Goal: Task Accomplishment & Management: Manage account settings

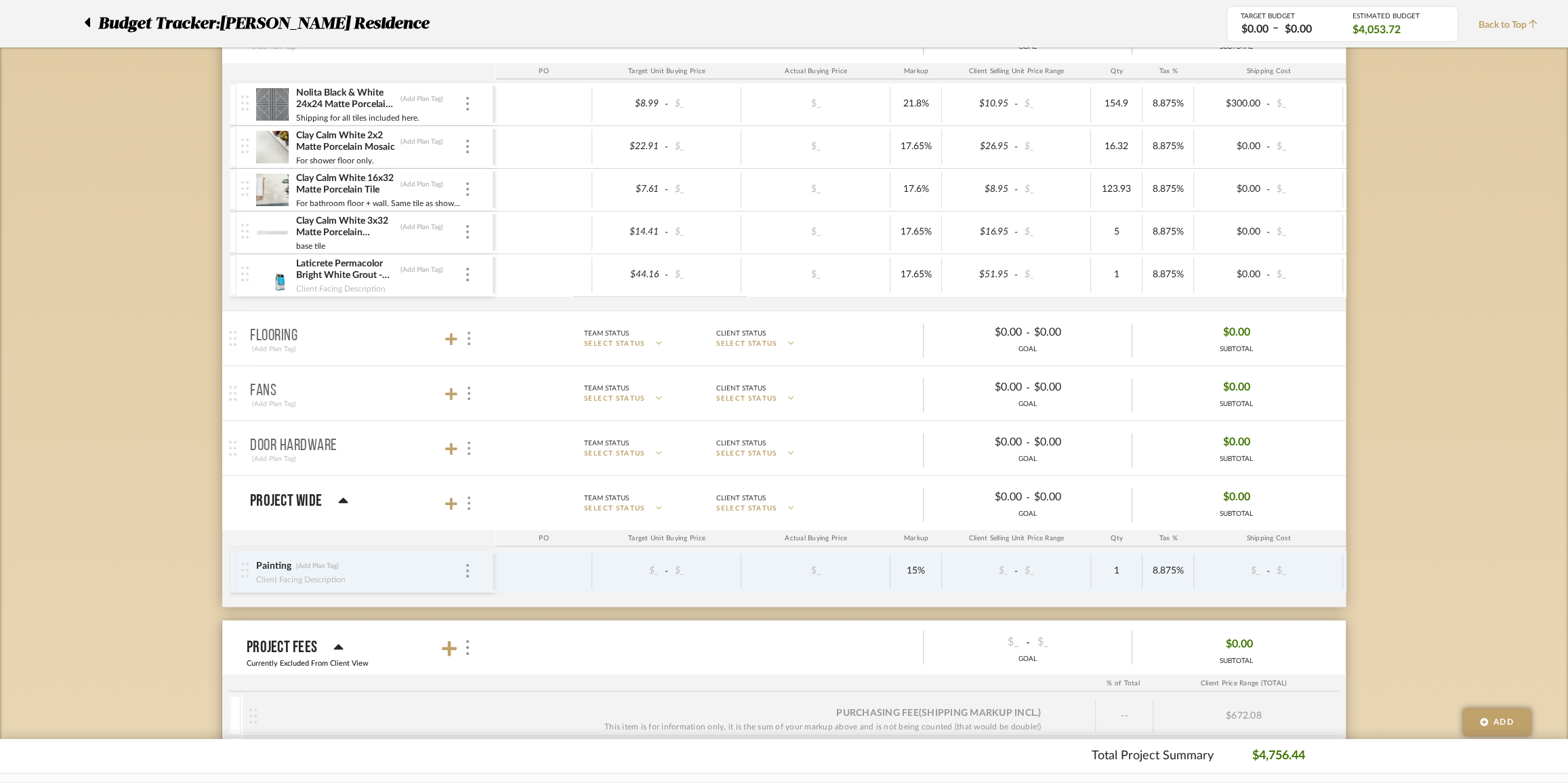
click at [84, 23] on icon at bounding box center [87, 22] width 6 height 16
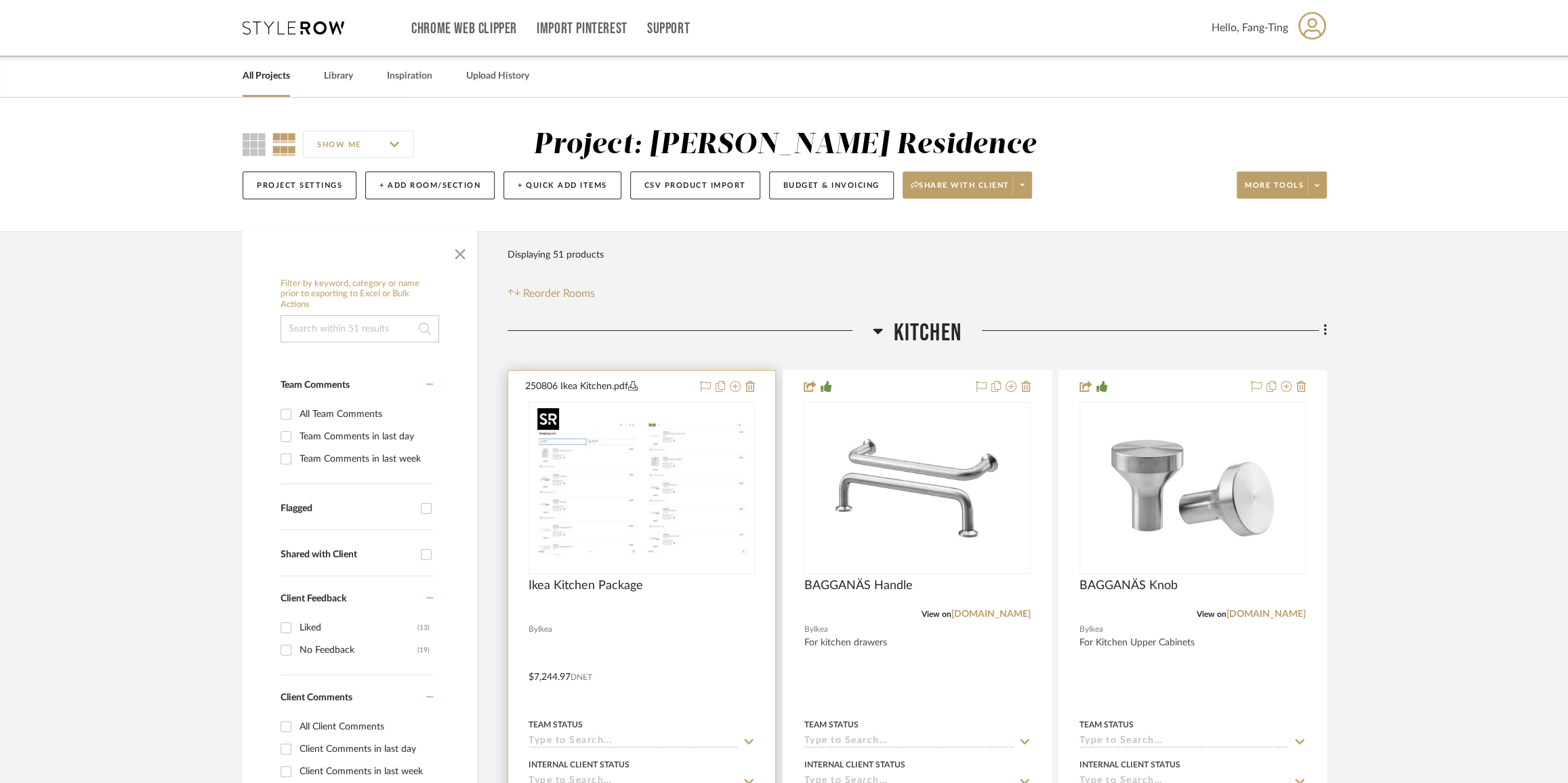
click at [642, 473] on img "0" at bounding box center [642, 488] width 220 height 170
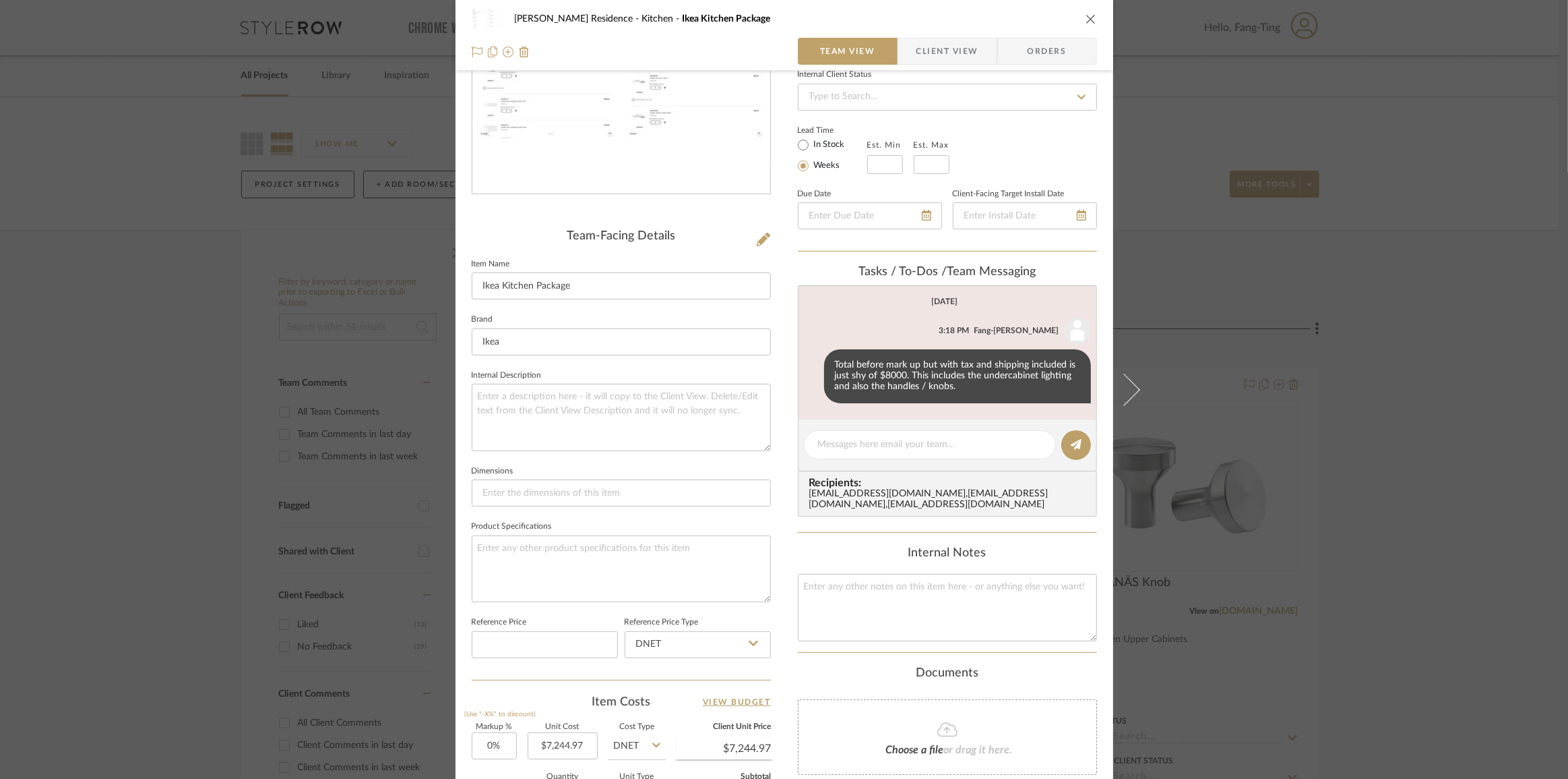
scroll to position [184, 0]
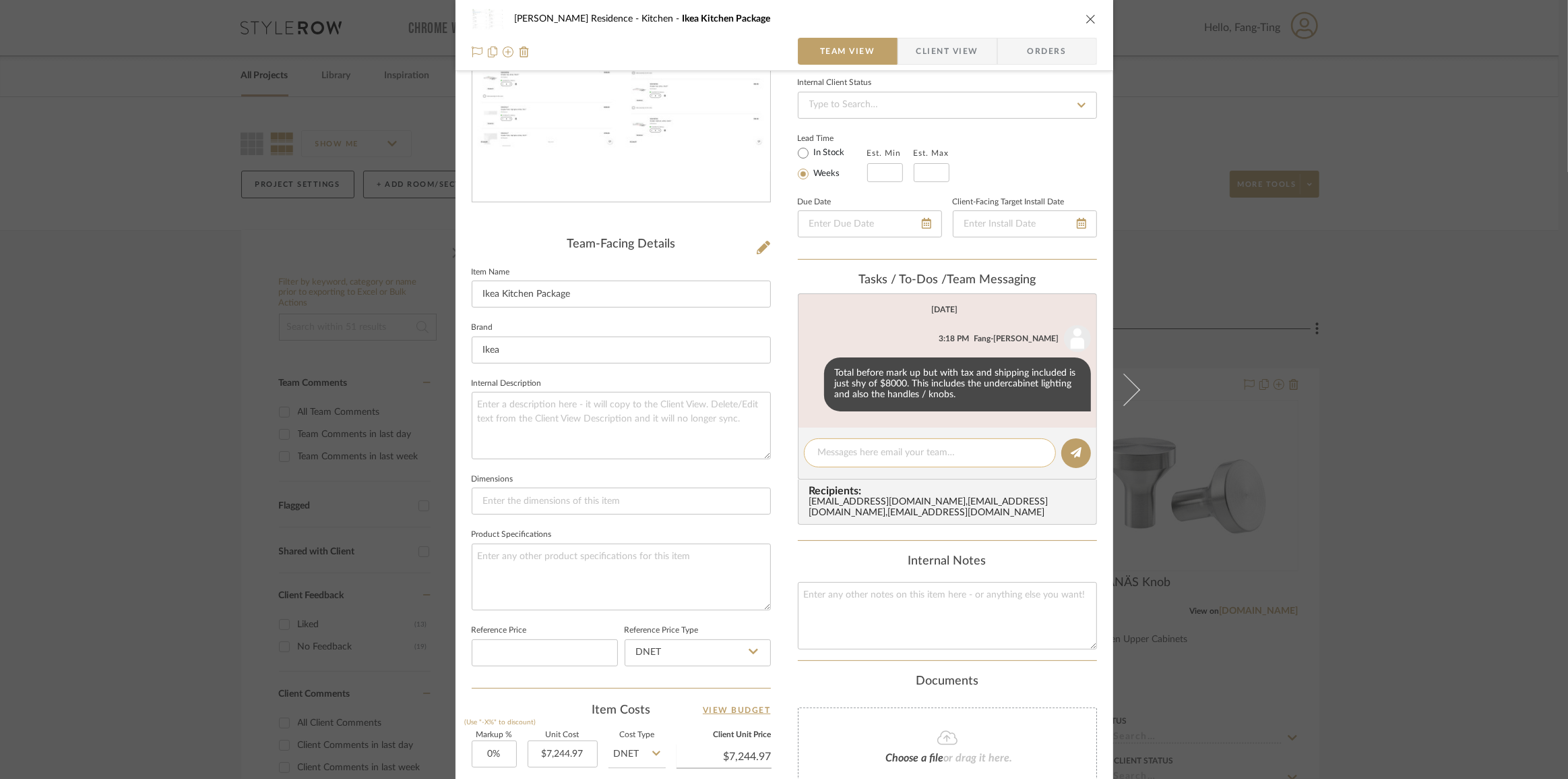
click at [876, 455] on textarea at bounding box center [930, 452] width 224 height 14
type textarea "To Do: Discuss markup"
click at [907, 451] on textarea "To Do: Discuss markup" at bounding box center [930, 452] width 224 height 14
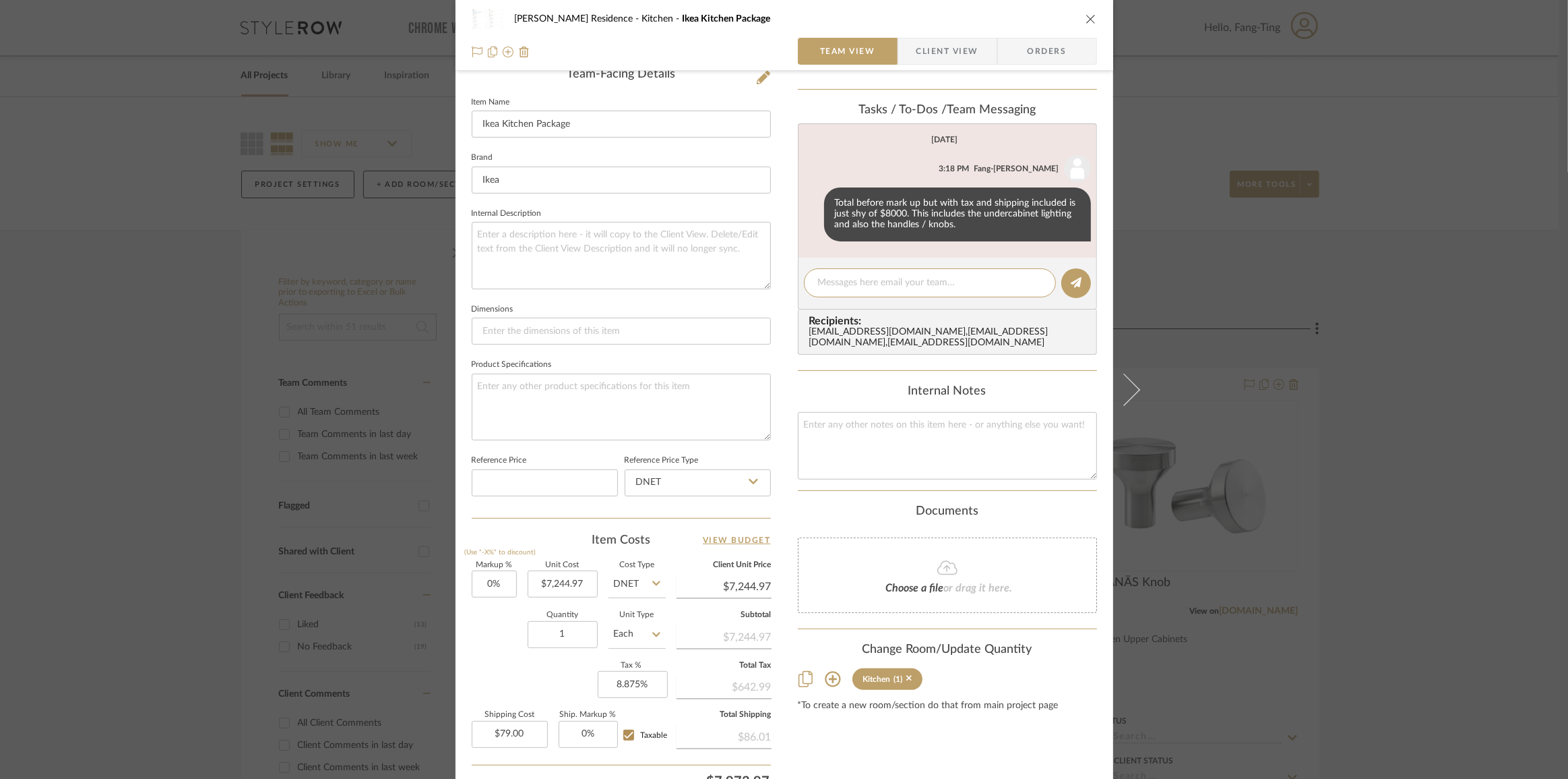
scroll to position [367, 0]
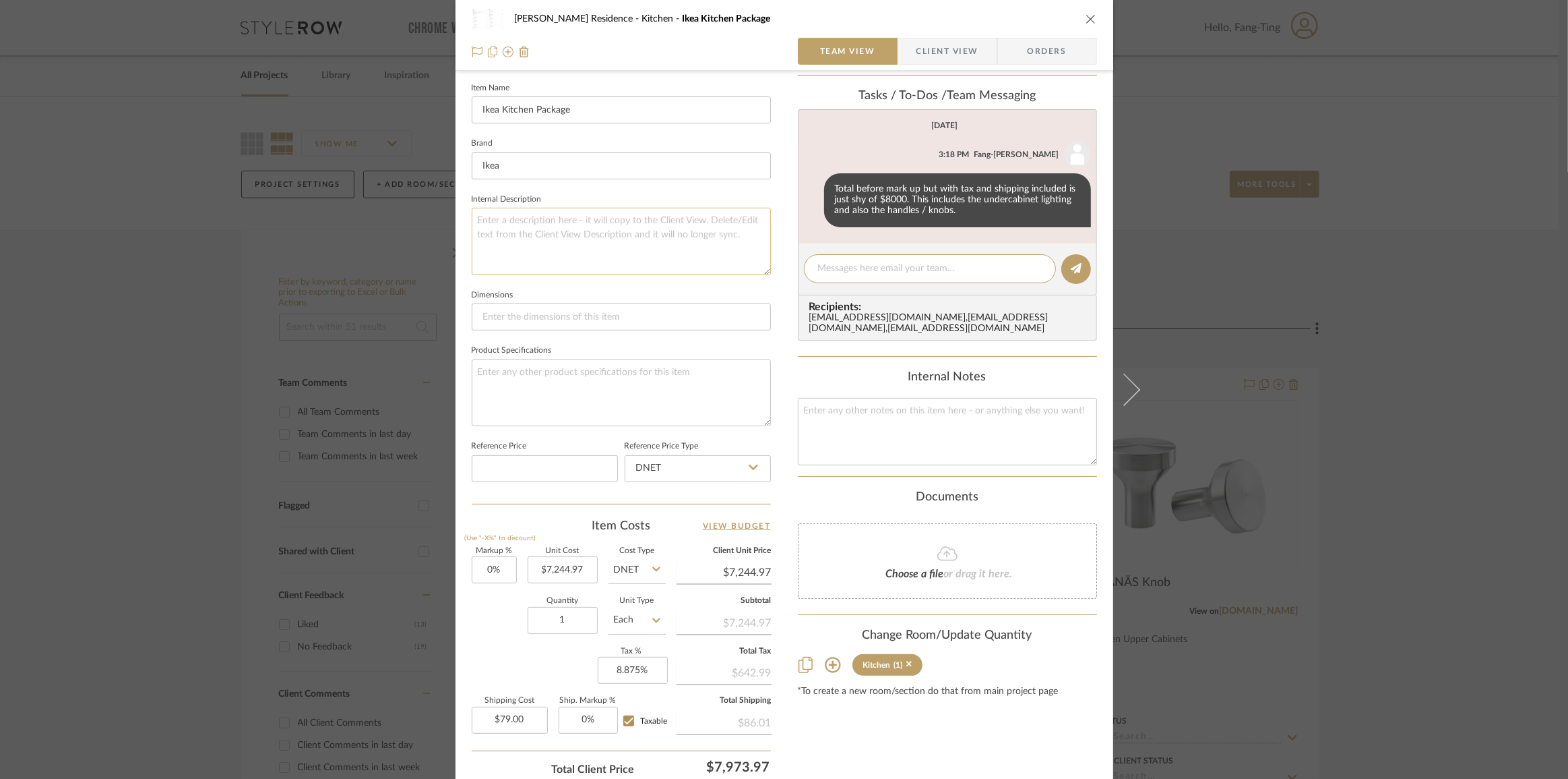
click at [686, 234] on textarea at bounding box center [622, 241] width 299 height 67
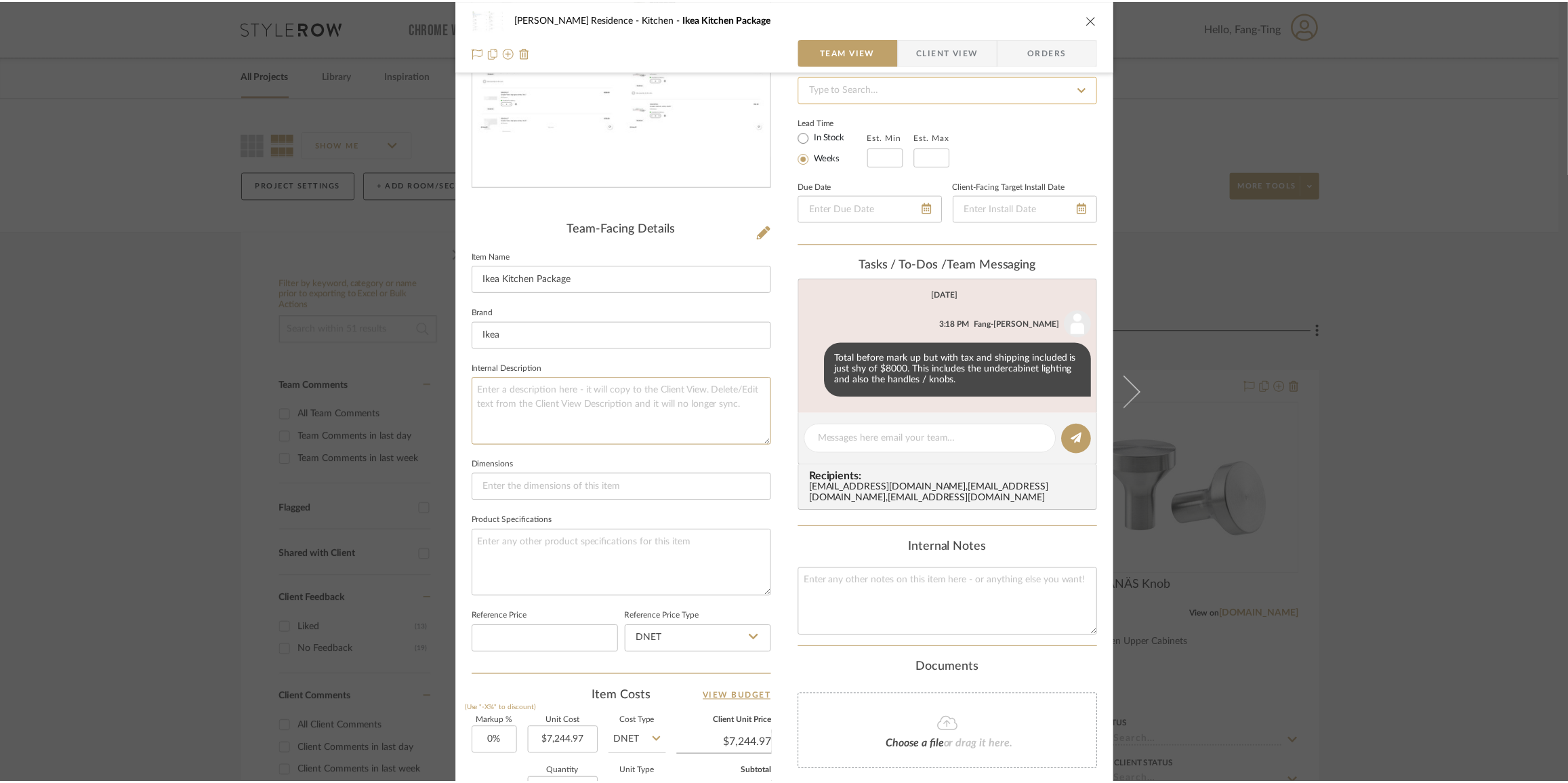
scroll to position [185, 0]
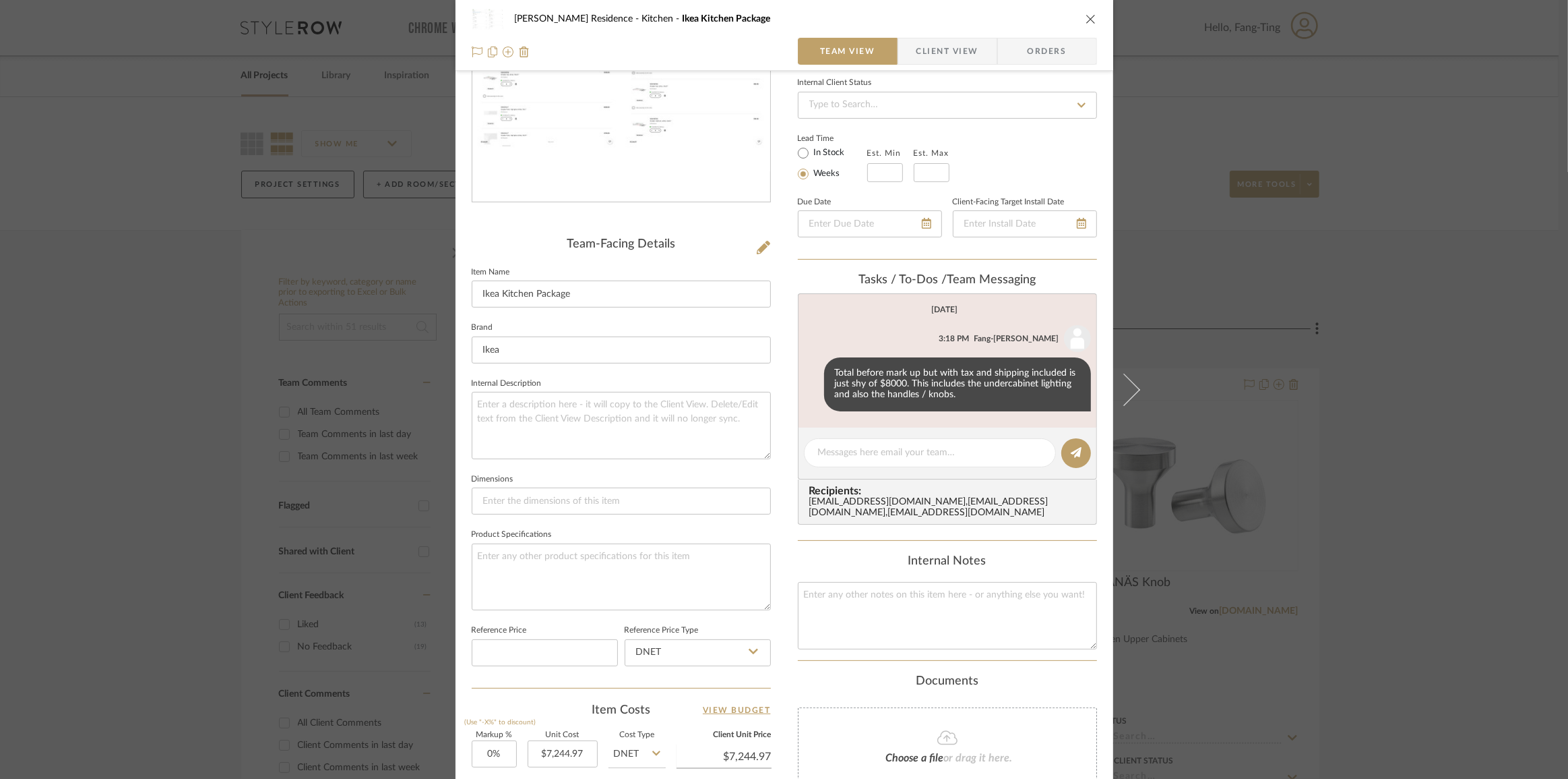
click at [180, 397] on div "[PERSON_NAME] Residence Kitchen Ikea Kitchen Package Team View Client View Orde…" at bounding box center [784, 389] width 1568 height 779
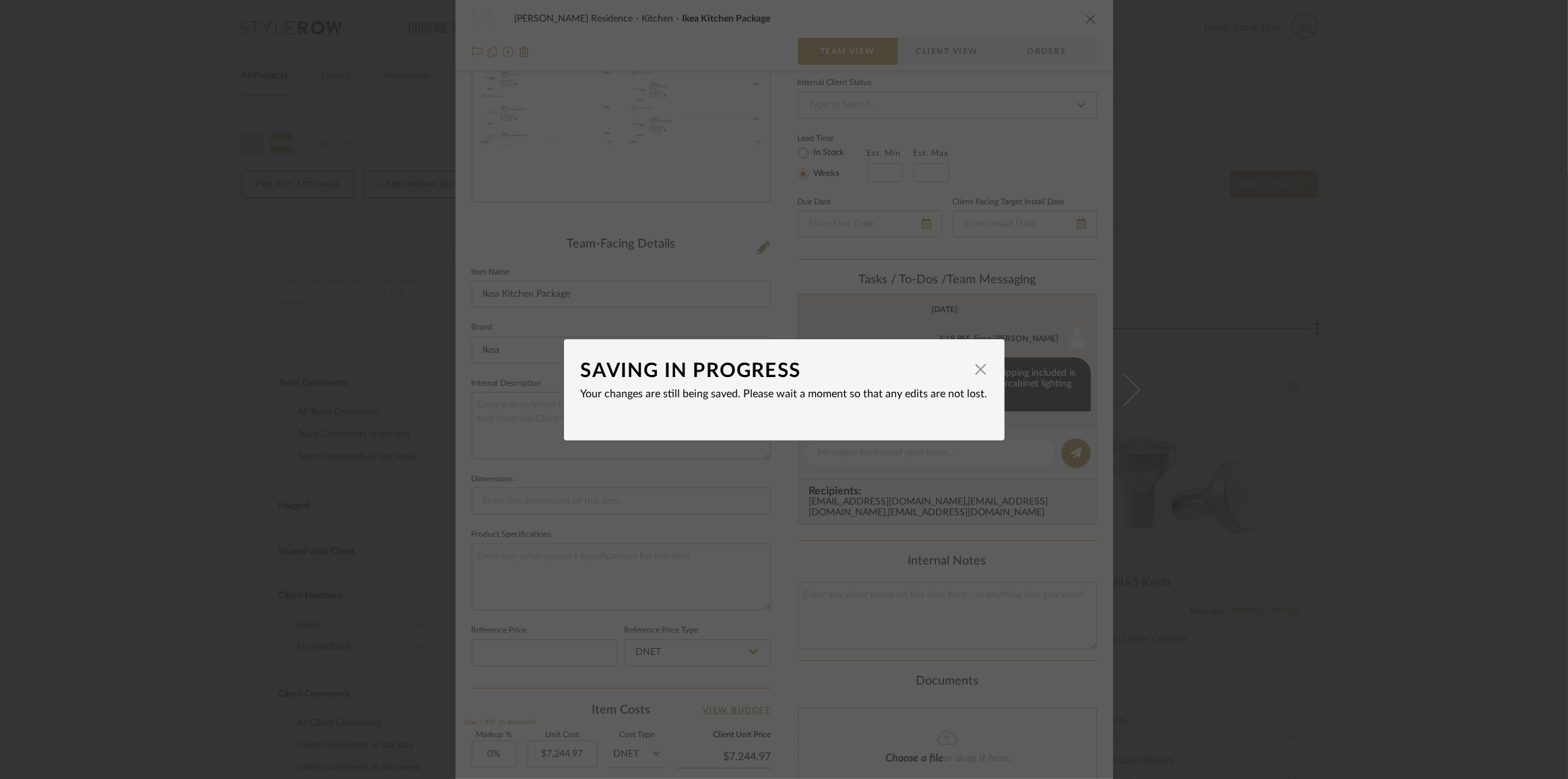
drag, startPoint x: 974, startPoint y: 372, endPoint x: 1069, endPoint y: 84, distance: 303.3
click at [974, 372] on span "button" at bounding box center [981, 369] width 27 height 27
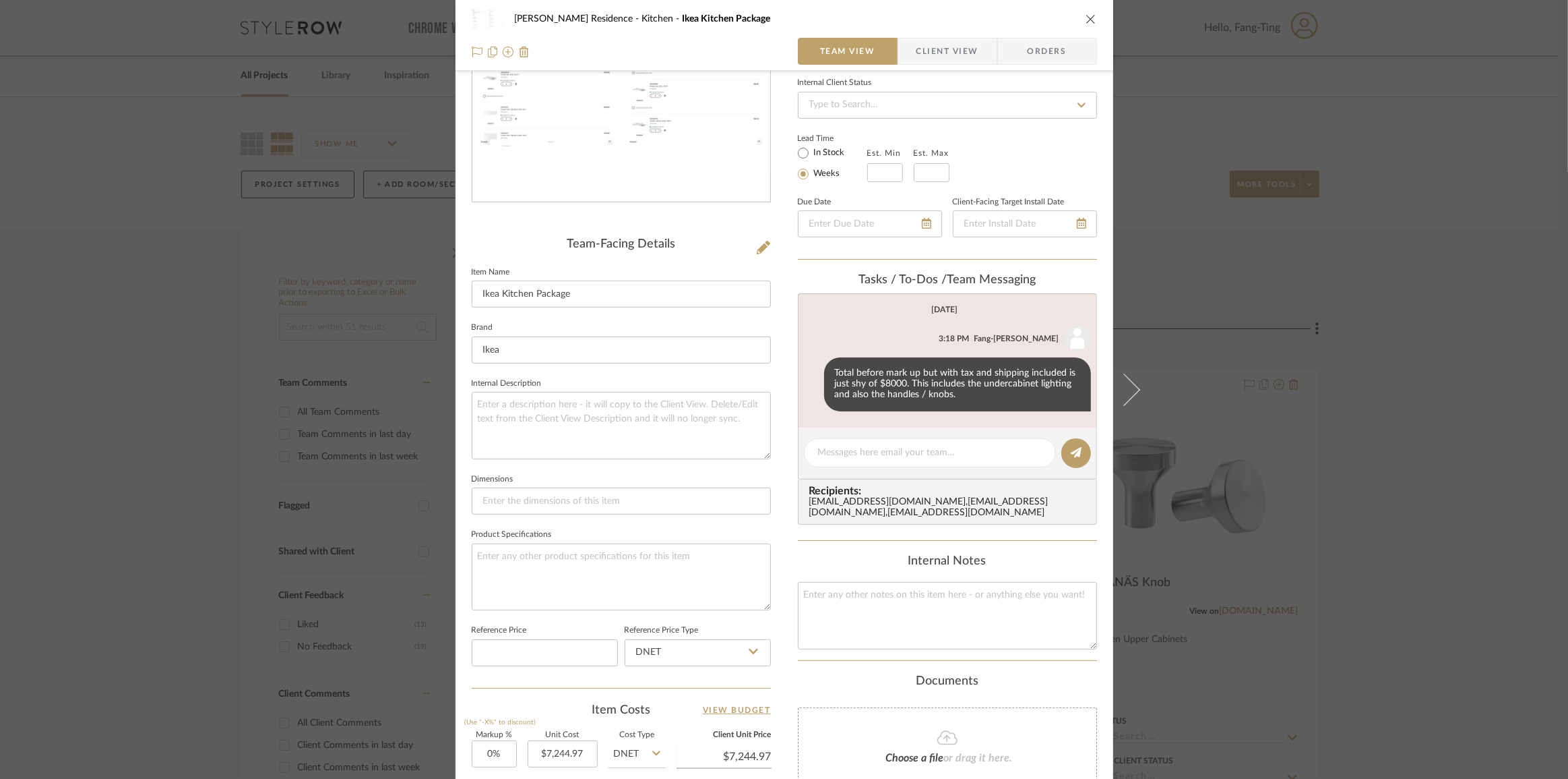
click at [332, 353] on div "[PERSON_NAME] Residence Kitchen Ikea Kitchen Package Team View Client View Orde…" at bounding box center [784, 389] width 1568 height 779
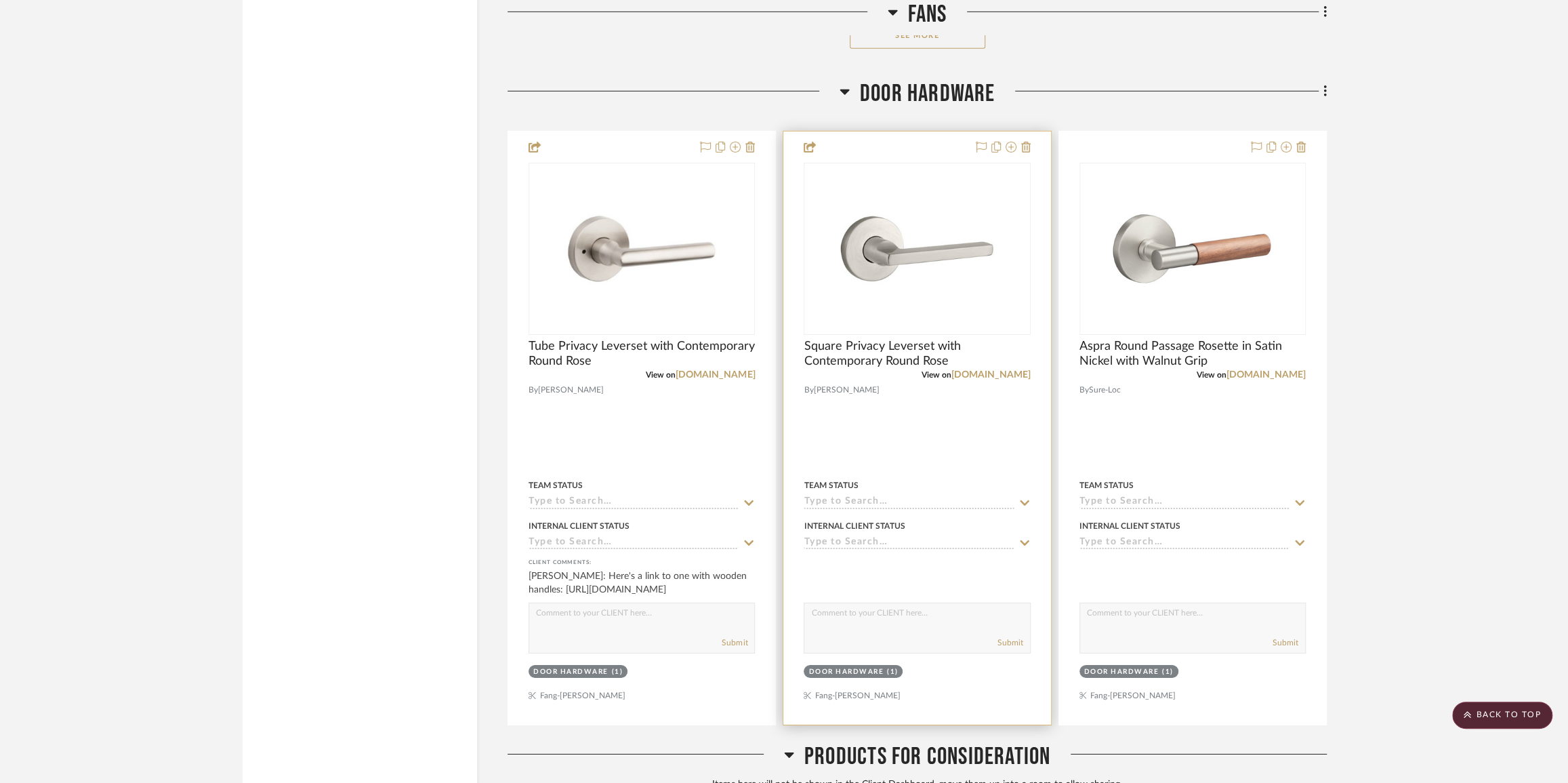
scroll to position [8010, 0]
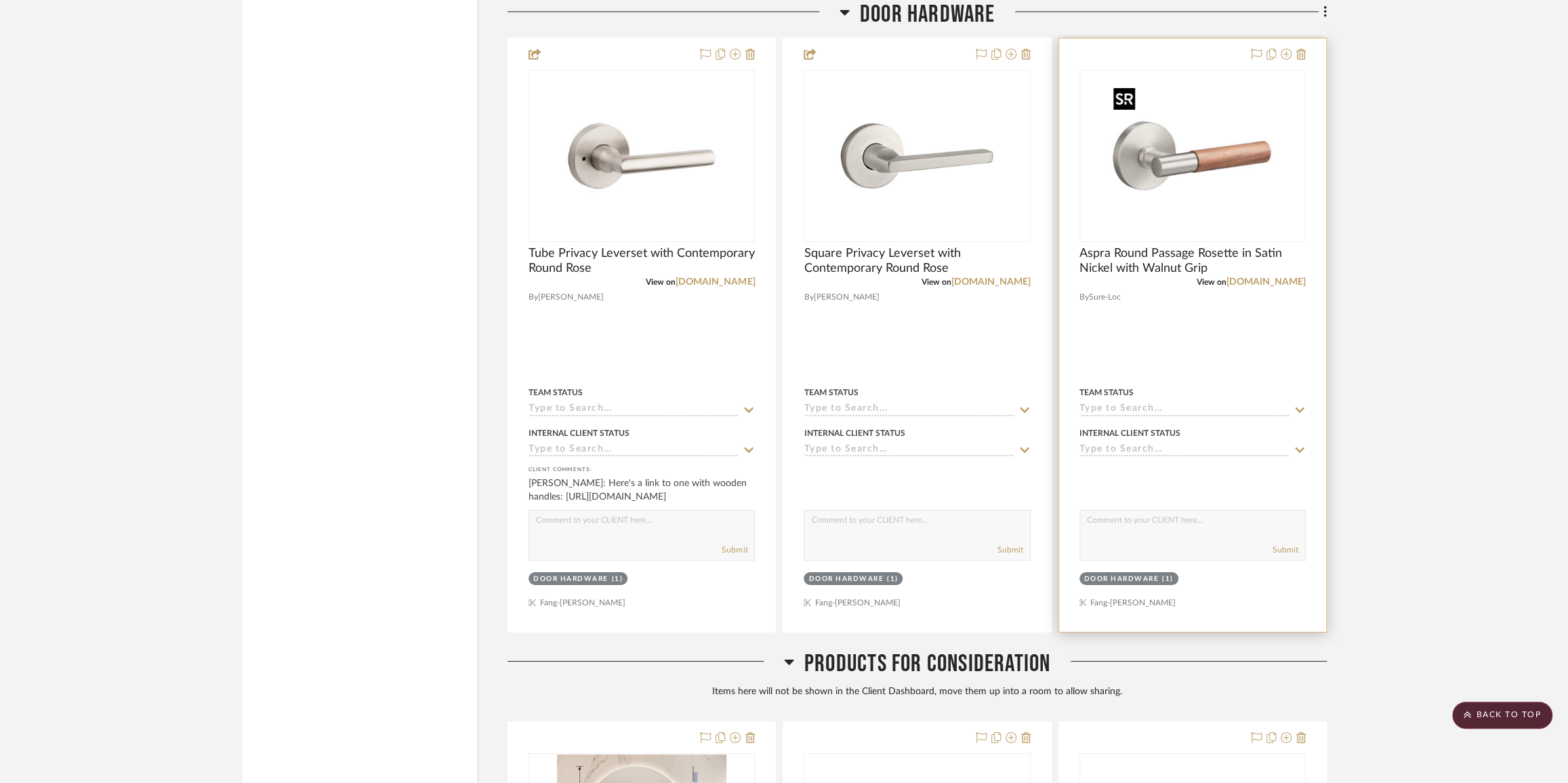
click at [1234, 177] on img "0" at bounding box center [1192, 155] width 170 height 170
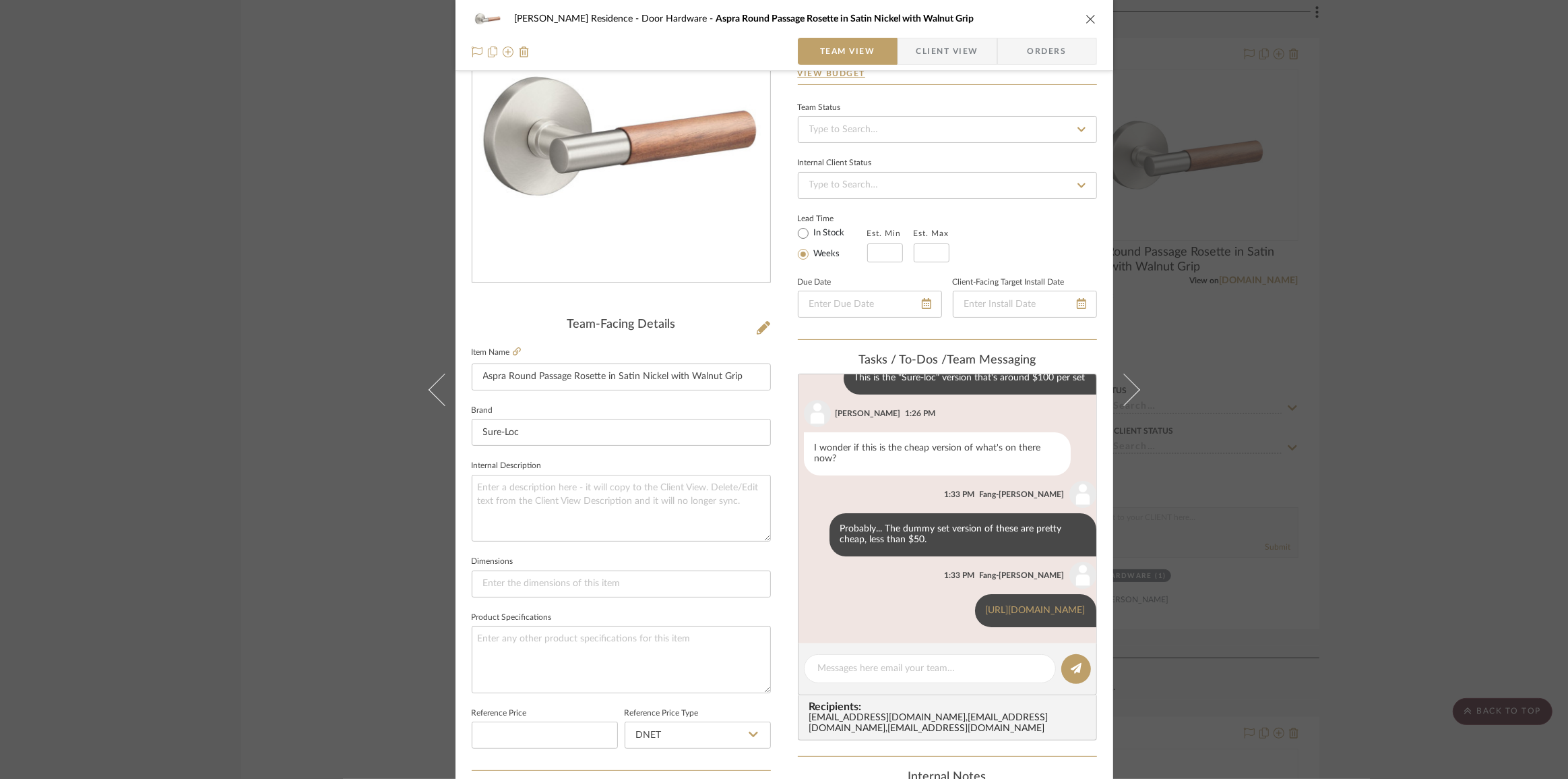
scroll to position [122, 0]
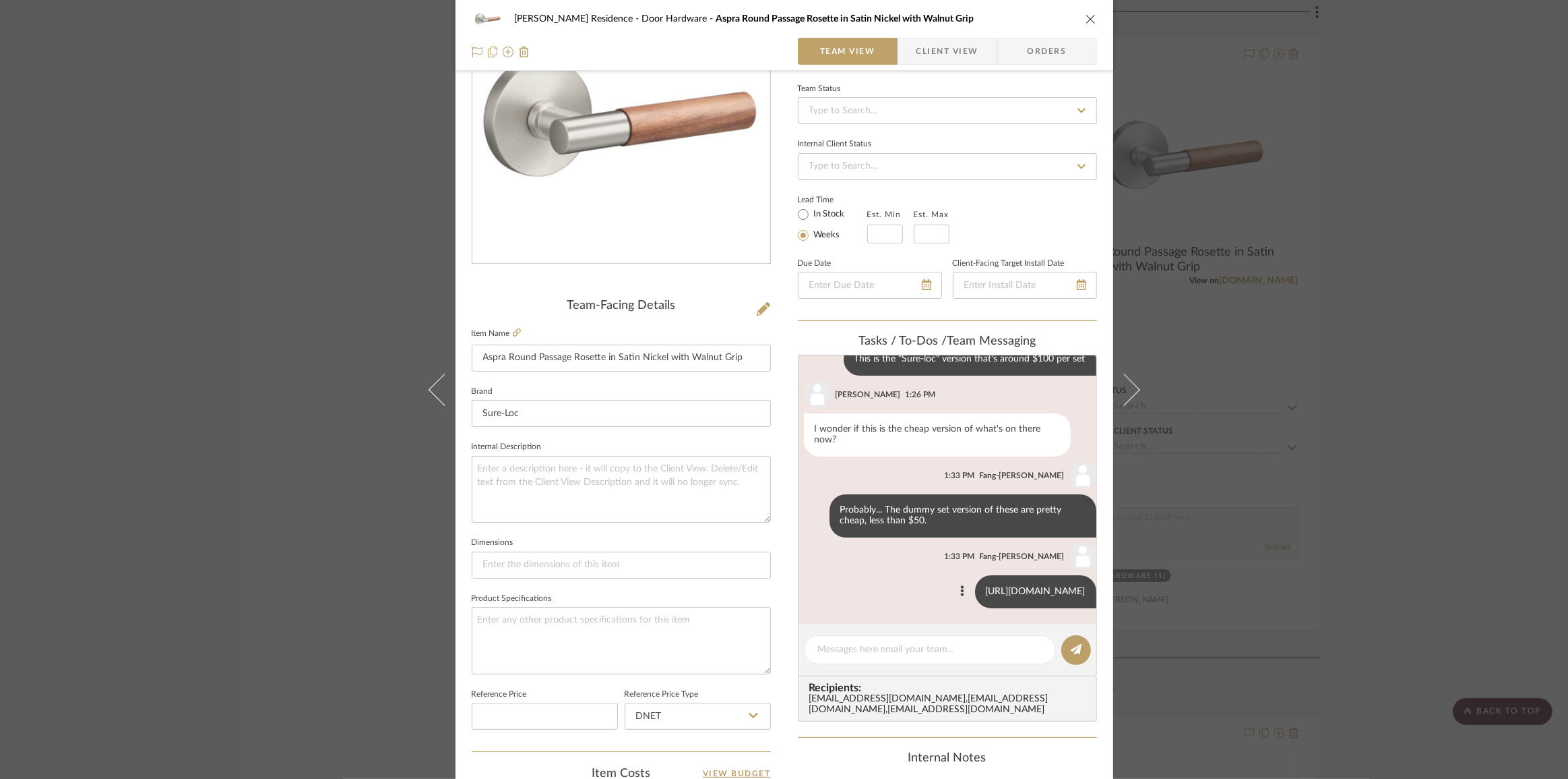
click at [986, 587] on link "[URL][DOMAIN_NAME]" at bounding box center [1036, 591] width 100 height 9
click at [514, 333] on icon at bounding box center [517, 333] width 8 height 8
click at [757, 308] on icon at bounding box center [764, 308] width 13 height 13
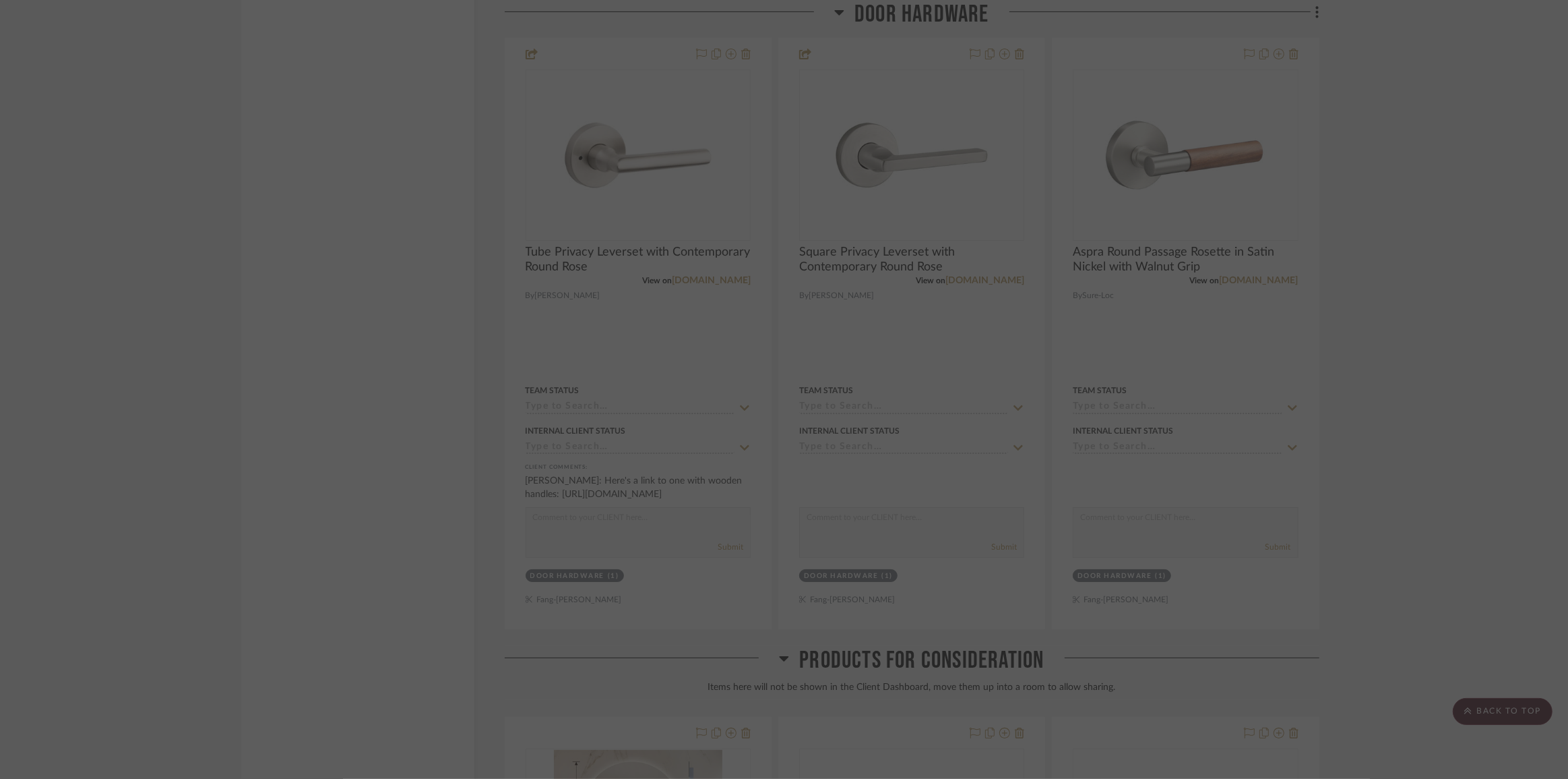
scroll to position [0, 0]
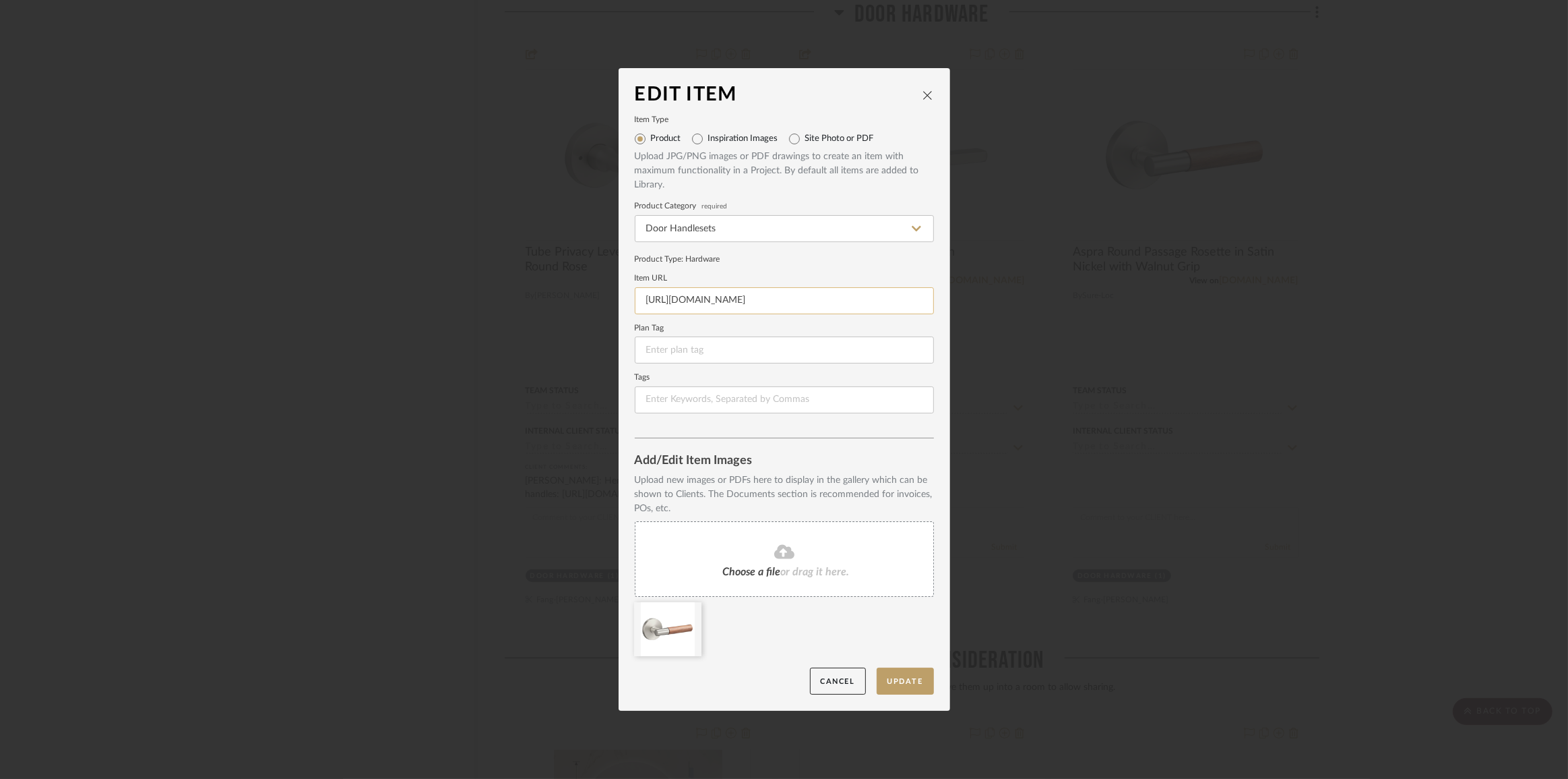
click at [787, 299] on input "[URL][DOMAIN_NAME]" at bounding box center [784, 301] width 299 height 27
paste input "sure-loc-ap102-rd-grip/s2007272?uid=4756216&searchId=Jekt2t6CQj"
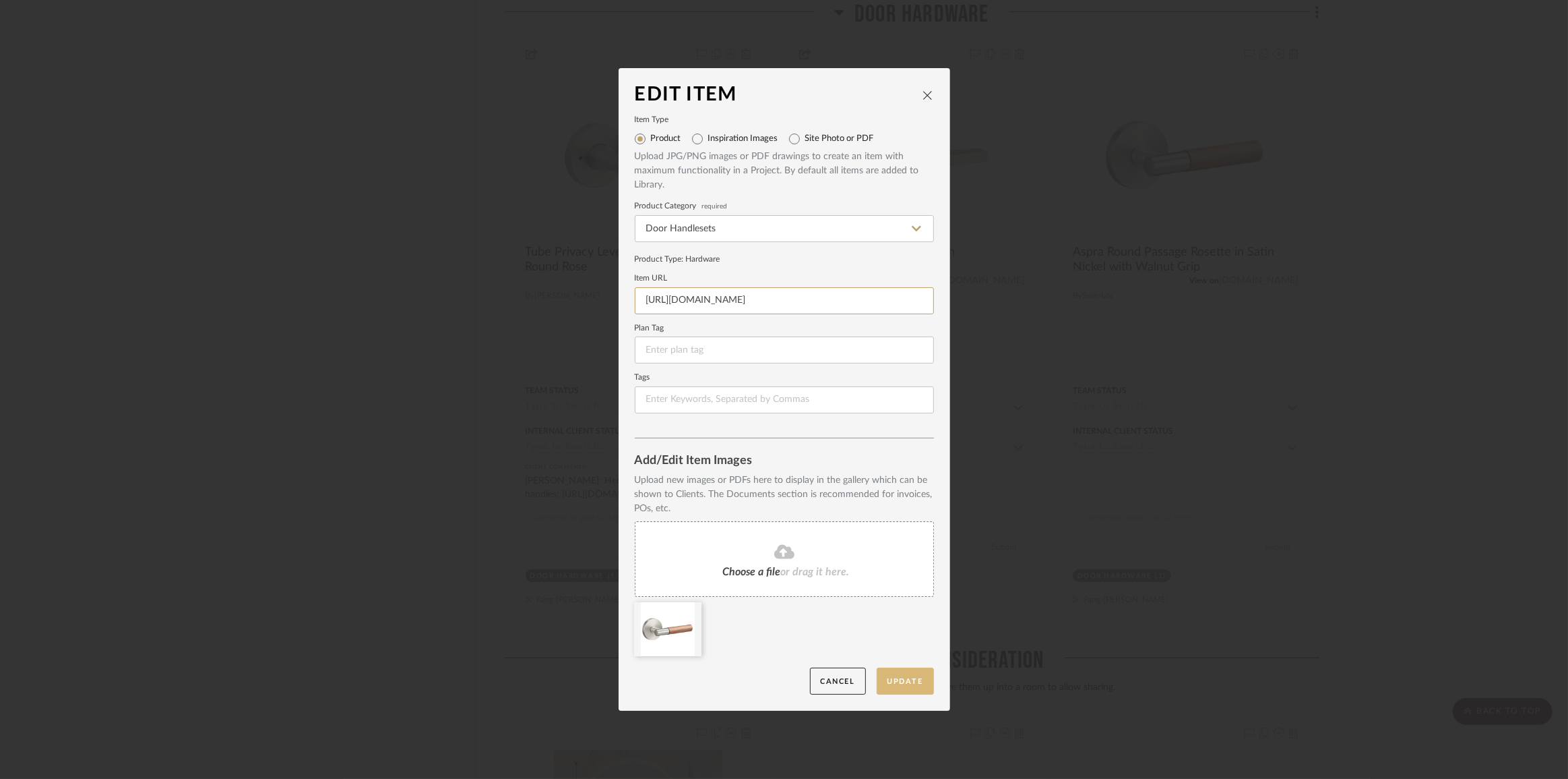
type input "[URL][DOMAIN_NAME]"
click at [908, 679] on button "Update" at bounding box center [905, 681] width 57 height 27
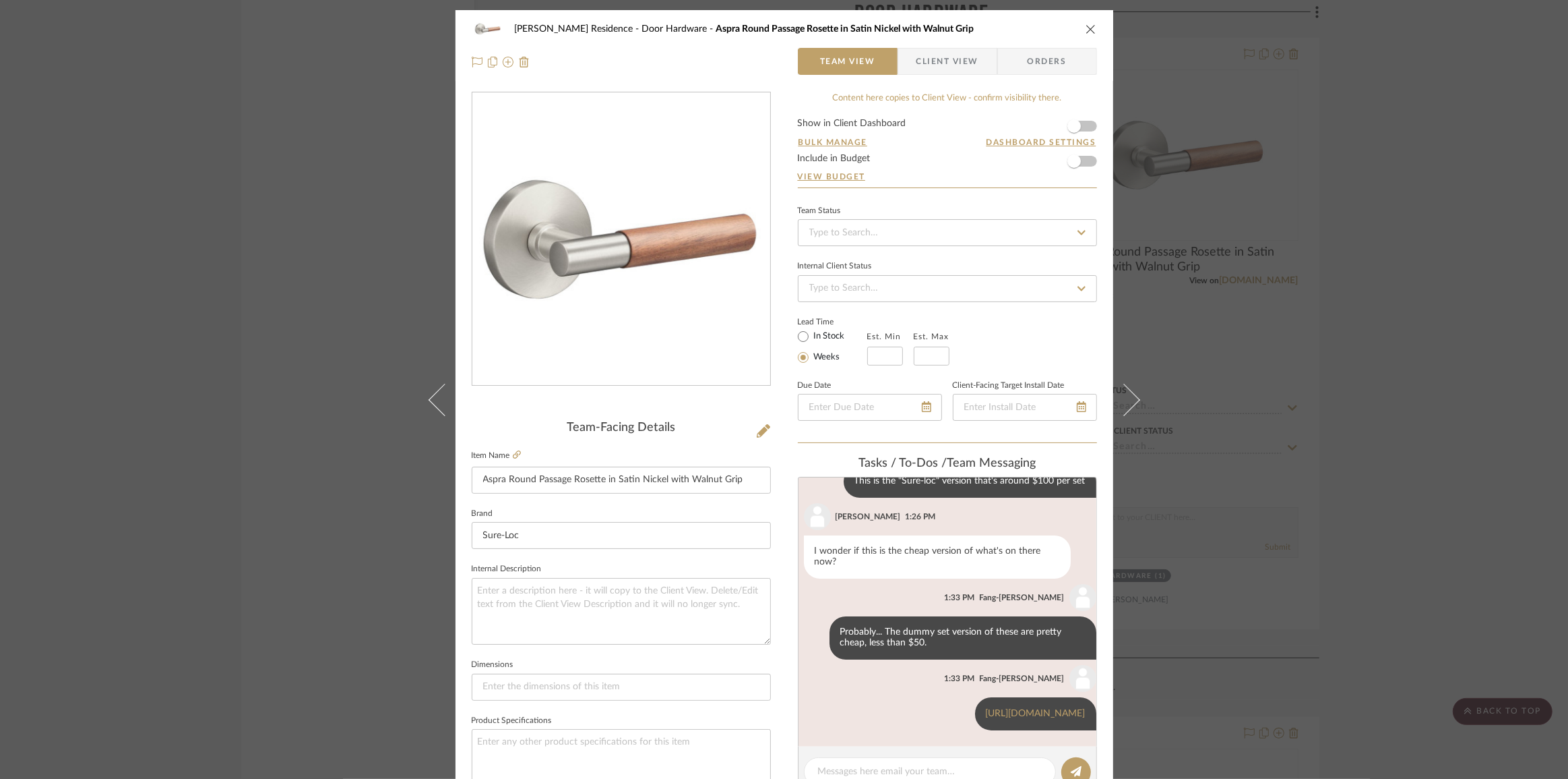
scroll to position [110, 0]
click at [568, 479] on input "Aspra Round Passage Rosette in Satin Nickel with Walnut Grip" at bounding box center [622, 480] width 299 height 27
type input "Aspra Round Privacy Rosette in Satin Nickel with Walnut Grip"
click at [682, 530] on input "Sure-Loc" at bounding box center [622, 535] width 299 height 27
click at [381, 394] on div "[PERSON_NAME] Residence Door Hardware Aspra Round Privacy Rosette in Satin Nick…" at bounding box center [784, 389] width 1568 height 779
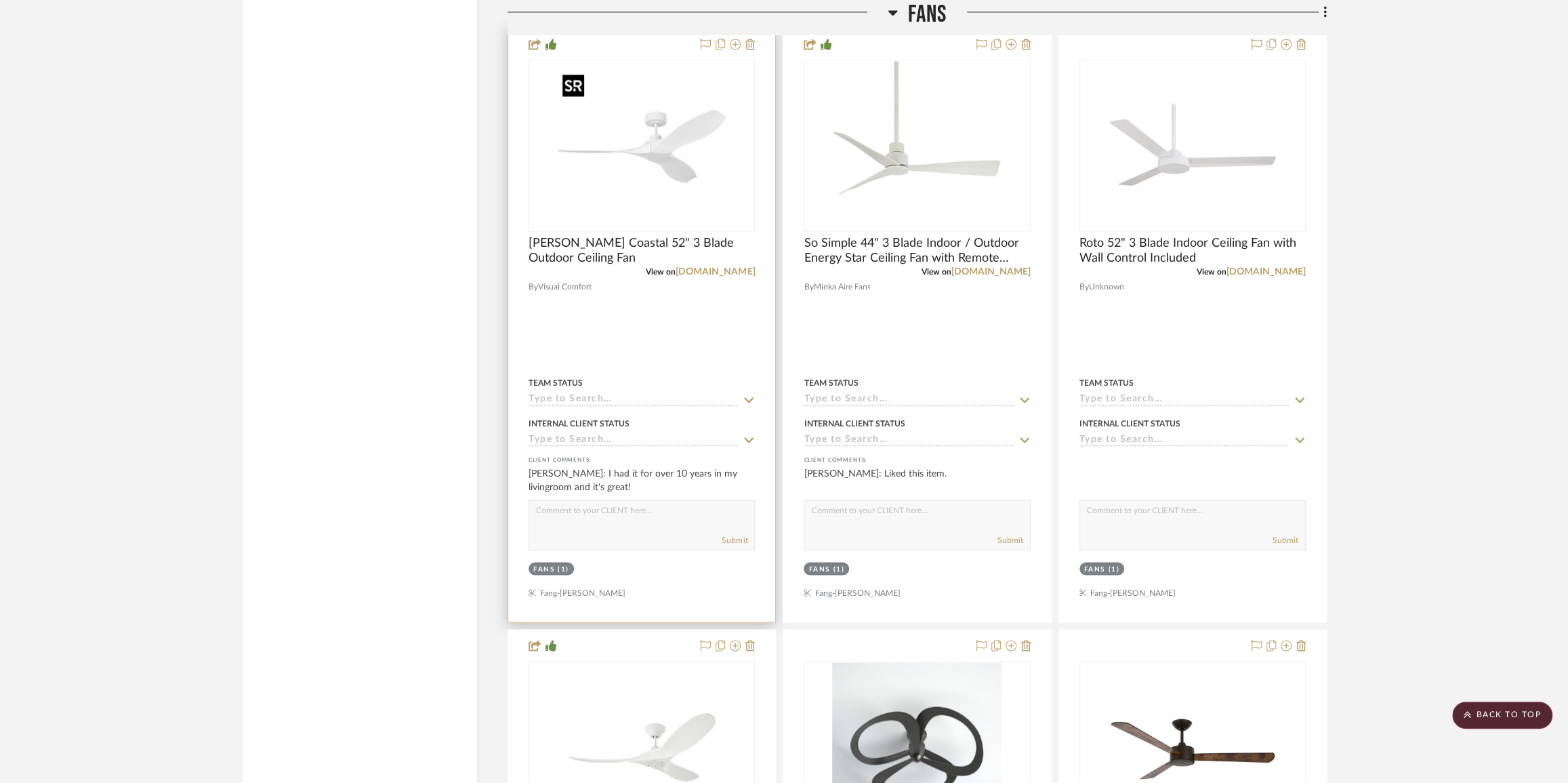
scroll to position [6099, 0]
click at [652, 185] on img "0" at bounding box center [642, 146] width 170 height 170
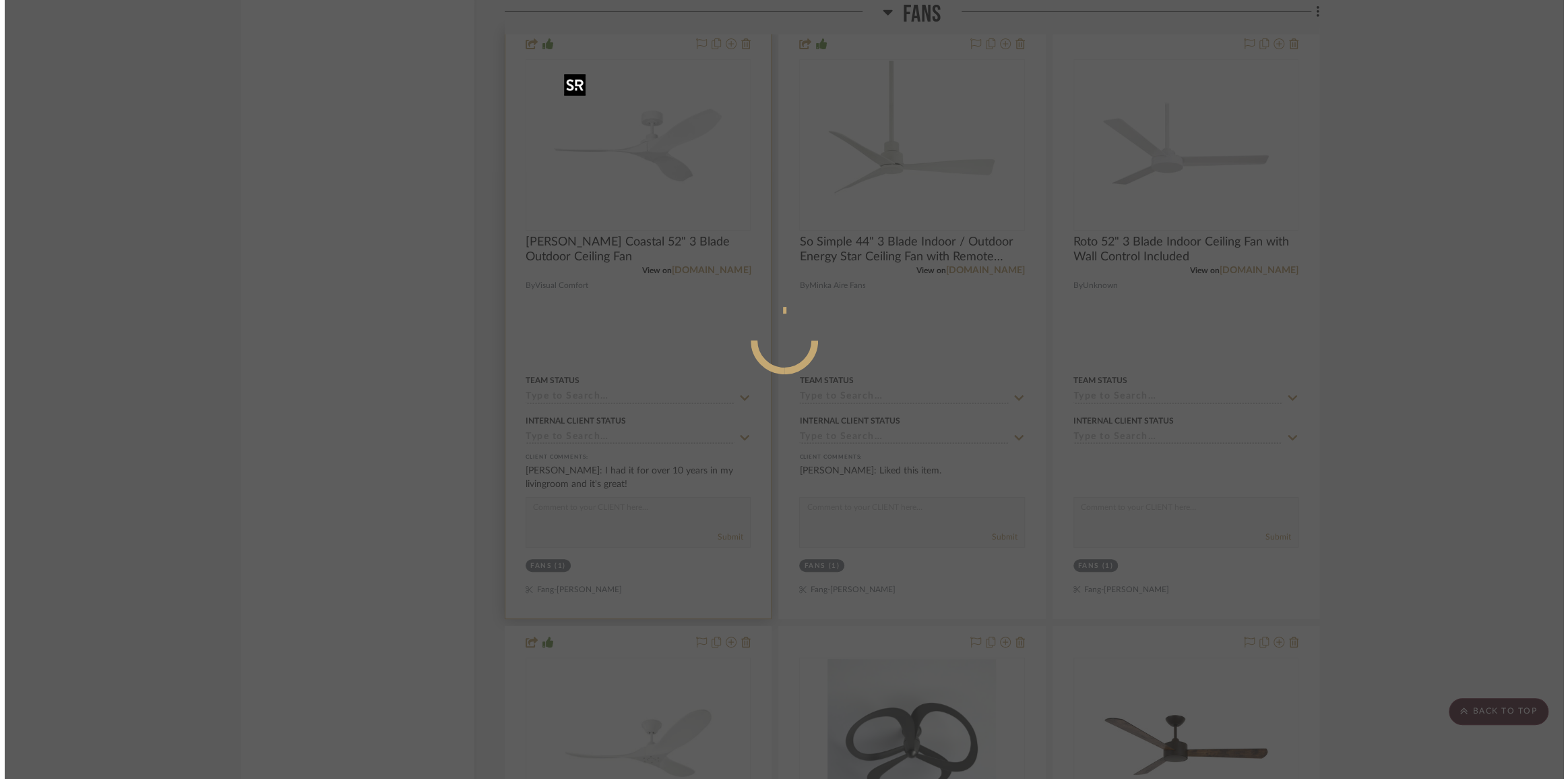
scroll to position [0, 0]
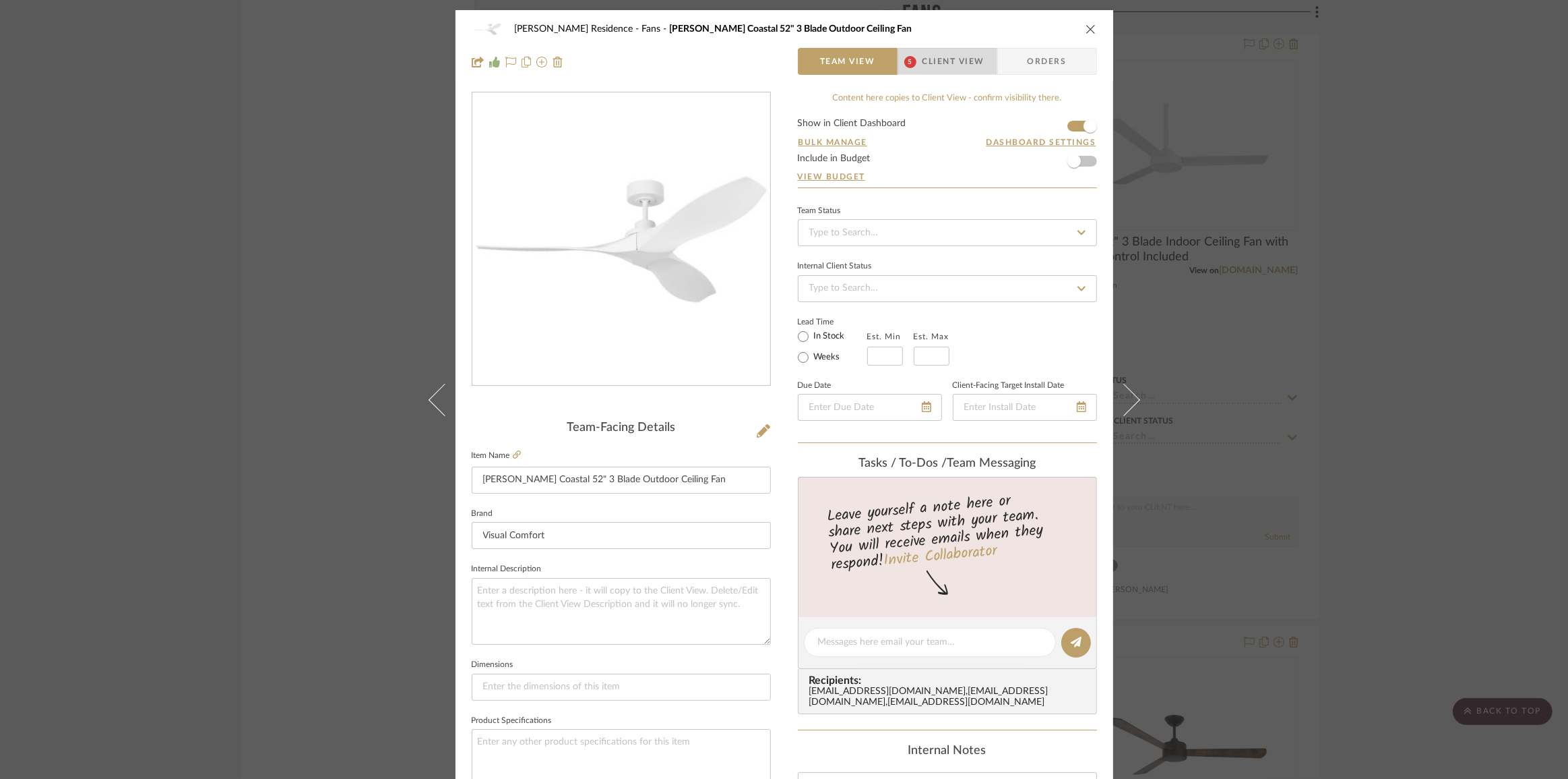
click at [946, 71] on span "Client View" at bounding box center [953, 62] width 62 height 27
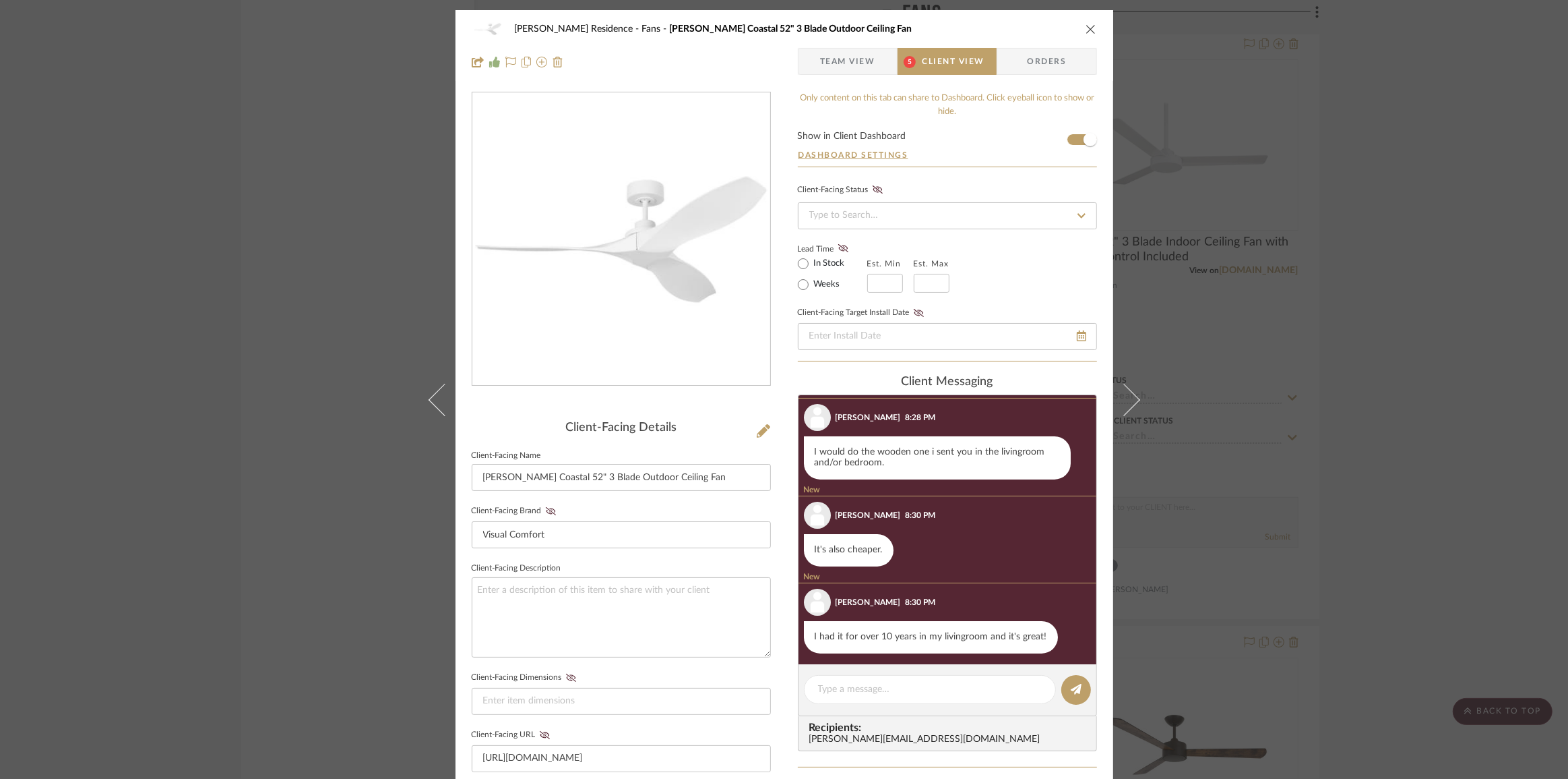
scroll to position [244, 0]
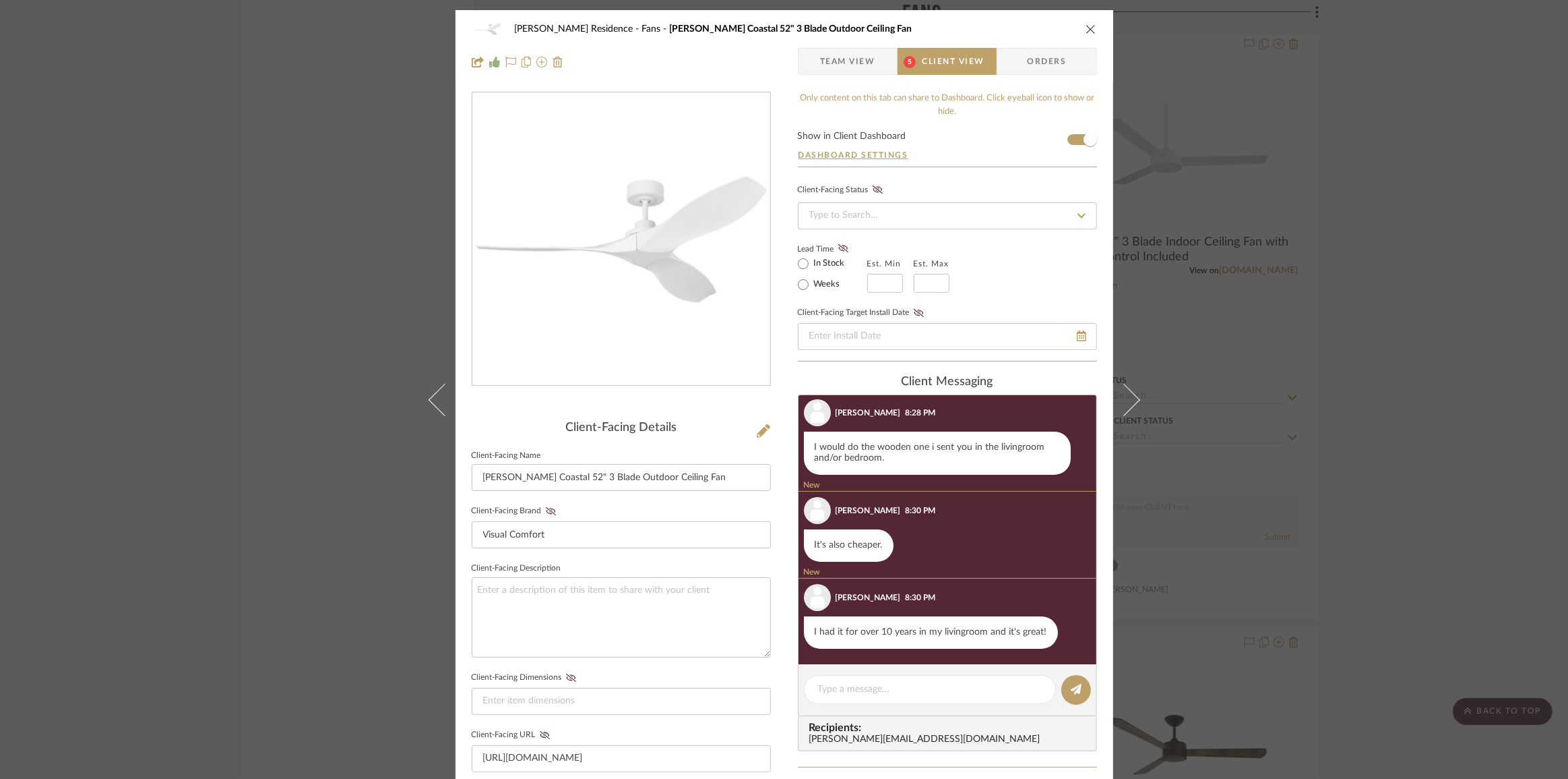
click at [854, 55] on span "Team View" at bounding box center [848, 62] width 56 height 27
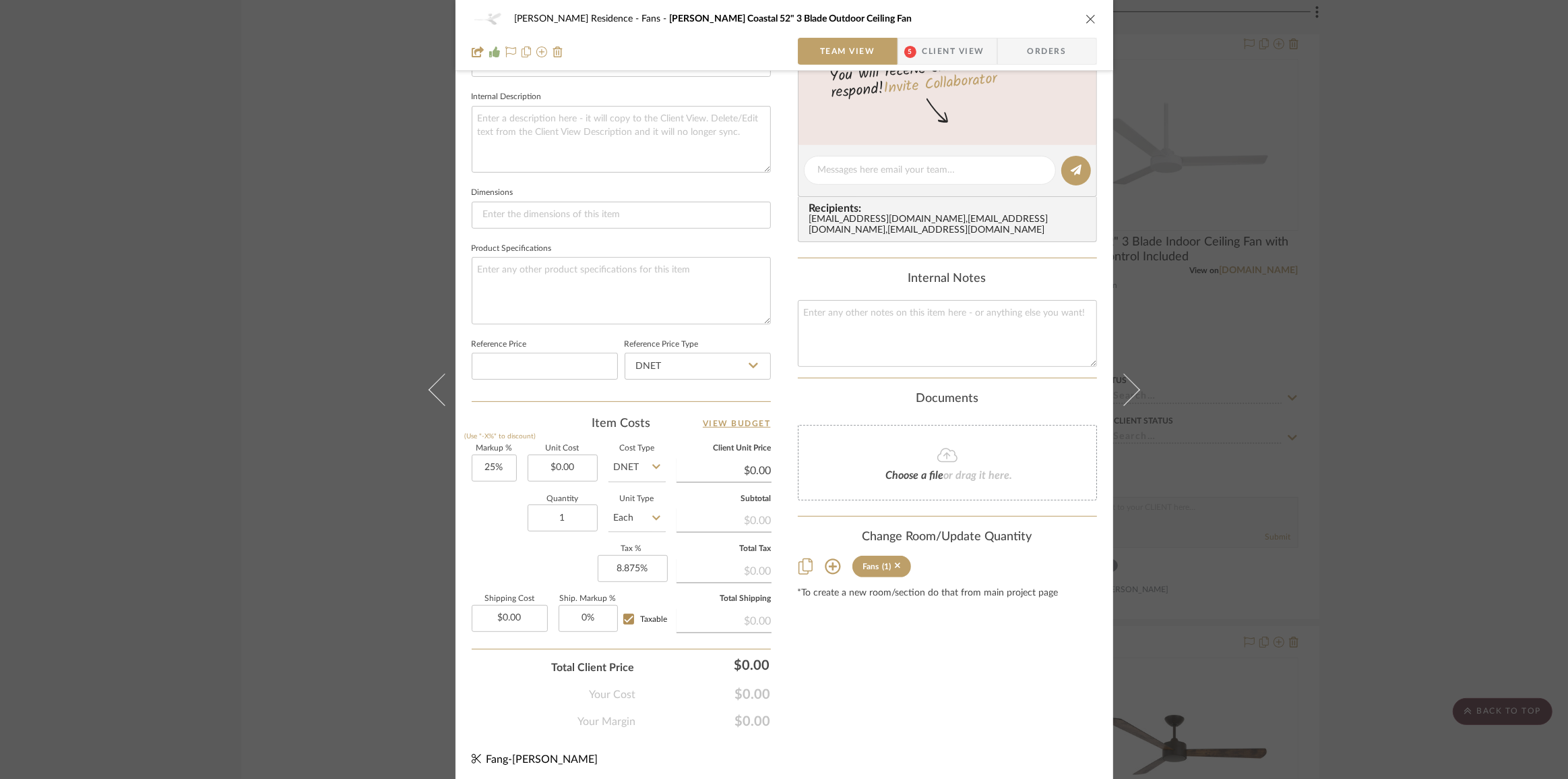
scroll to position [165, 0]
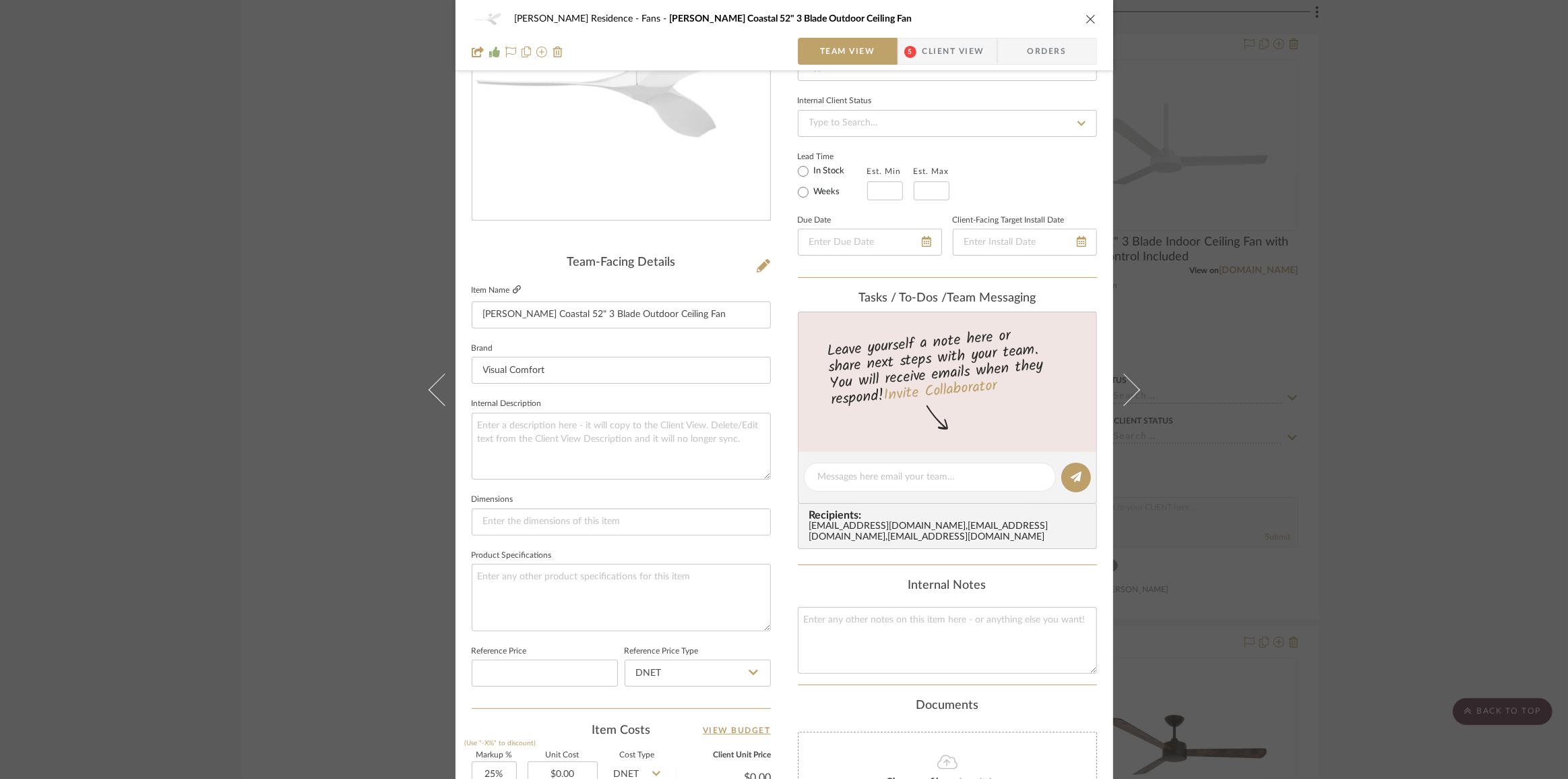
click at [513, 285] on icon at bounding box center [517, 289] width 8 height 8
click at [152, 189] on div "[PERSON_NAME] Residence Fans [PERSON_NAME] Coastal 52" 3 Blade Outdoor Ceiling …" at bounding box center [784, 389] width 1568 height 779
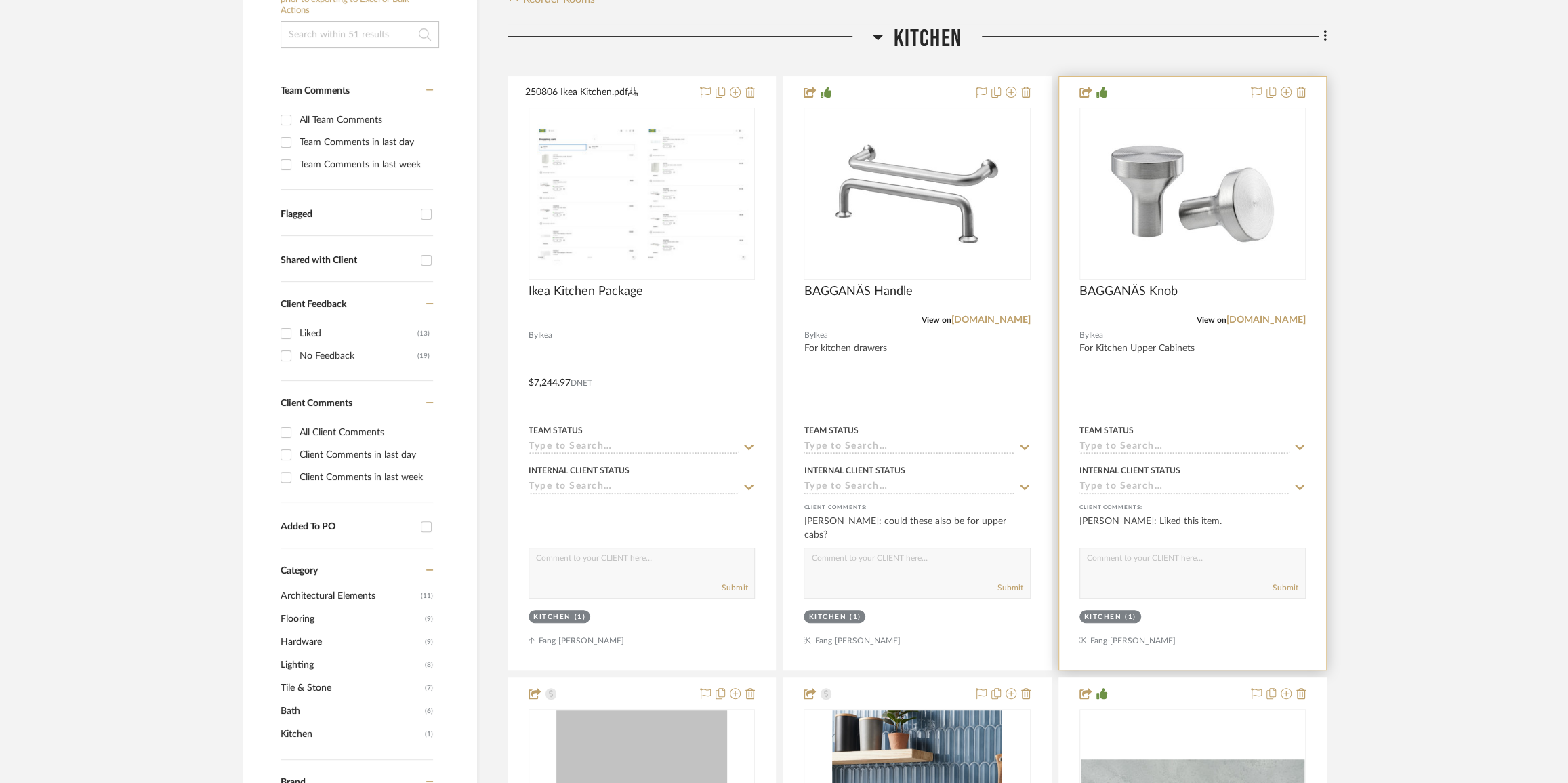
scroll to position [369, 0]
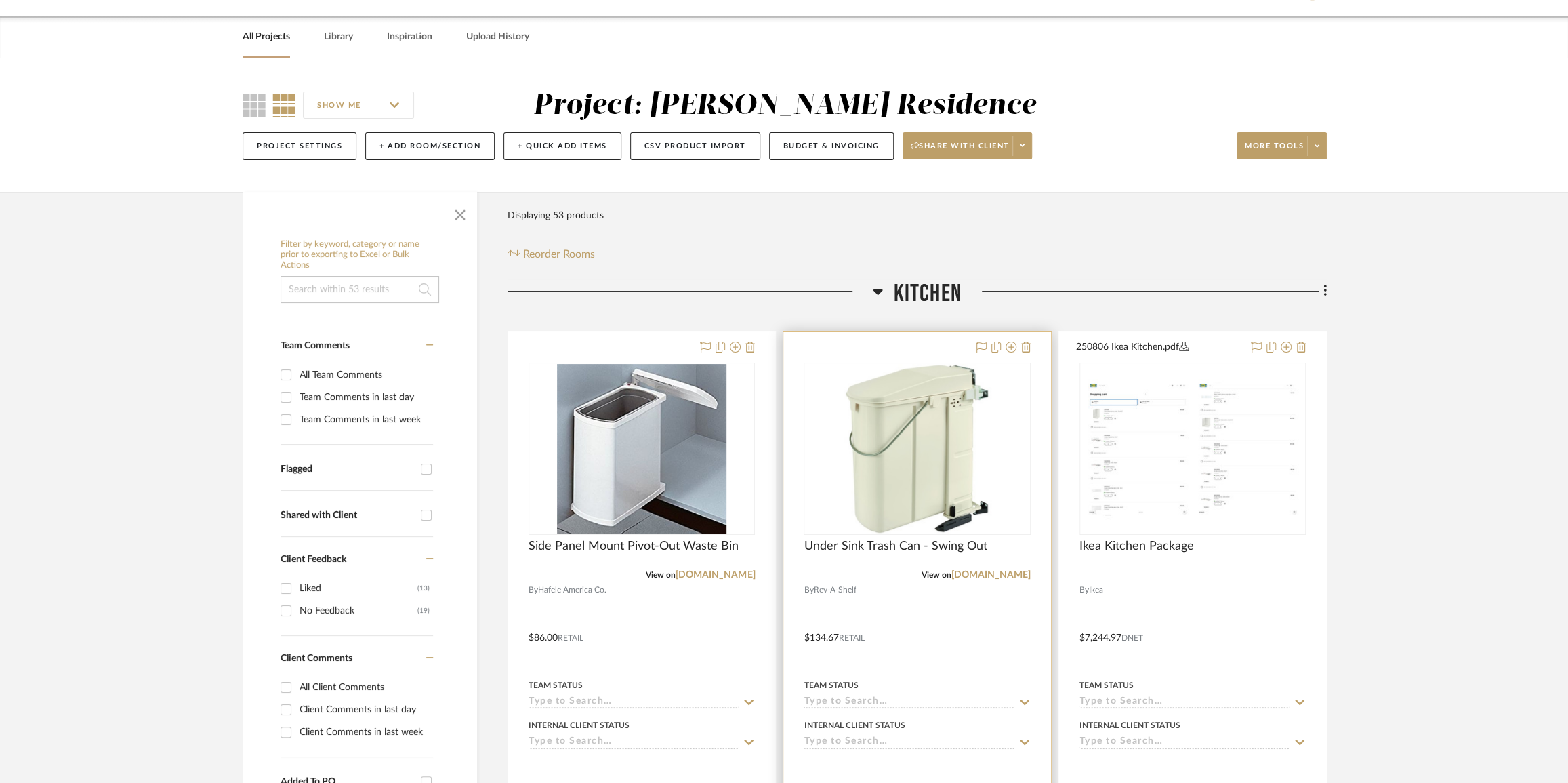
scroll to position [61, 0]
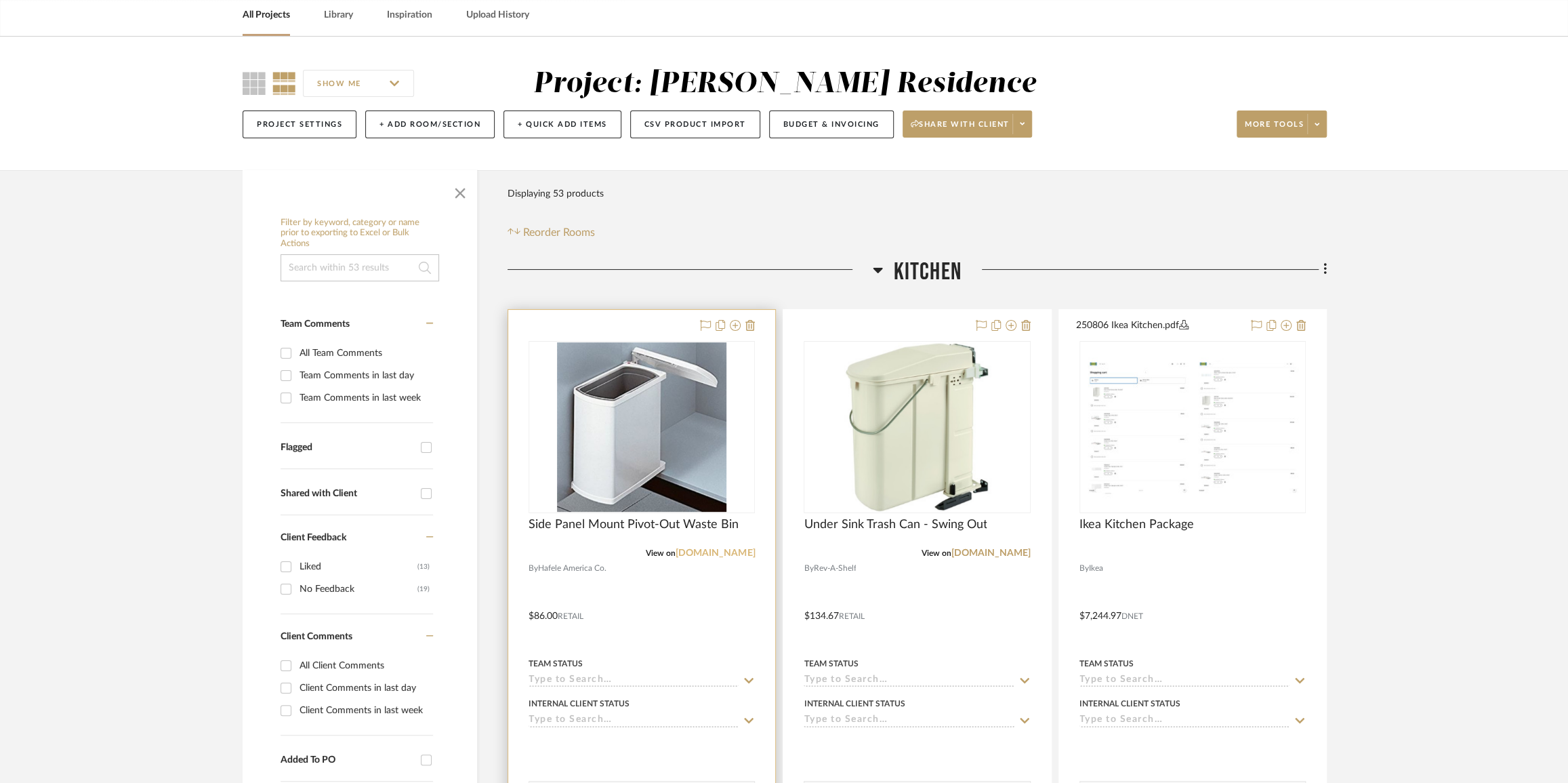
click at [733, 552] on link "[DOMAIN_NAME]" at bounding box center [715, 552] width 79 height 9
click at [660, 460] on img "0" at bounding box center [642, 427] width 170 height 170
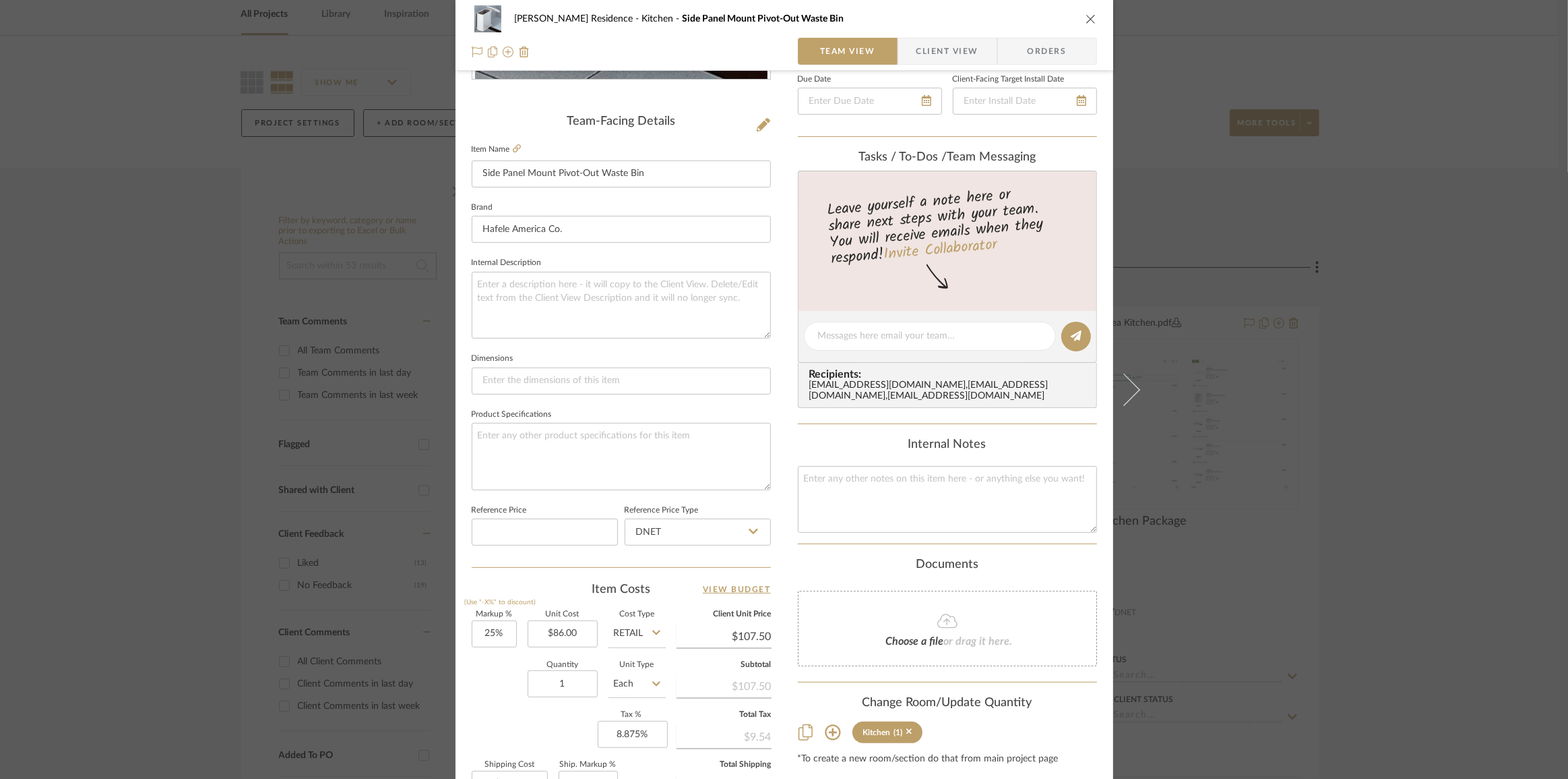
scroll to position [367, 0]
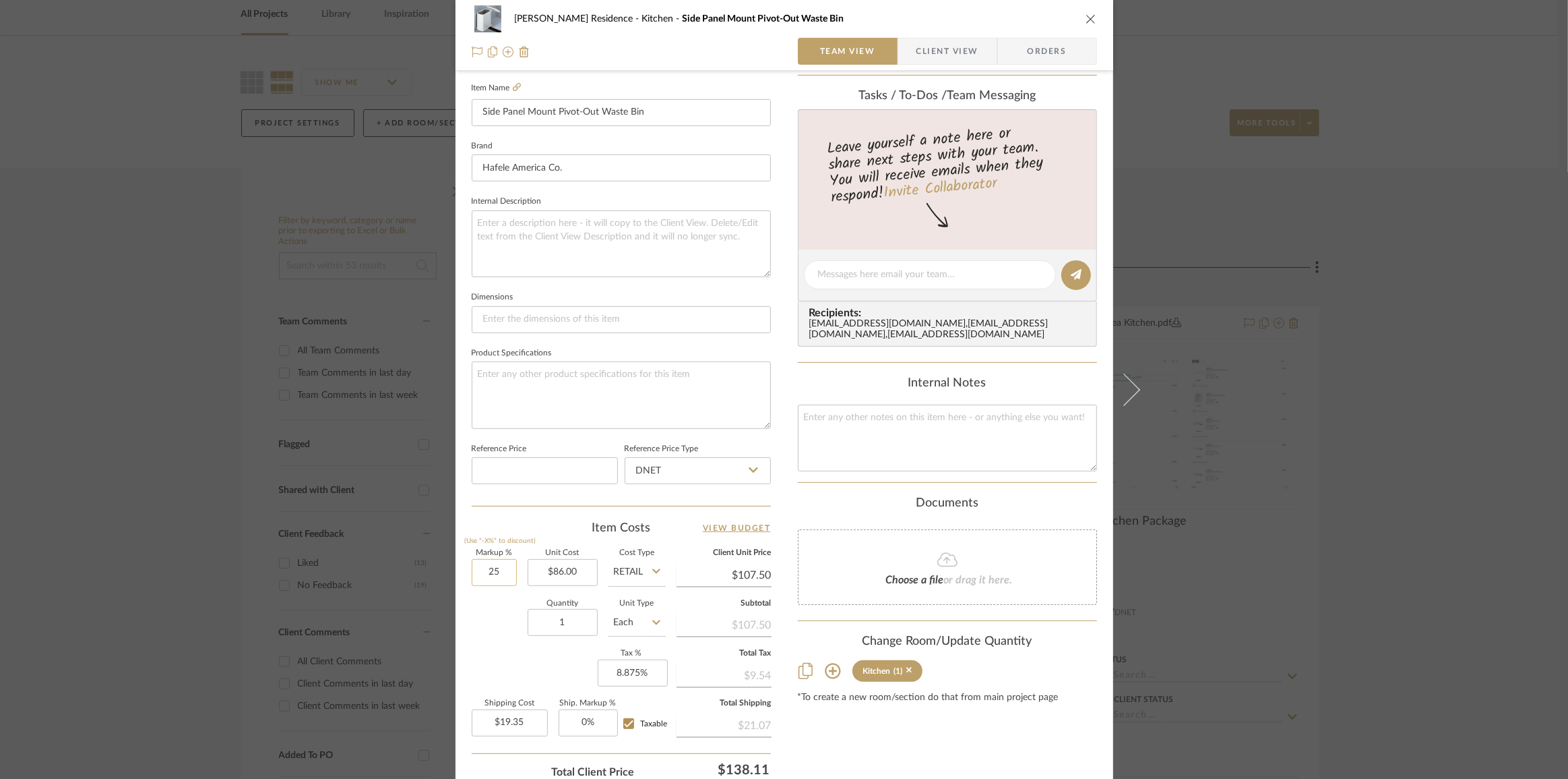
click at [490, 561] on input "25" at bounding box center [494, 572] width 45 height 27
type input "0%"
click at [546, 483] on sr-form-field "Reference Price" at bounding box center [545, 467] width 146 height 56
type input "$86.00"
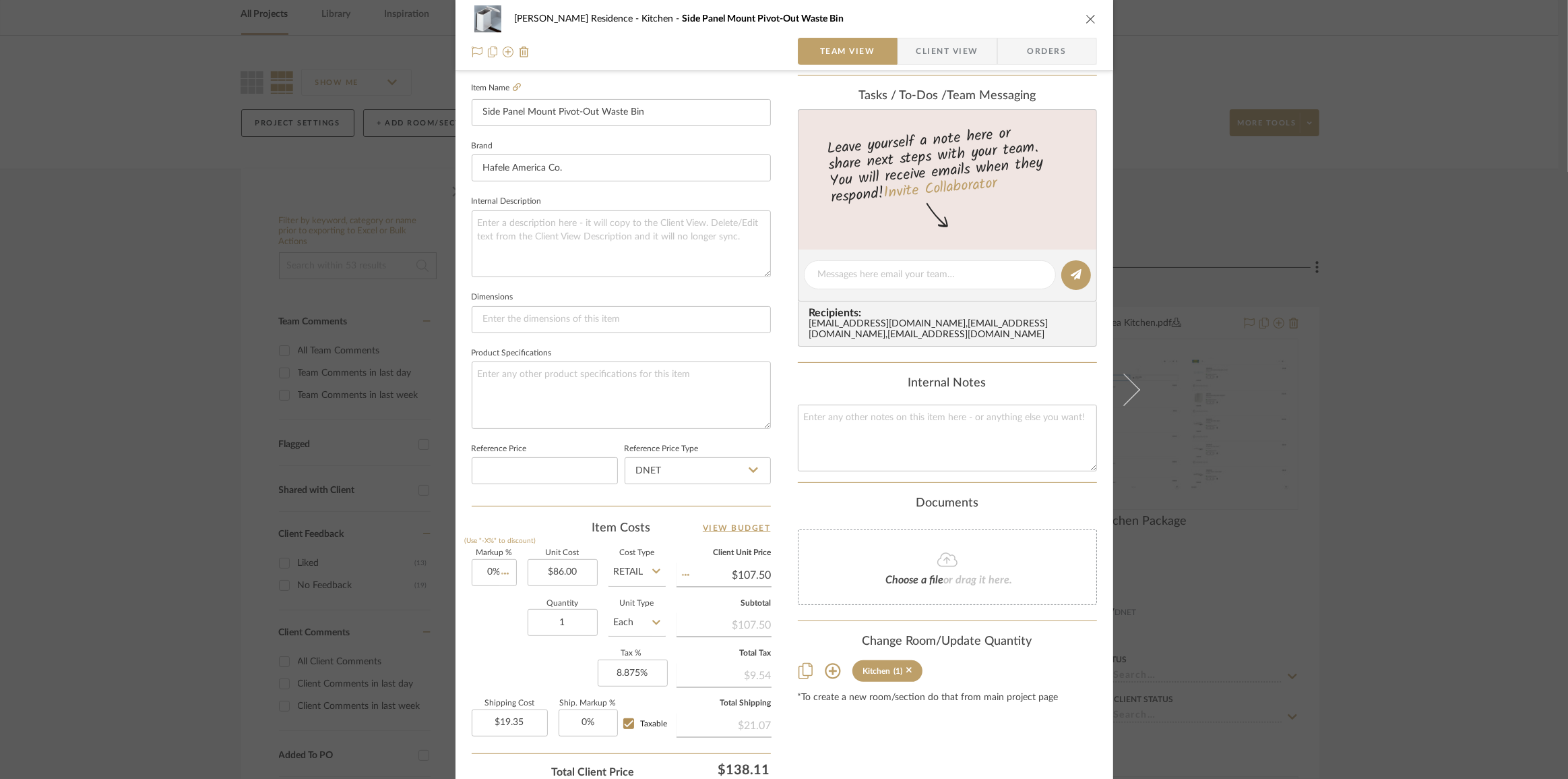
type input "$15.48"
click at [561, 566] on input "86.00" at bounding box center [563, 572] width 70 height 27
type input "$86.00"
click at [848, 426] on textarea at bounding box center [947, 438] width 299 height 67
type textarea "R: 86"
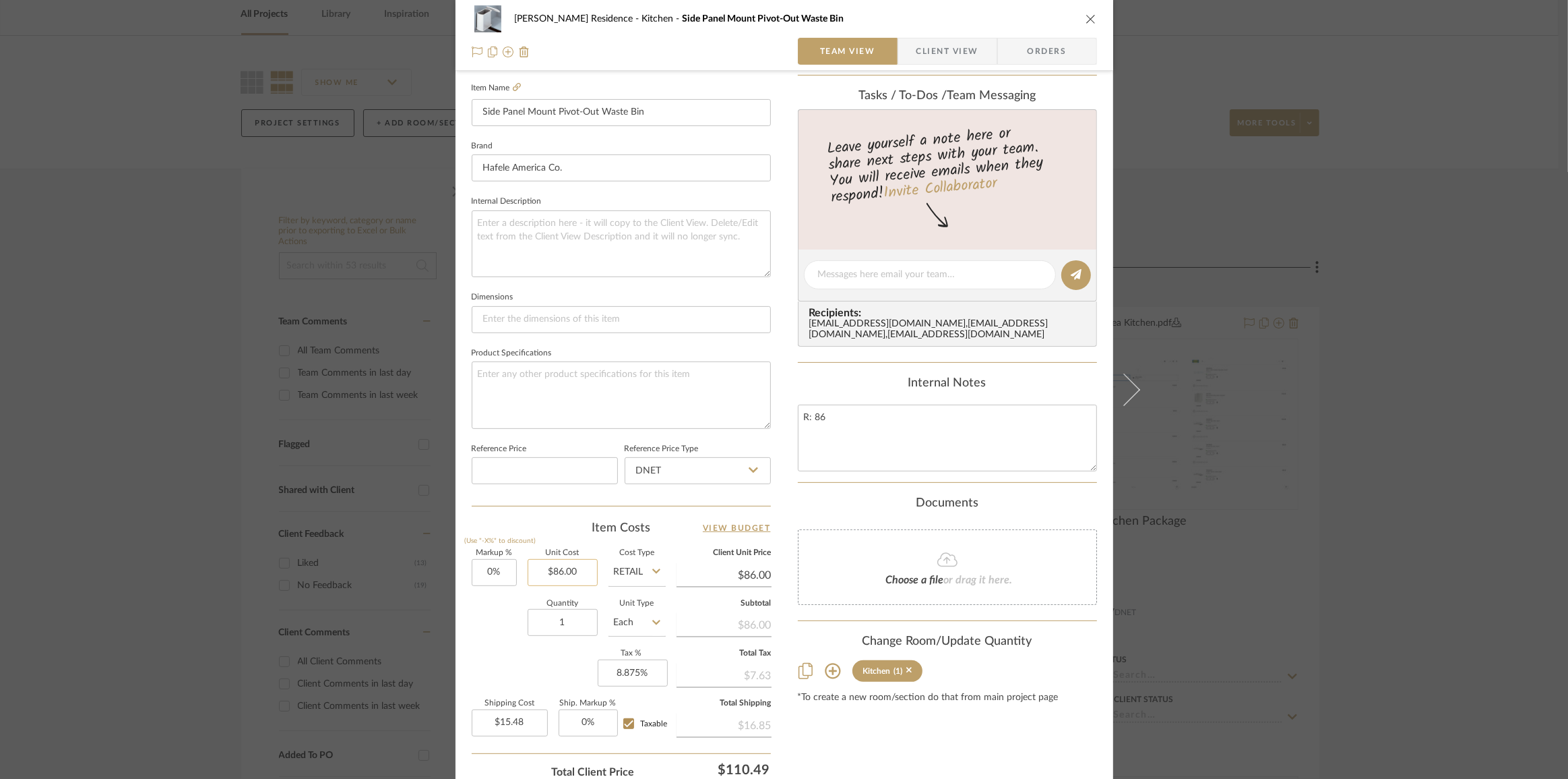
type input "86.00"
click at [562, 571] on input "86.00" at bounding box center [563, 572] width 70 height 27
type input "$83.72"
click at [629, 569] on input "Retail" at bounding box center [637, 572] width 57 height 27
type input "$83.72"
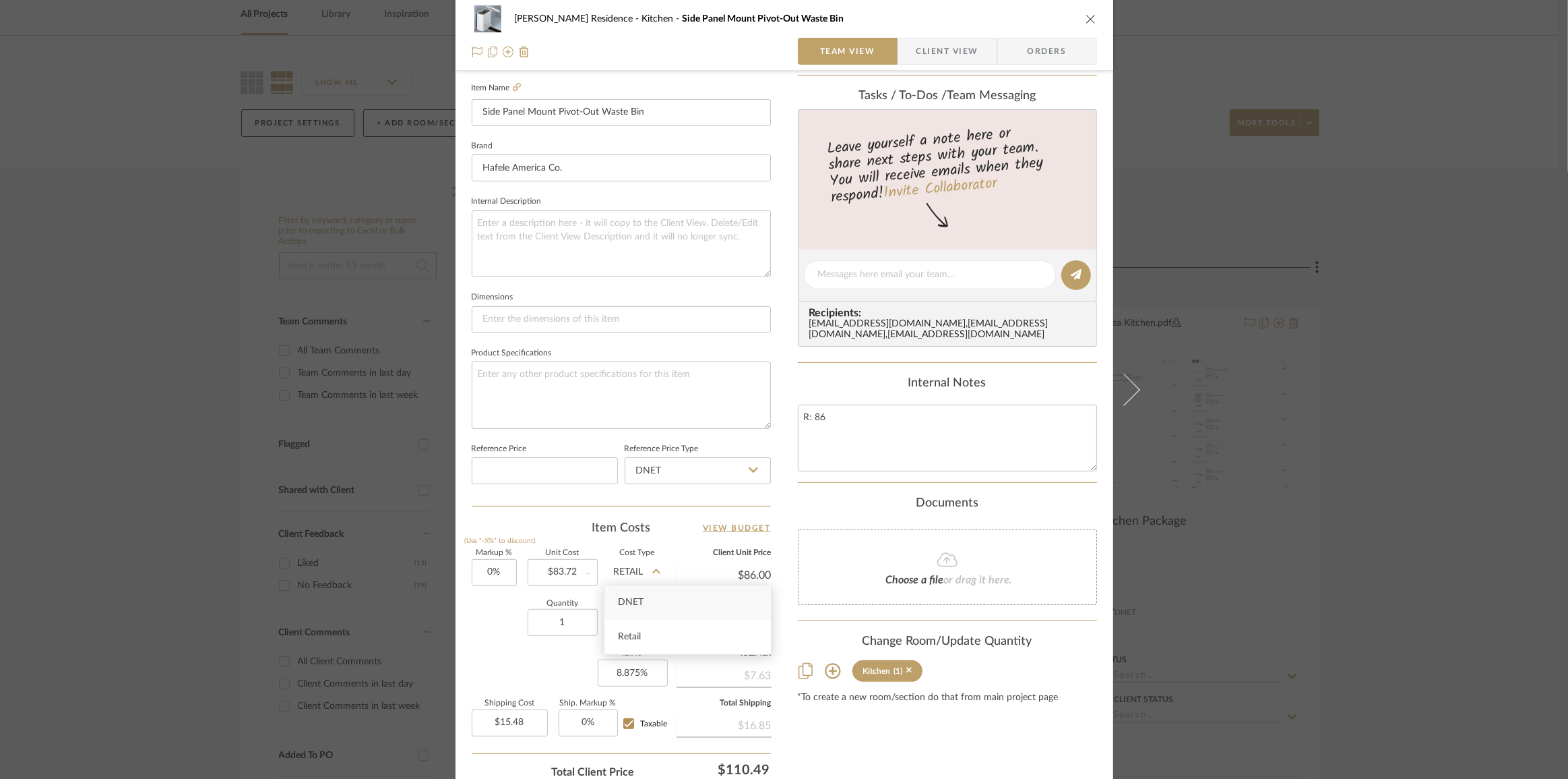
type input "$15.07"
click at [641, 597] on div "DNET" at bounding box center [688, 602] width 166 height 34
type input "DNET"
click at [489, 570] on input "0" at bounding box center [494, 572] width 45 height 27
type input "5%"
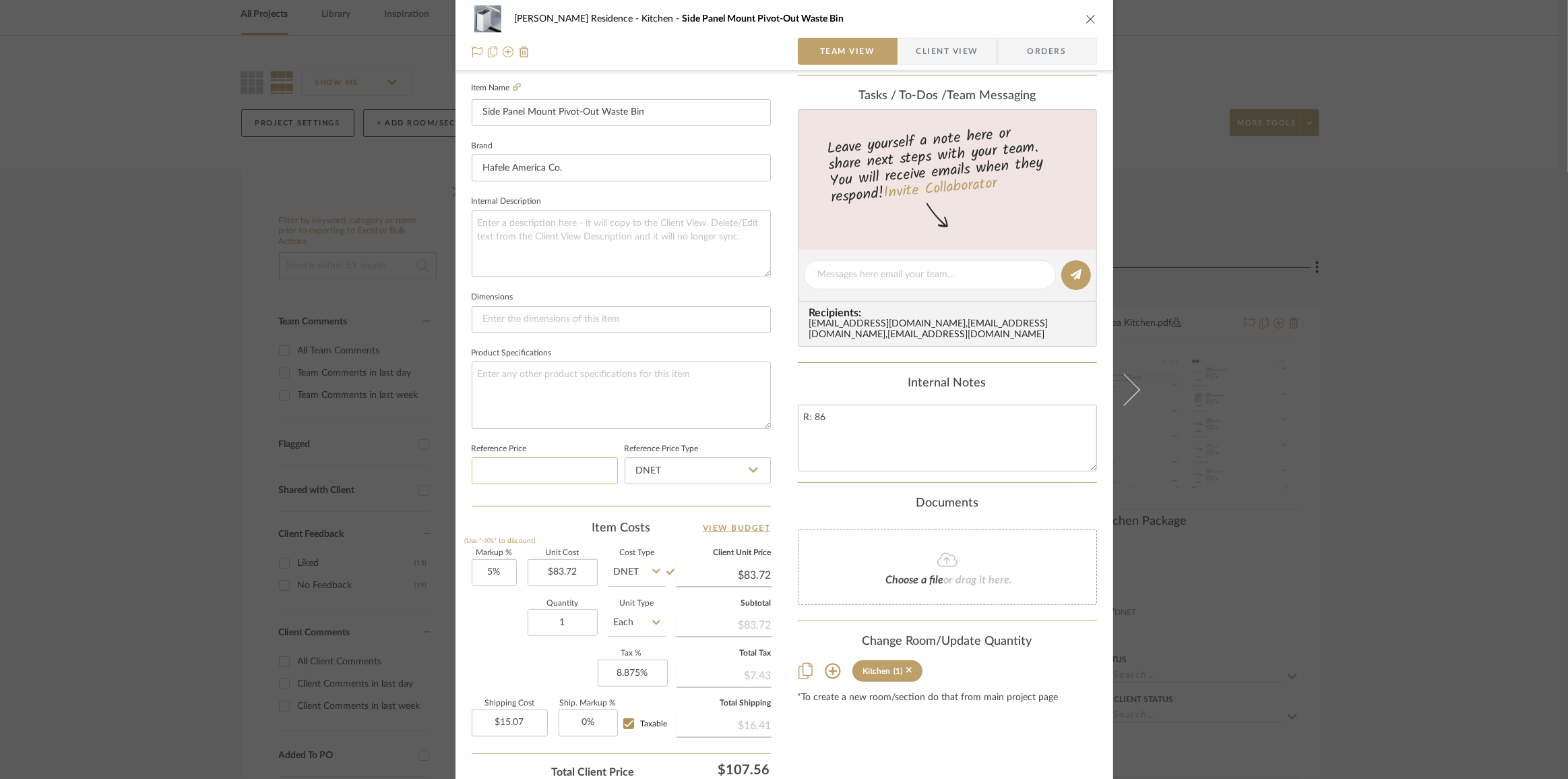
click at [520, 473] on input at bounding box center [545, 471] width 146 height 27
type input "$87.91"
type input "$15.82"
click at [484, 569] on input "5" at bounding box center [494, 572] width 45 height 27
type input "3.5%"
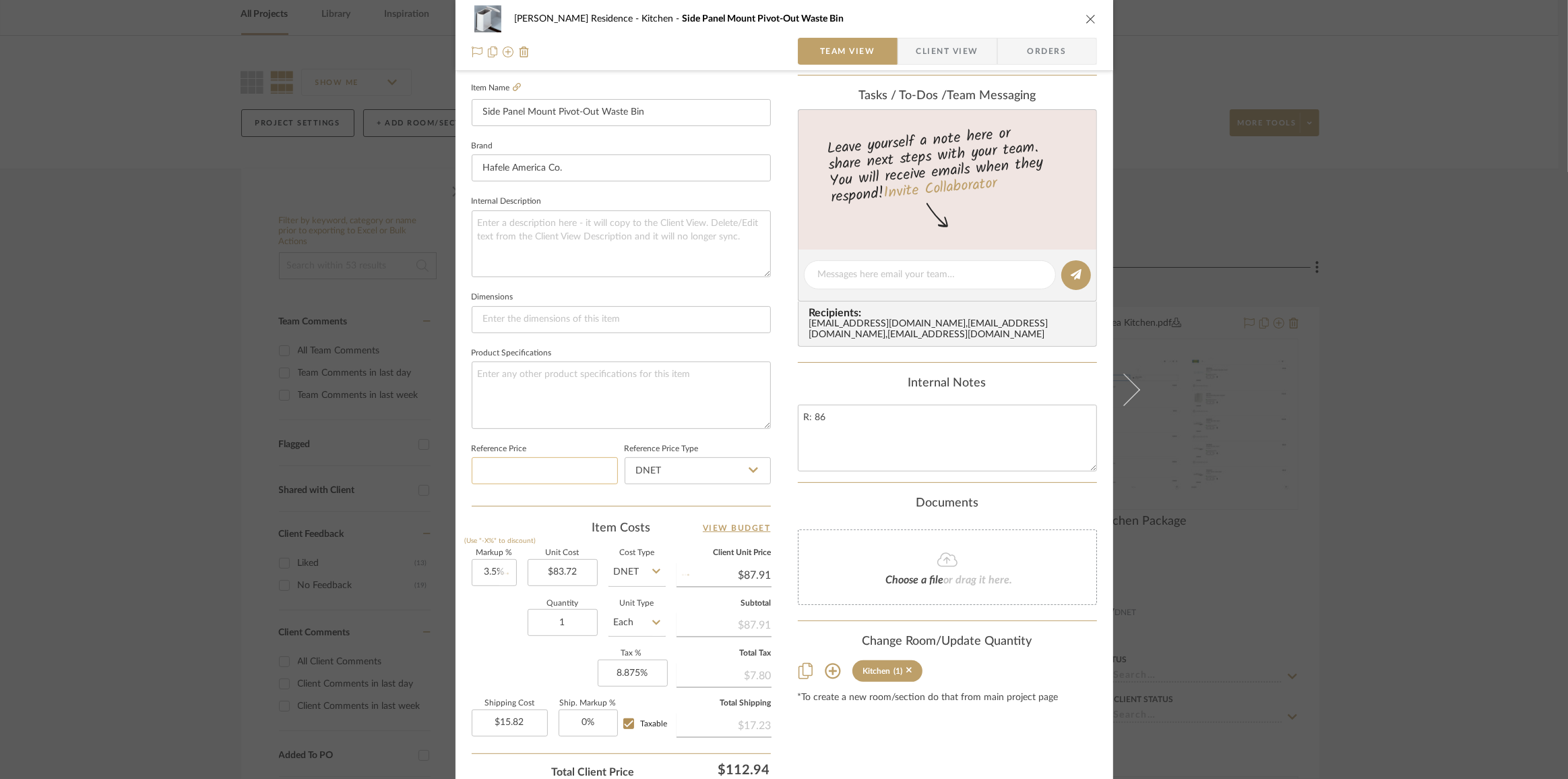
click at [515, 465] on input at bounding box center [545, 471] width 146 height 27
type input "$86.65"
type input "$15.60"
click at [485, 565] on input "3.5" at bounding box center [494, 572] width 45 height 27
type input "3%"
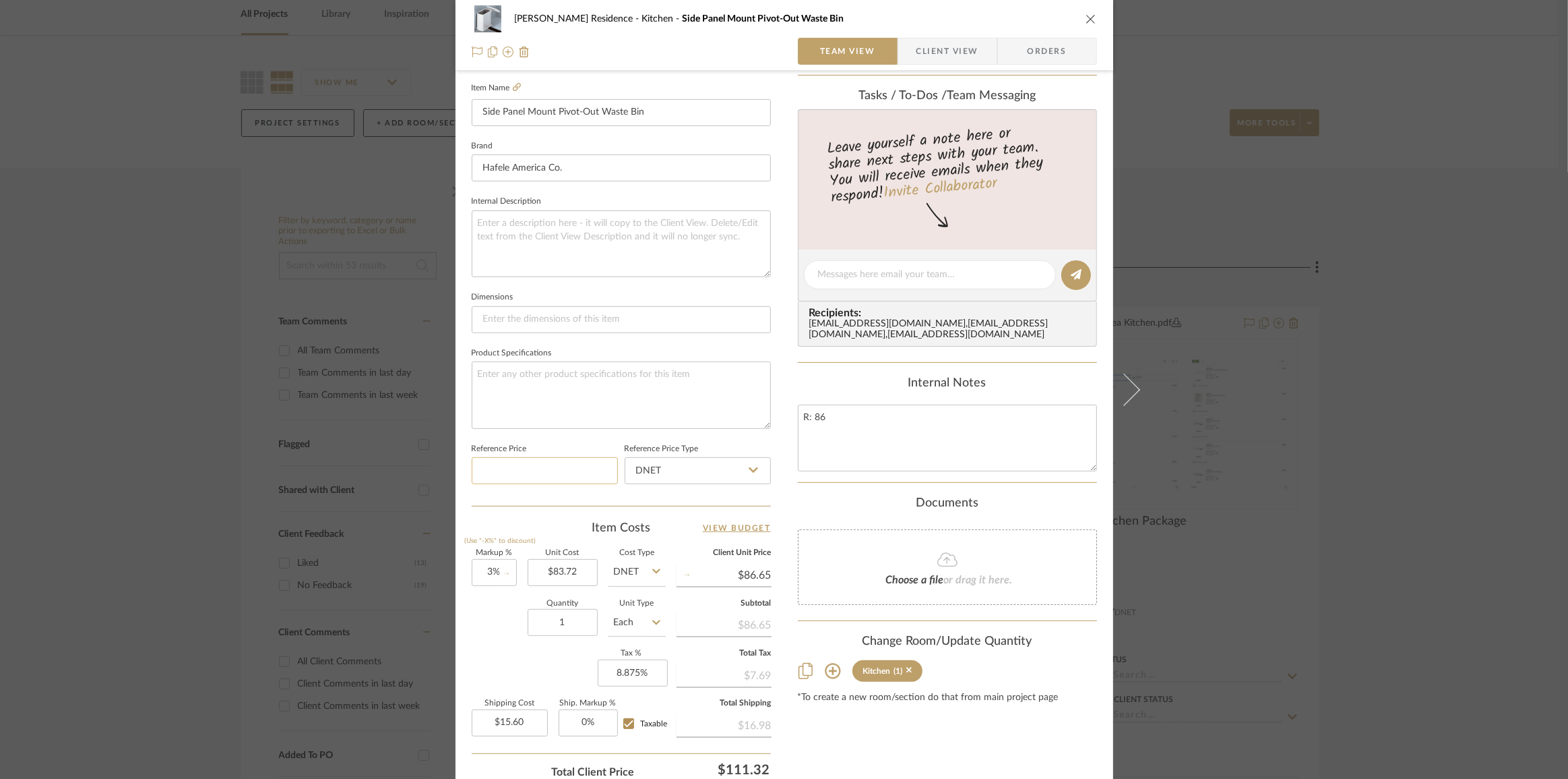
click at [526, 466] on input at bounding box center [545, 471] width 146 height 27
type input "$86.23"
type input "$15.52"
click at [479, 566] on input "3" at bounding box center [494, 572] width 45 height 27
type input "2%"
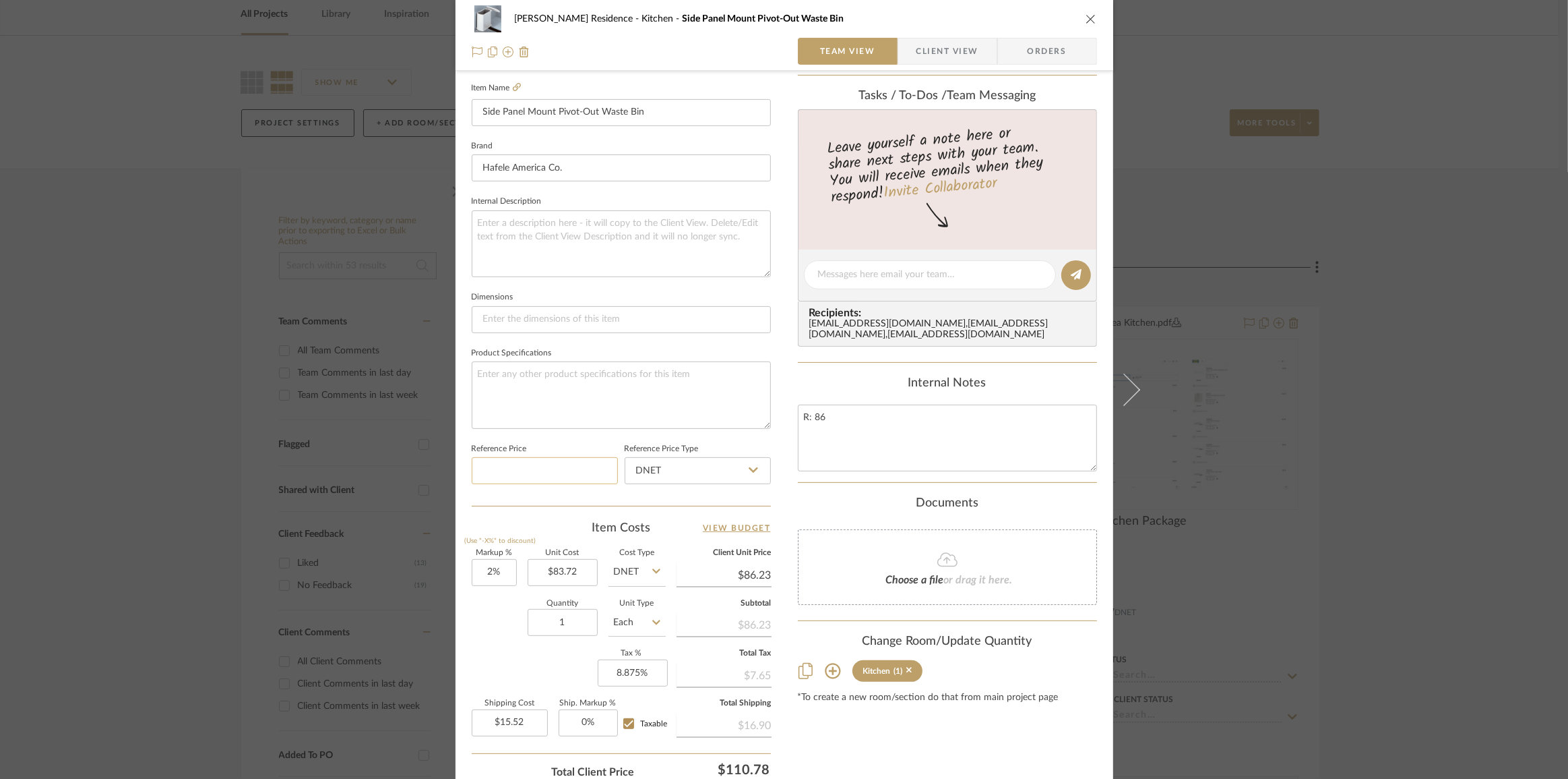
click at [533, 466] on input at bounding box center [545, 471] width 146 height 27
type input "$85.39"
type input "$15.37"
click at [479, 573] on input "2" at bounding box center [494, 572] width 45 height 27
type input "2.5%"
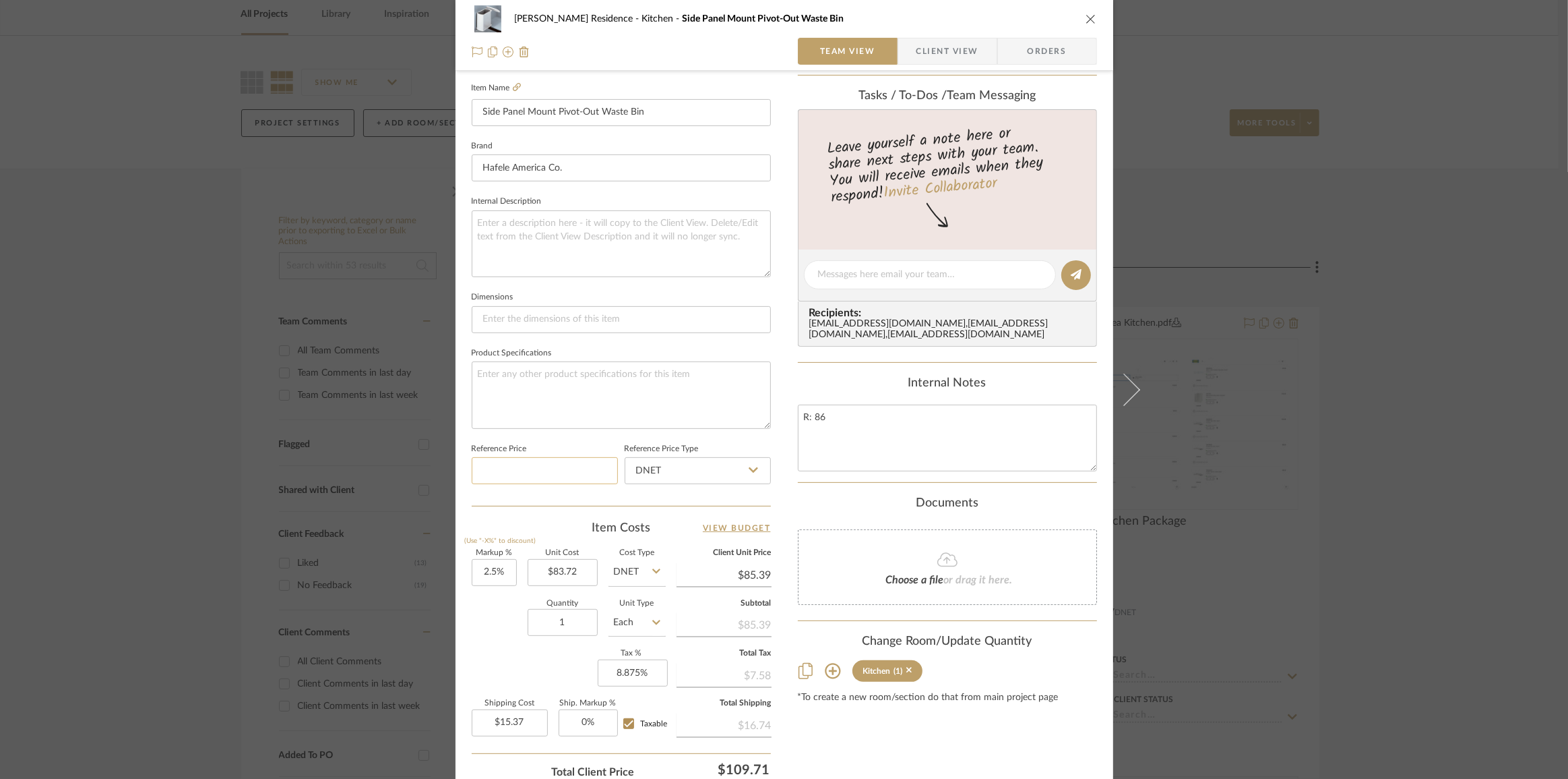
click at [523, 461] on input at bounding box center [545, 471] width 146 height 27
type input "$85.81"
type input "$15.45"
click at [487, 562] on input "2.5" at bounding box center [494, 572] width 45 height 27
type input "2.9%"
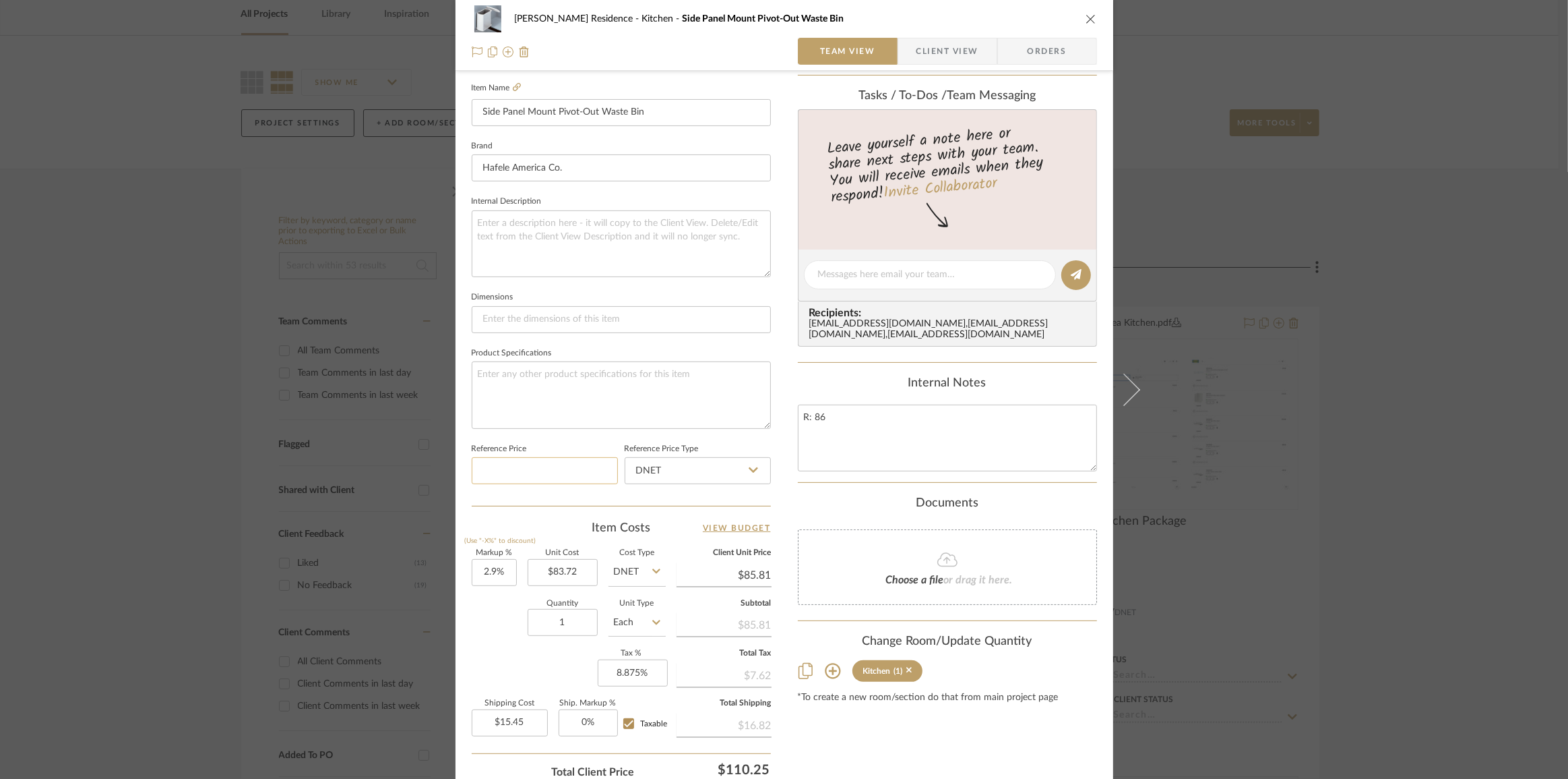
click at [525, 466] on input at bounding box center [545, 471] width 146 height 27
type input "$86.15"
type input "$15.51"
click at [484, 566] on input "2.9" at bounding box center [494, 572] width 45 height 27
type input "2.8%"
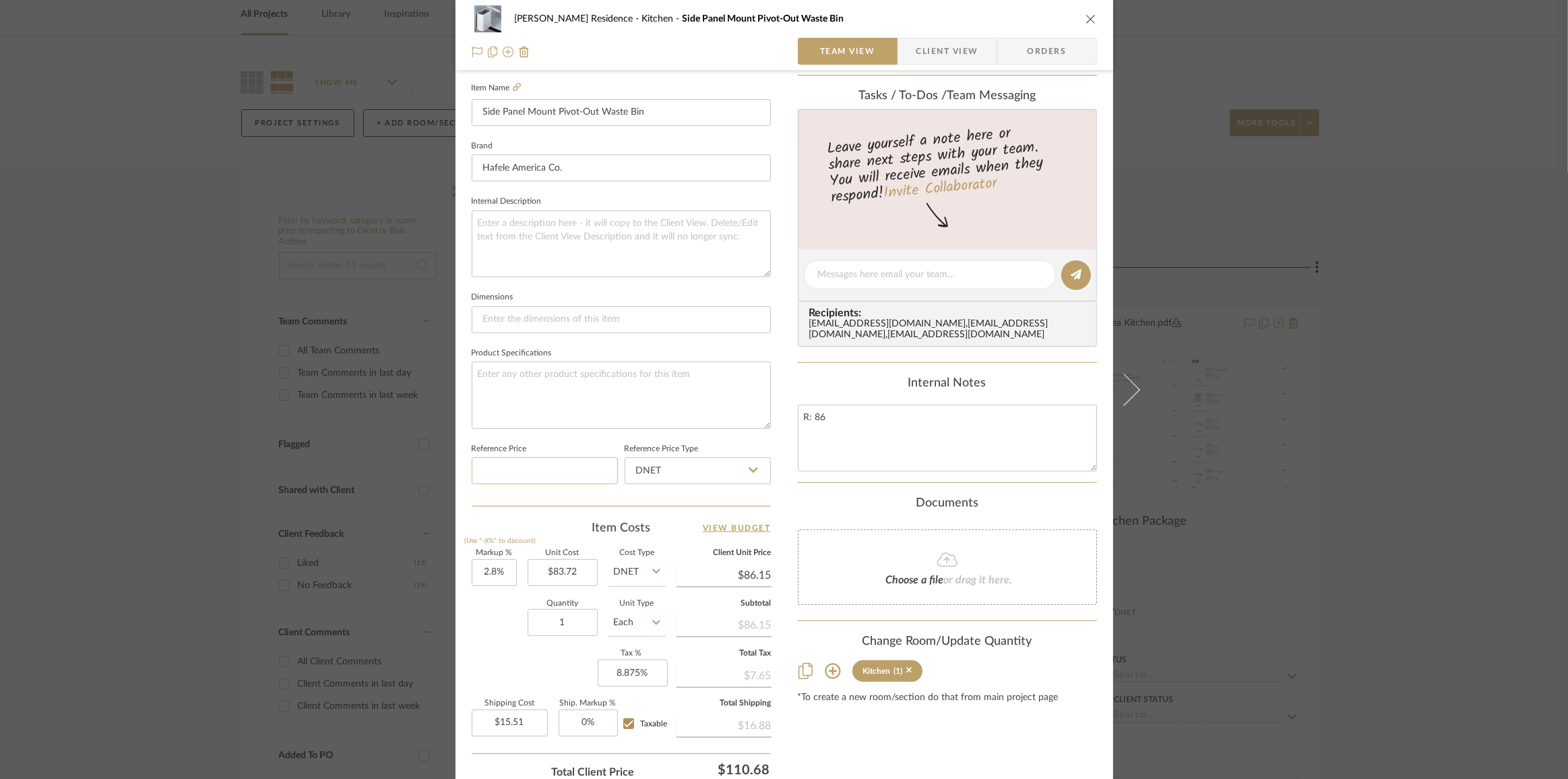
click at [536, 468] on input at bounding box center [545, 471] width 146 height 27
type input "$86.06"
type input "$15.49"
click at [484, 573] on input "2.8" at bounding box center [494, 572] width 45 height 27
type input "2.78%"
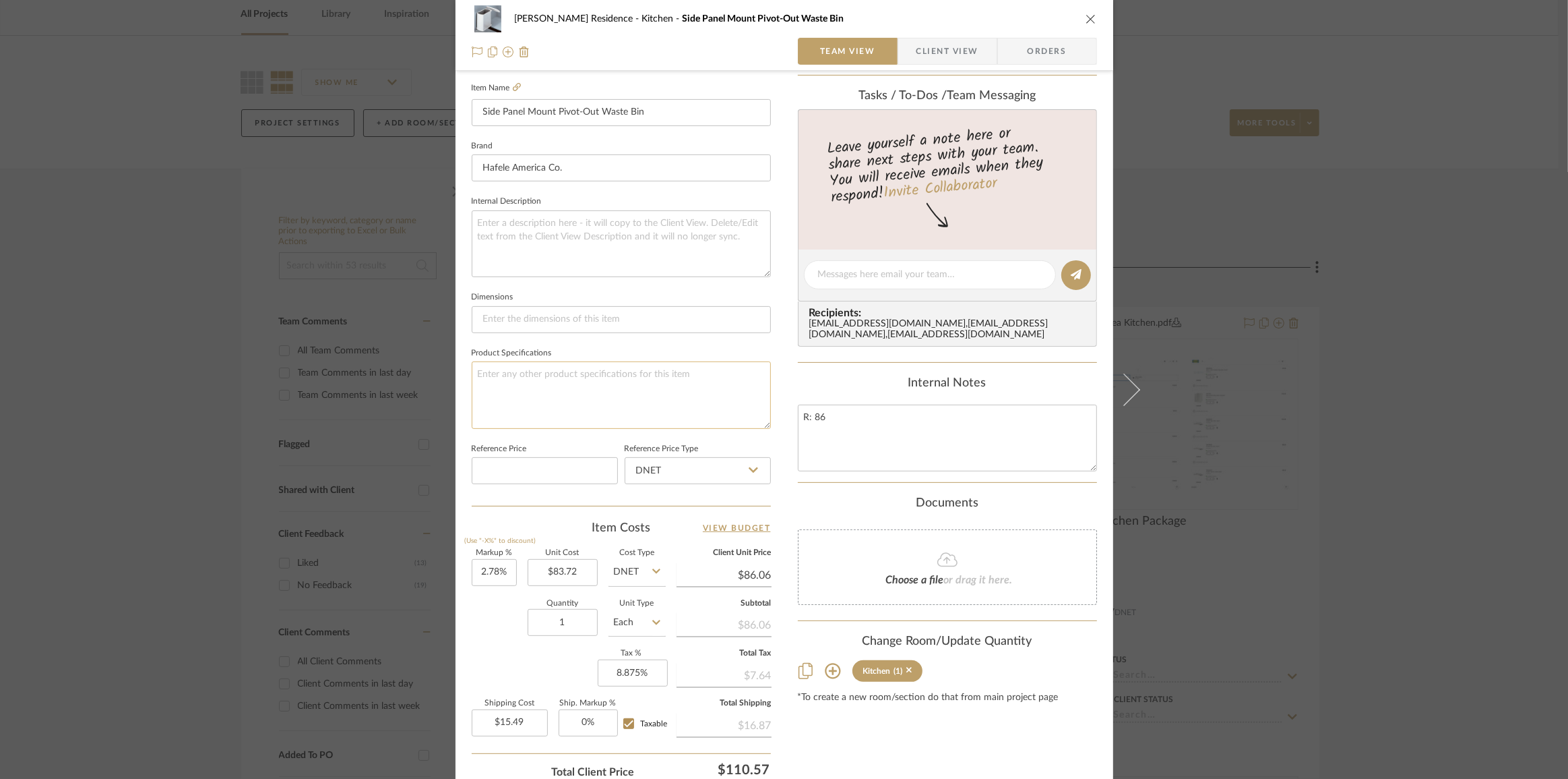
click at [526, 391] on textarea at bounding box center [622, 395] width 299 height 67
type input "$86.05"
type input "2.78"
click at [489, 566] on input "2.78" at bounding box center [494, 572] width 45 height 27
type input "2.76%"
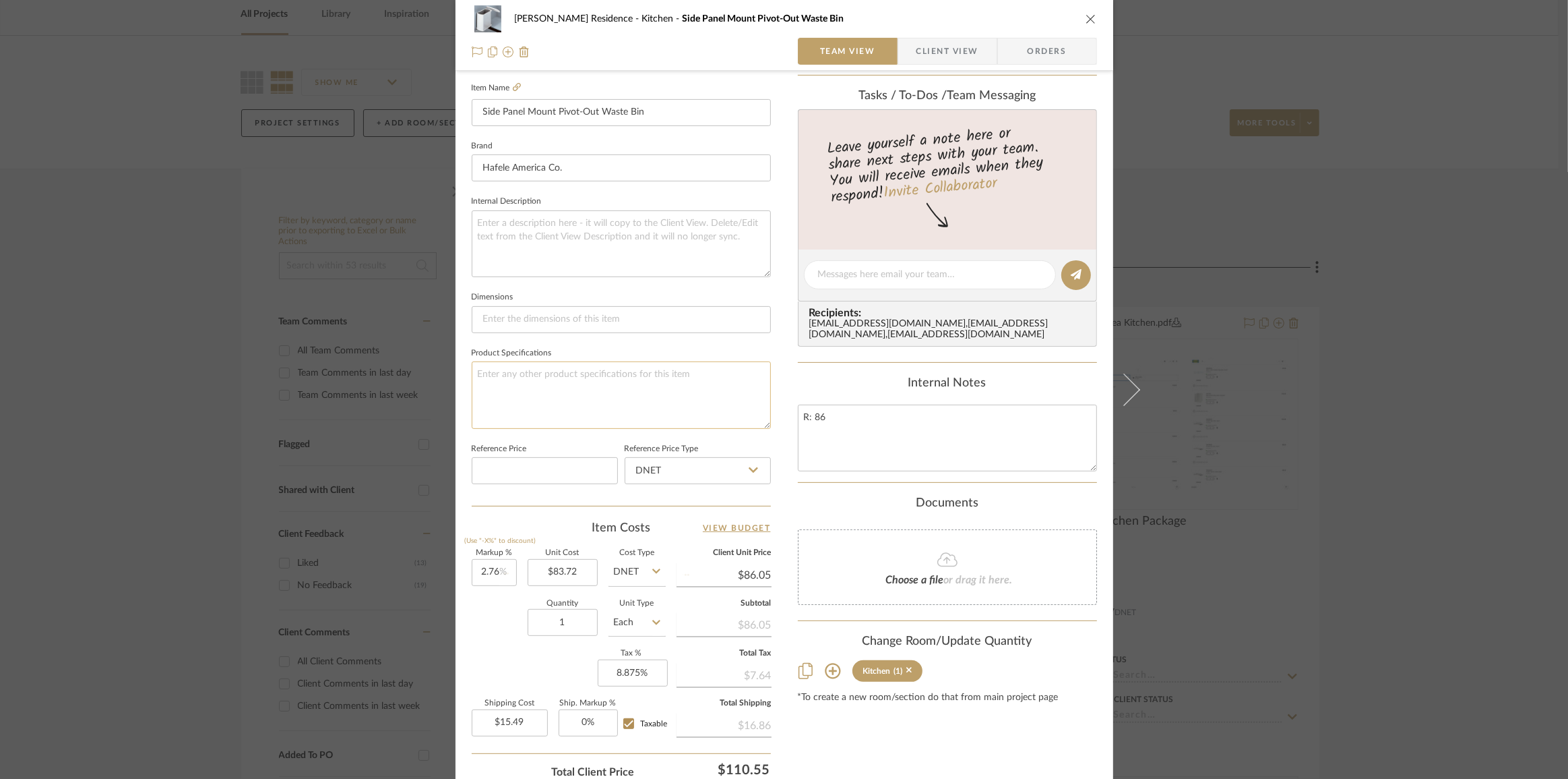
click at [598, 394] on textarea at bounding box center [622, 395] width 299 height 67
type input "$86.03"
click at [484, 572] on input "2.76" at bounding box center [494, 572] width 45 height 27
type input "2.75%"
click at [601, 475] on input at bounding box center [545, 471] width 146 height 27
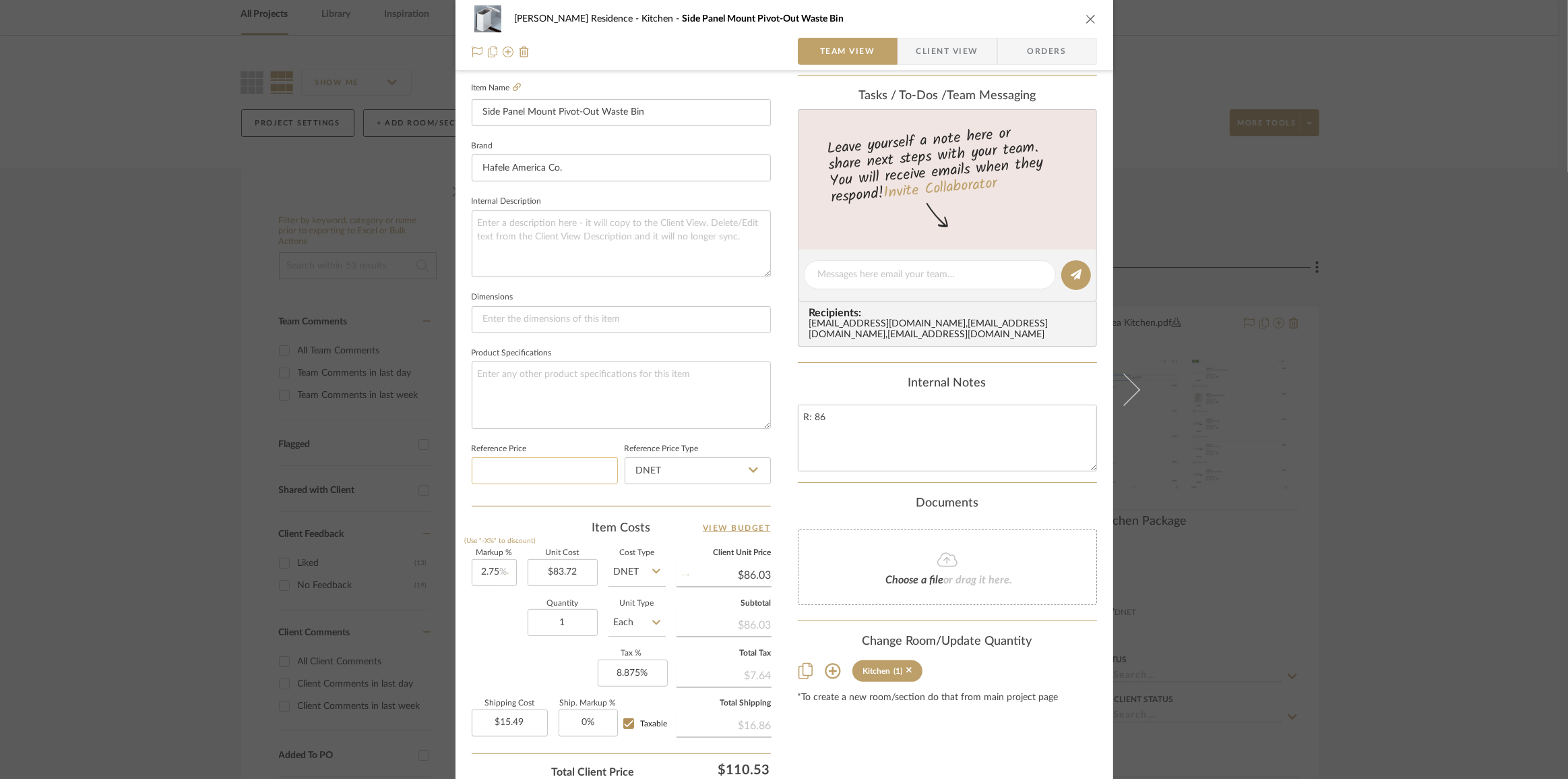
type input "$86.02"
type input "$15.48"
click at [489, 573] on input "2.75" at bounding box center [494, 572] width 45 height 27
type input "2.73%"
click at [558, 387] on textarea at bounding box center [622, 395] width 299 height 67
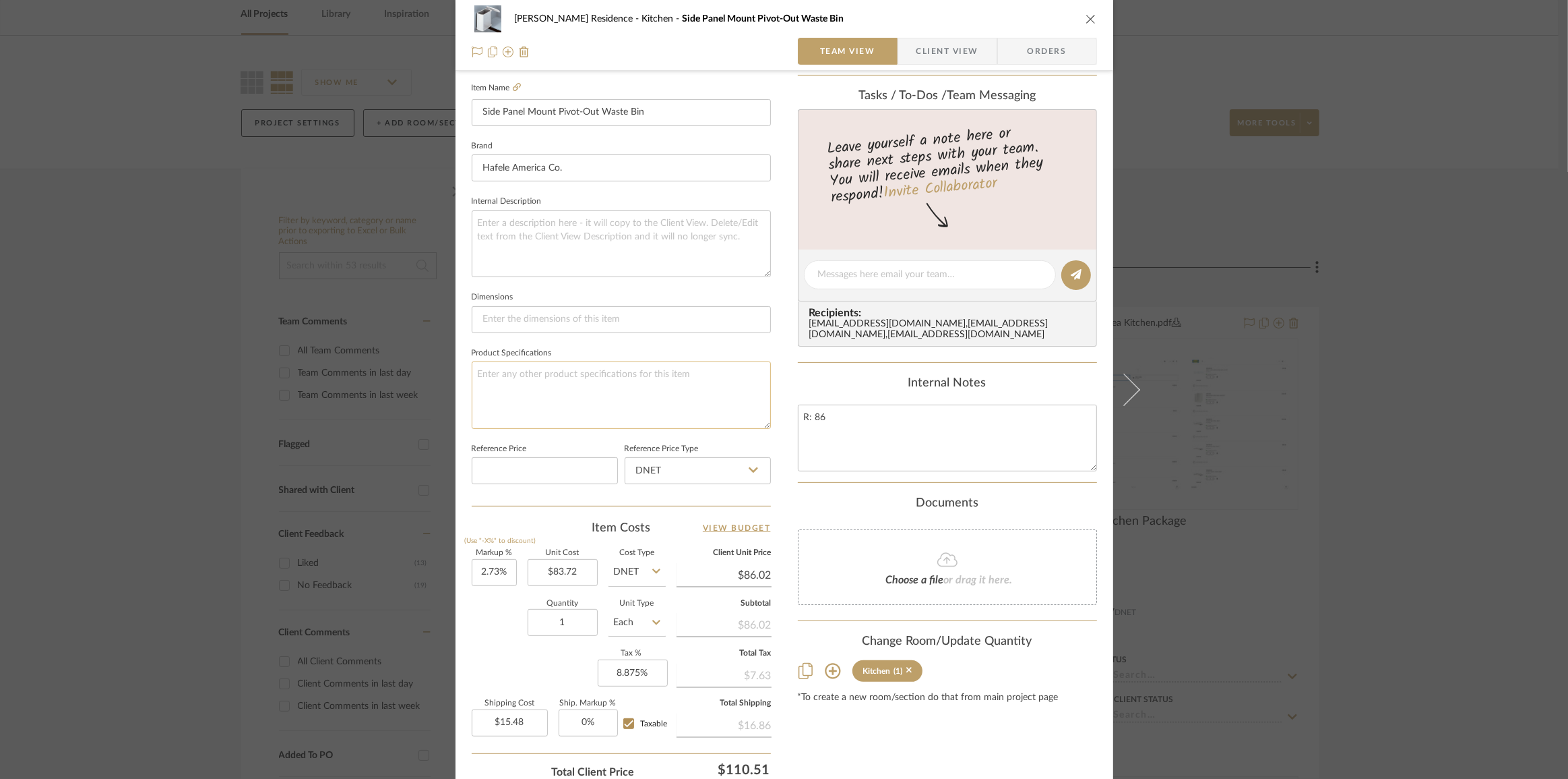
type input "$86.01"
click at [489, 569] on input "2.73" at bounding box center [494, 572] width 45 height 27
type input "2.72%"
click at [546, 459] on input at bounding box center [545, 471] width 146 height 27
type input "$86.00"
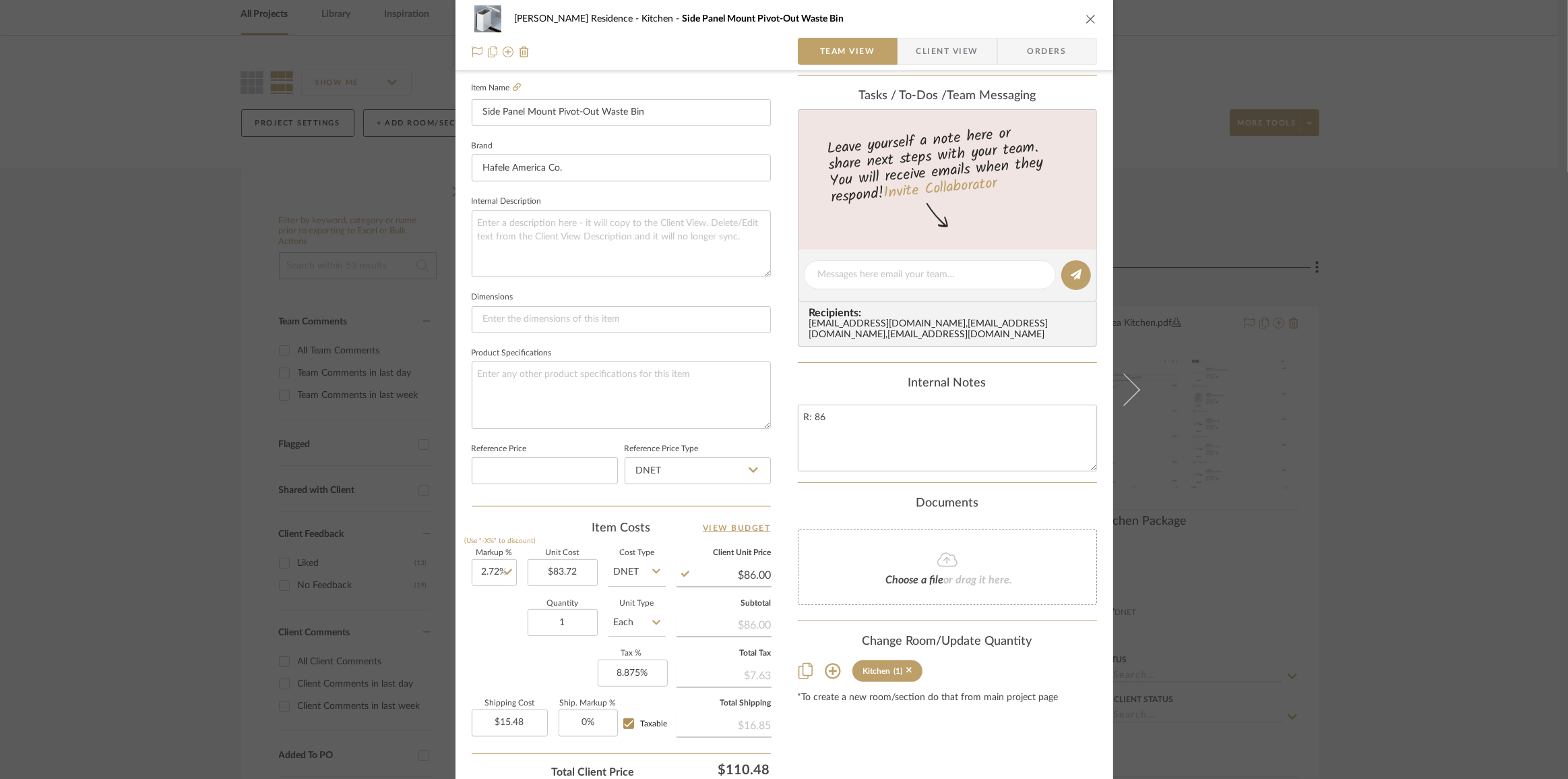
click at [1452, 451] on div "Kauffman Residence Kitchen Side Panel Mount Pivot-Out Waste Bin Team View Clien…" at bounding box center [784, 389] width 1568 height 779
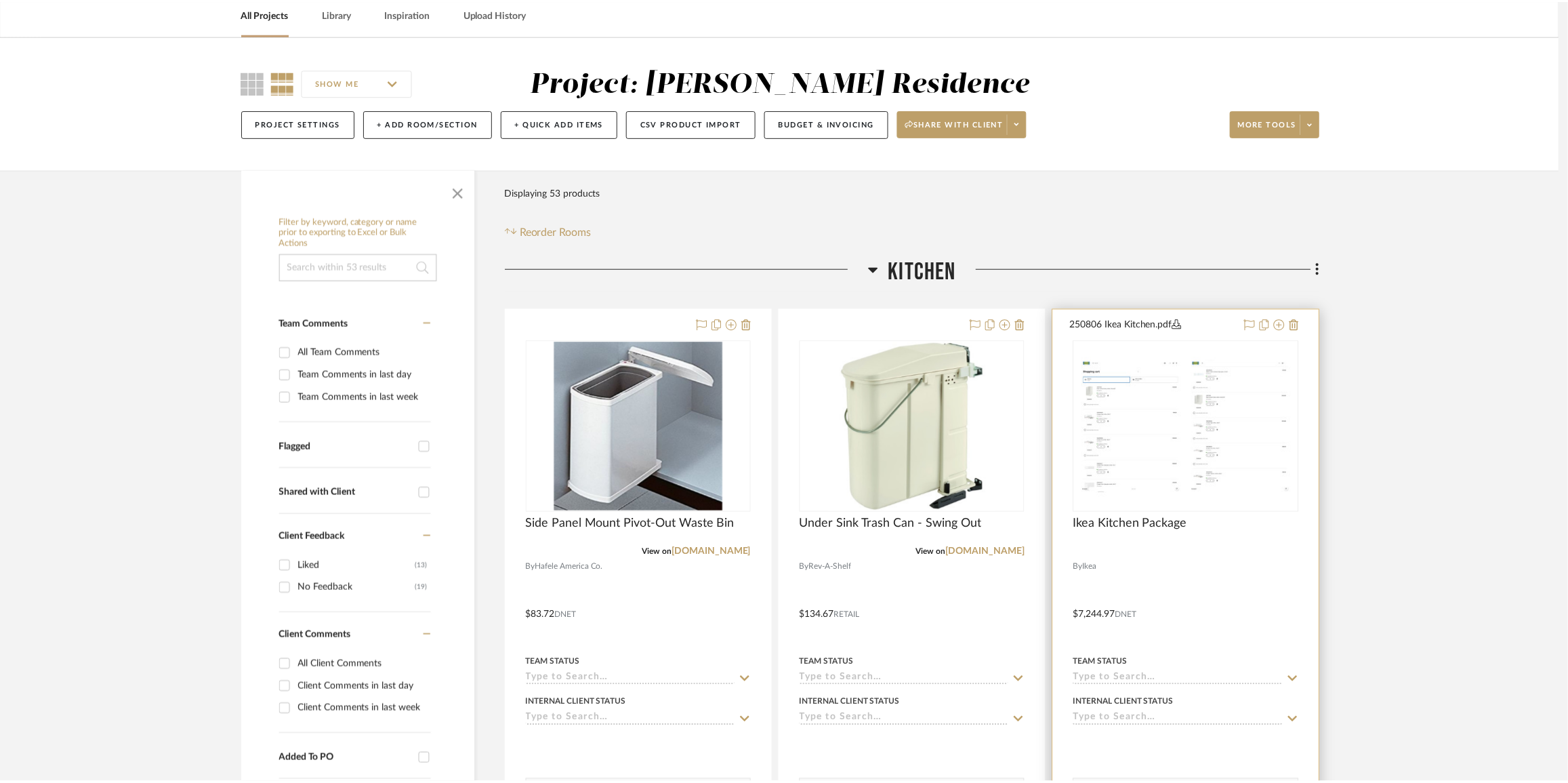
scroll to position [61, 0]
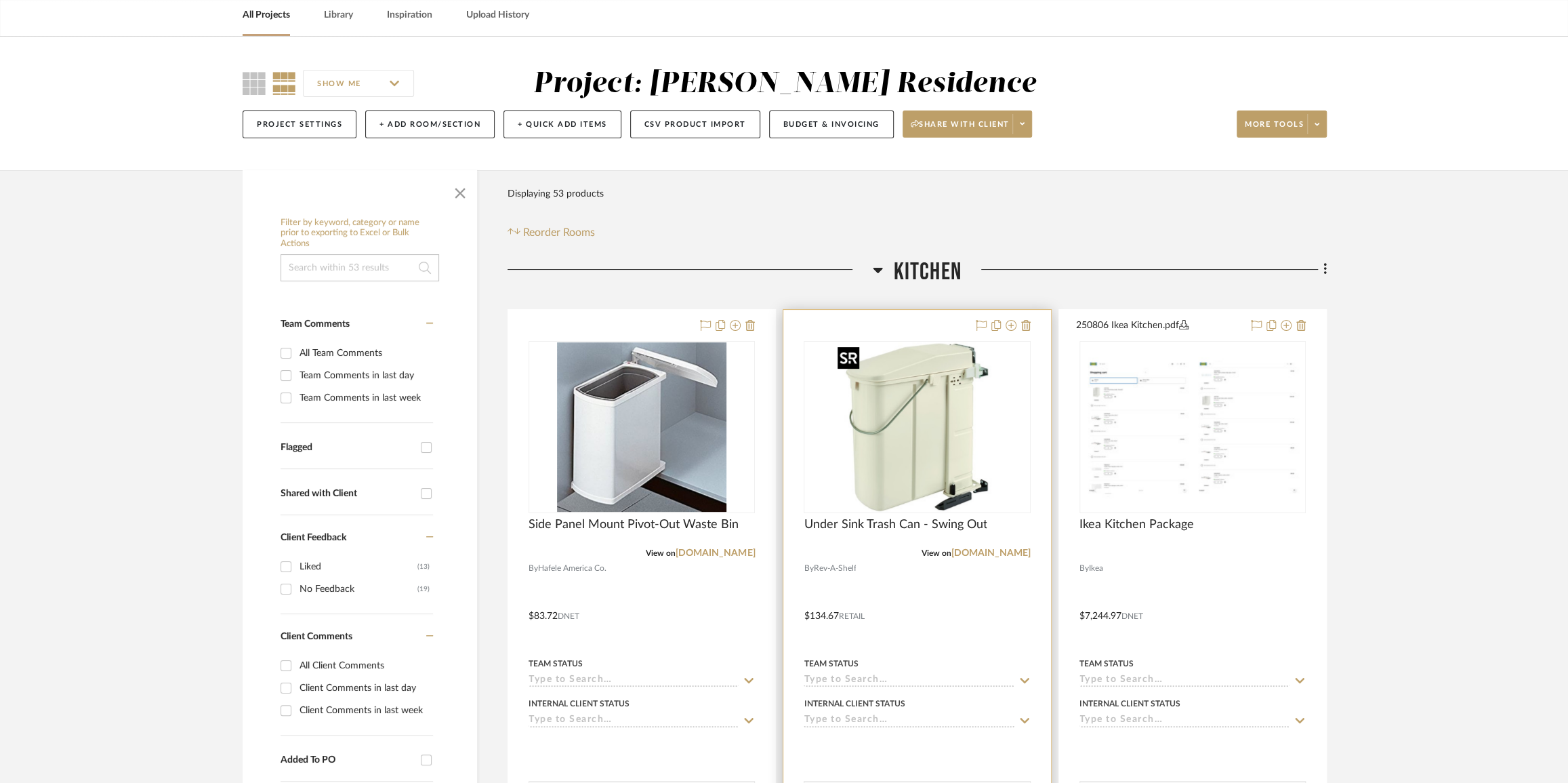
click at [920, 436] on img "0" at bounding box center [916, 427] width 170 height 170
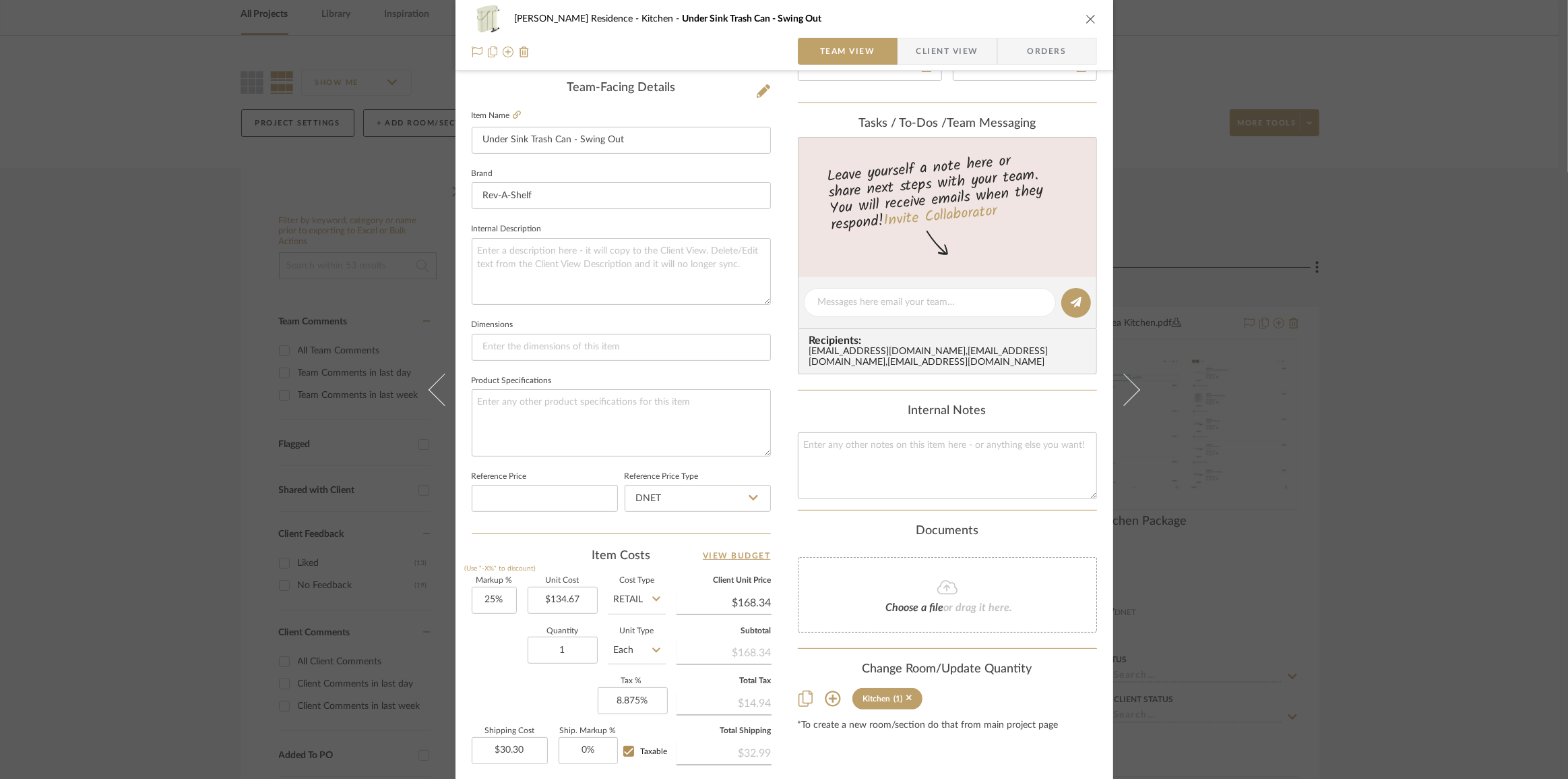
scroll to position [367, 0]
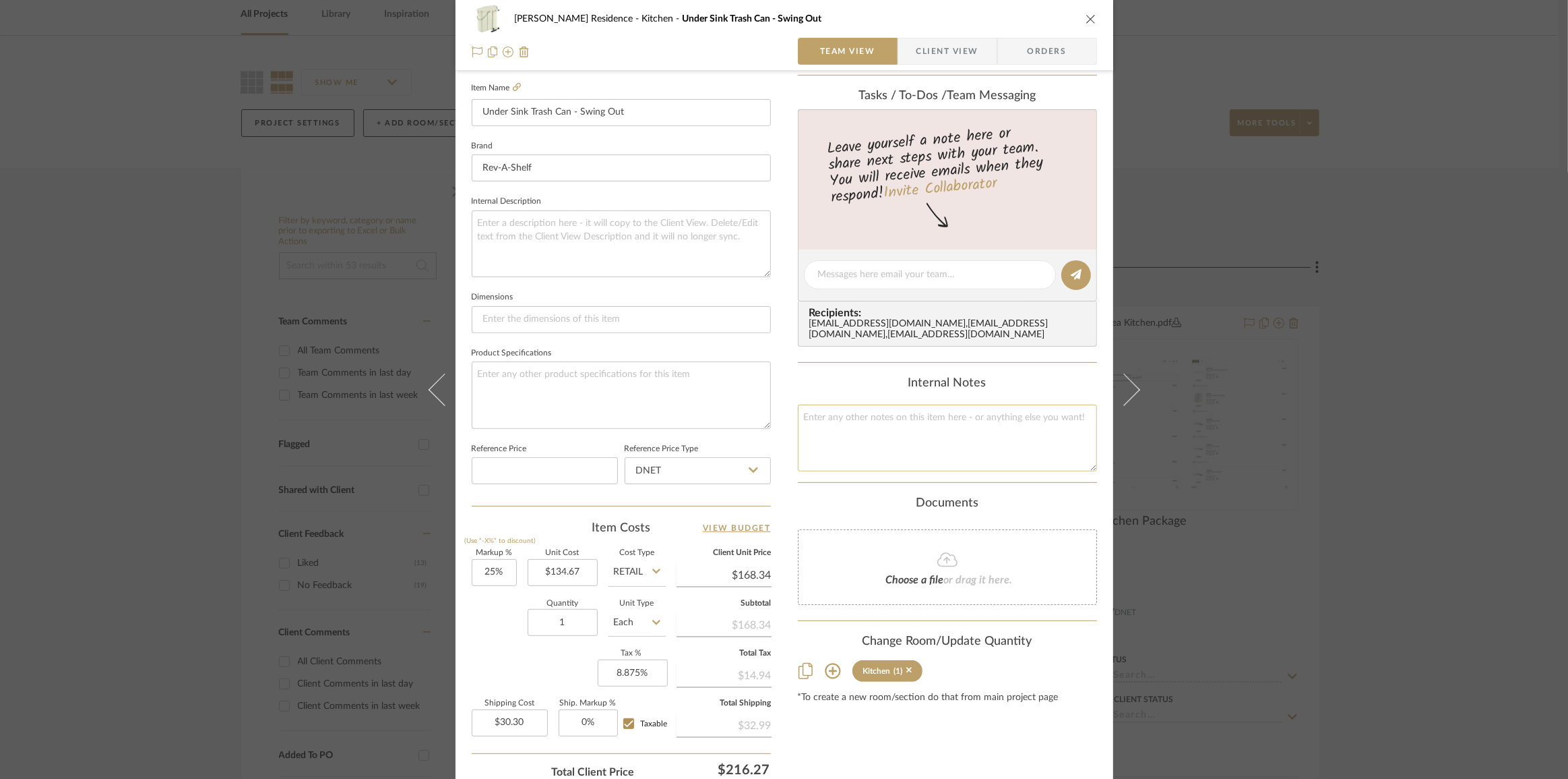
click at [922, 436] on textarea at bounding box center [947, 438] width 299 height 67
type textarea "R: 134.67"
click at [513, 88] on icon at bounding box center [517, 87] width 8 height 8
click at [489, 568] on input "25" at bounding box center [494, 572] width 45 height 27
type input "0%"
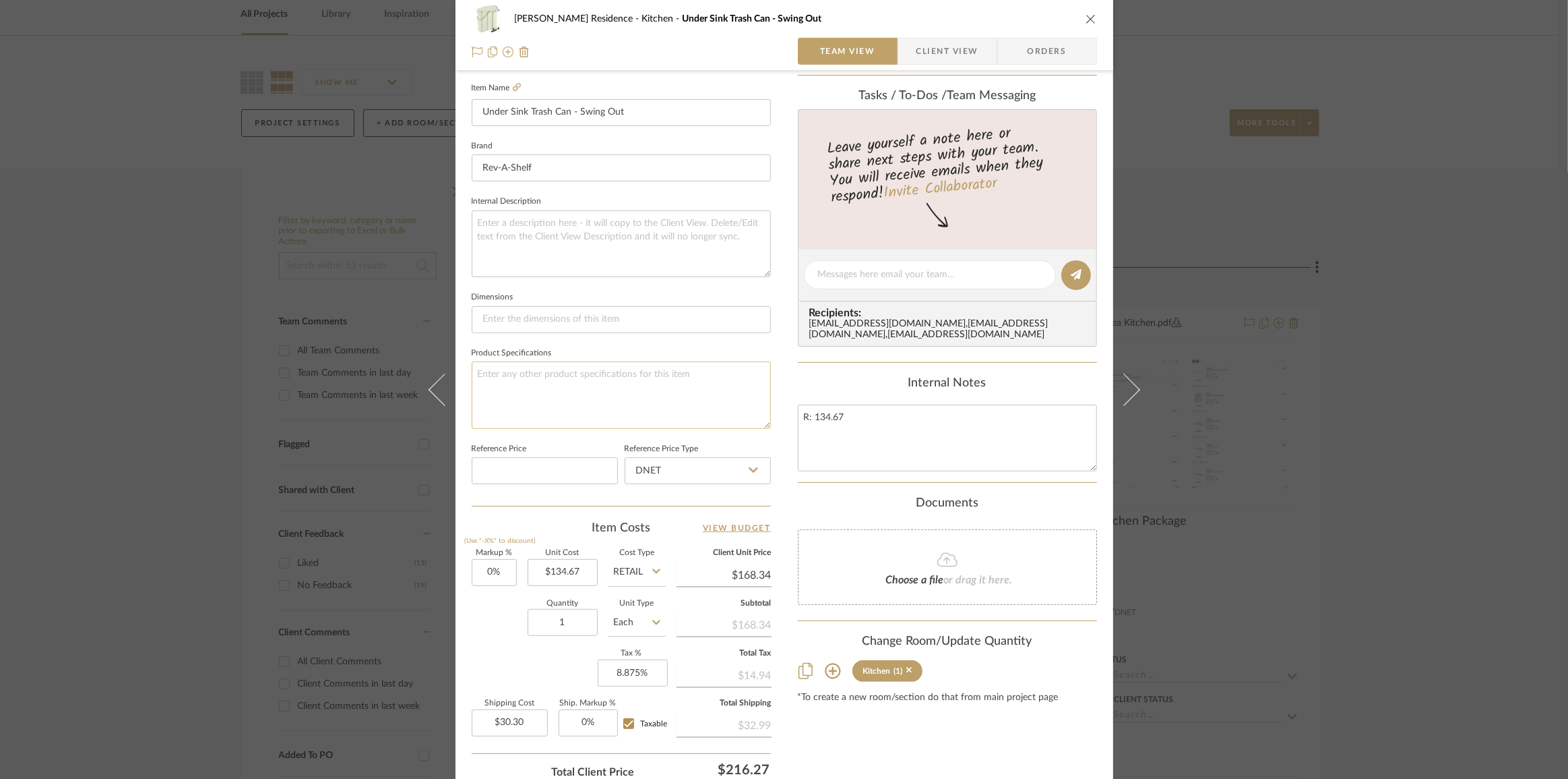
click at [586, 392] on textarea at bounding box center [622, 395] width 299 height 67
type input "$134.67"
type input "$24.24"
click at [652, 569] on icon at bounding box center [656, 570] width 8 height 11
click at [652, 599] on div "DNET" at bounding box center [688, 602] width 166 height 34
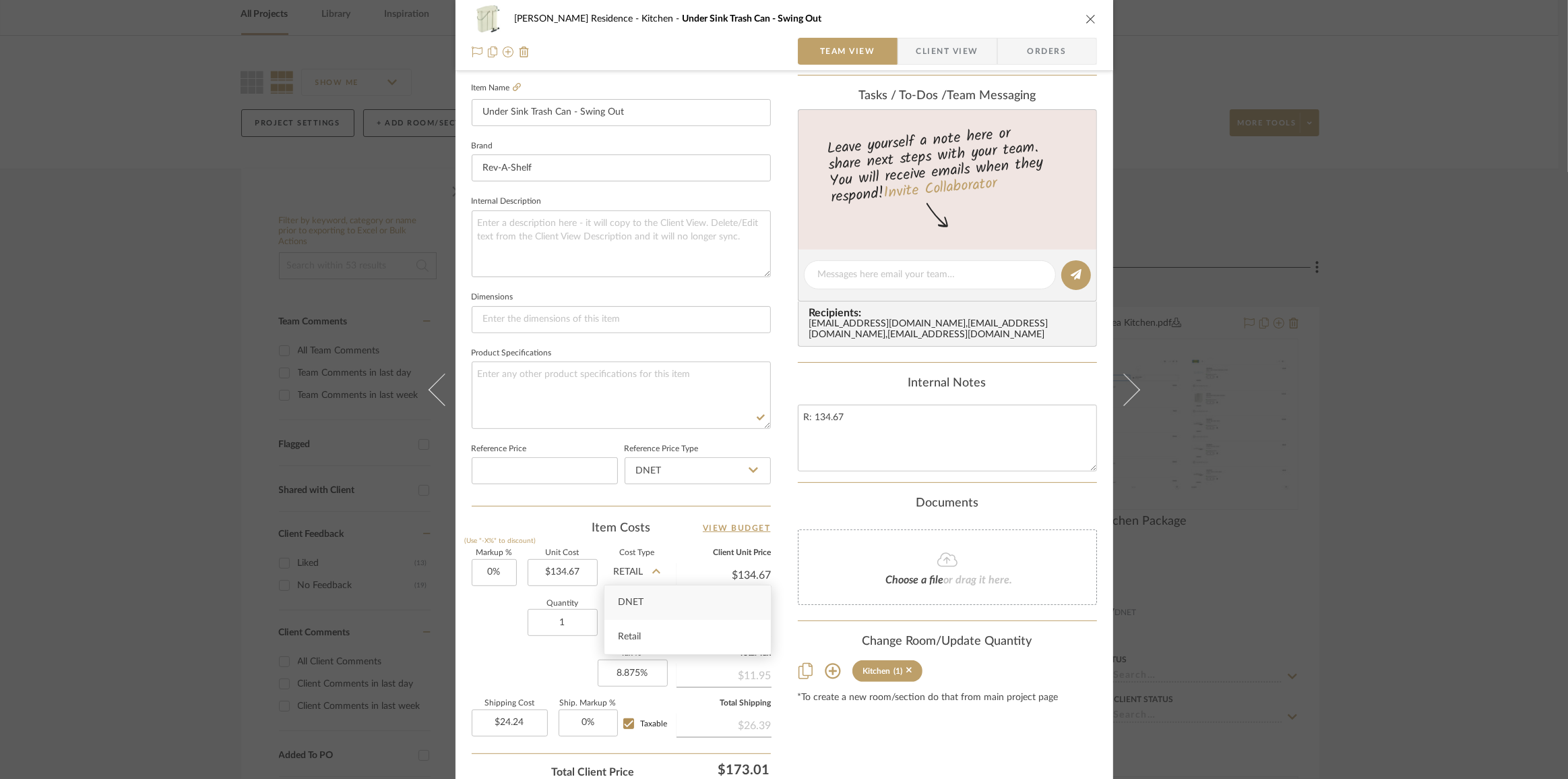
type input "DNET"
click at [873, 420] on textarea "R: 134.67" at bounding box center [947, 438] width 299 height 67
click at [1466, 461] on div "Kauffman Residence Kitchen Under Sink Trash Can - Swing Out Team View Client Vi…" at bounding box center [784, 389] width 1568 height 779
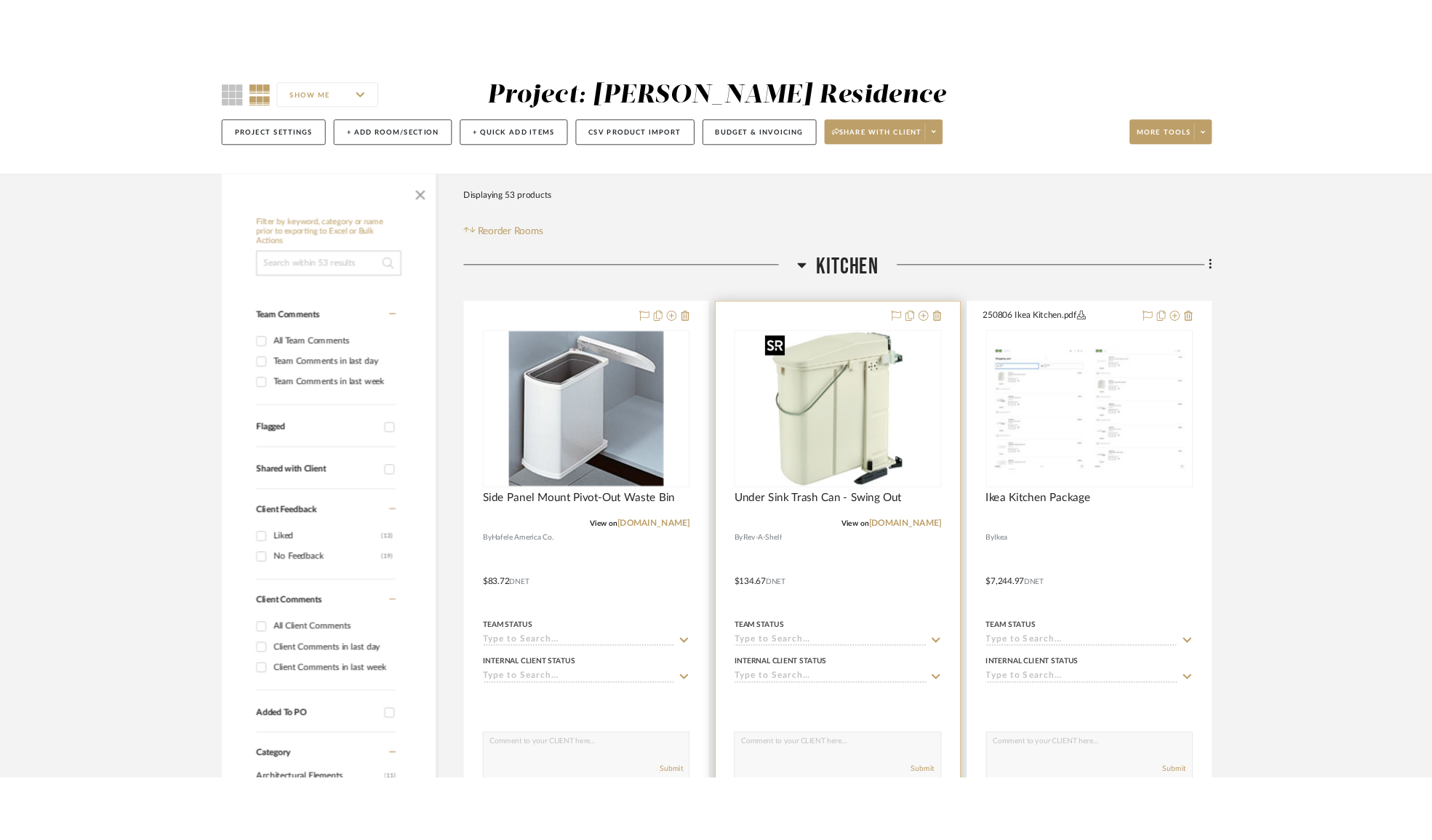
scroll to position [132, 0]
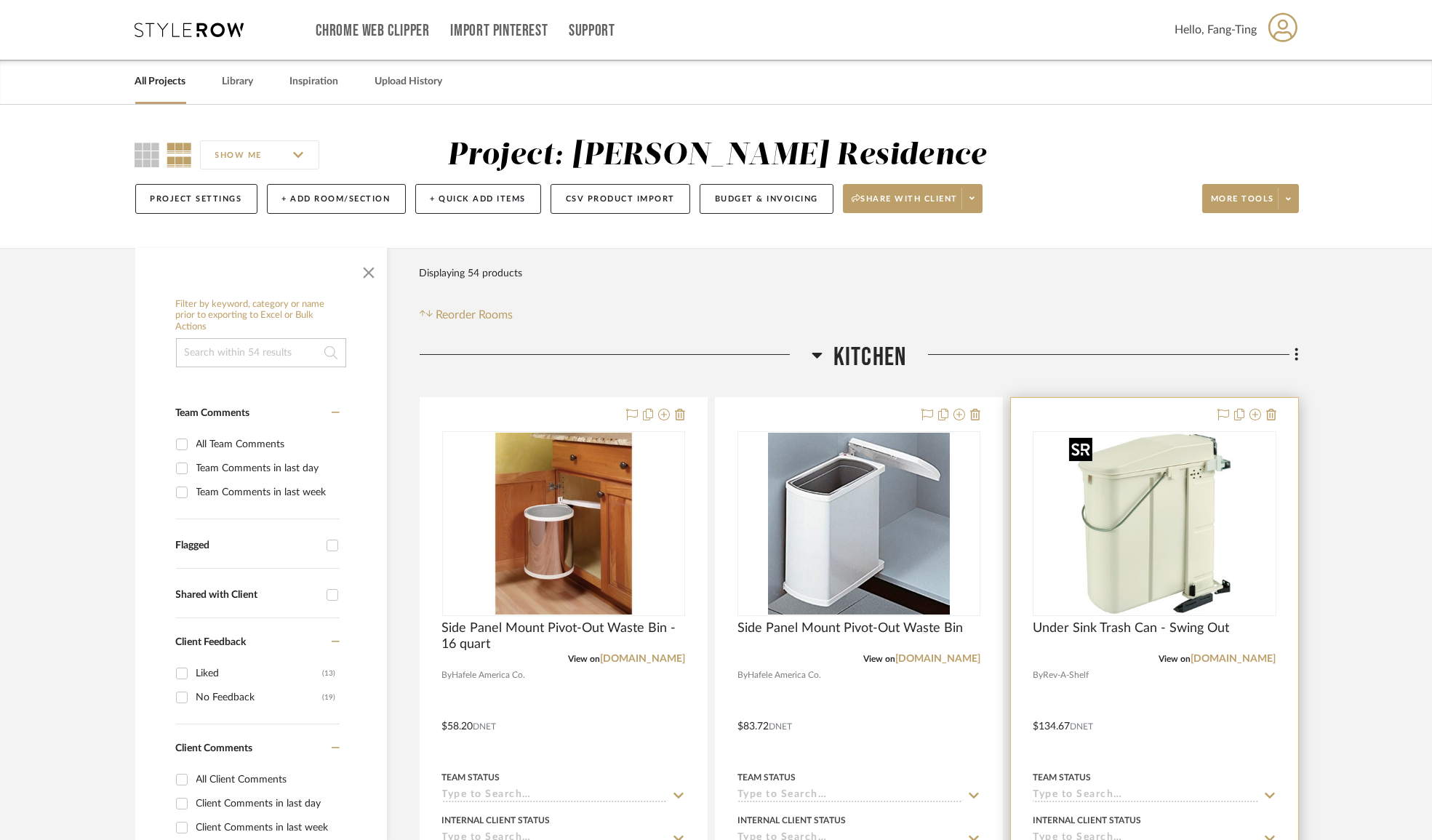
click at [1187, 524] on img "0" at bounding box center [1154, 524] width 182 height 182
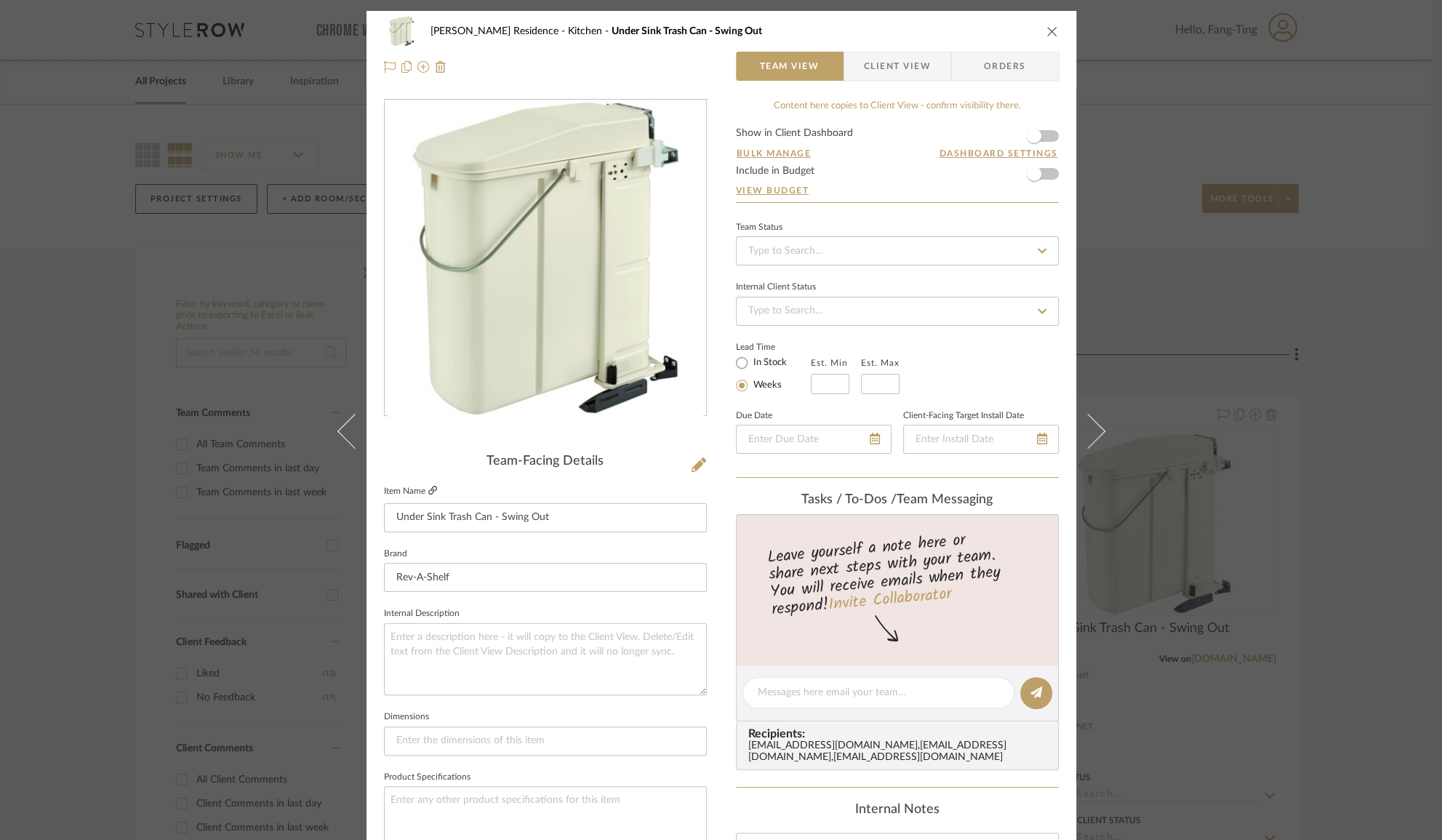
click at [429, 488] on icon at bounding box center [433, 490] width 9 height 9
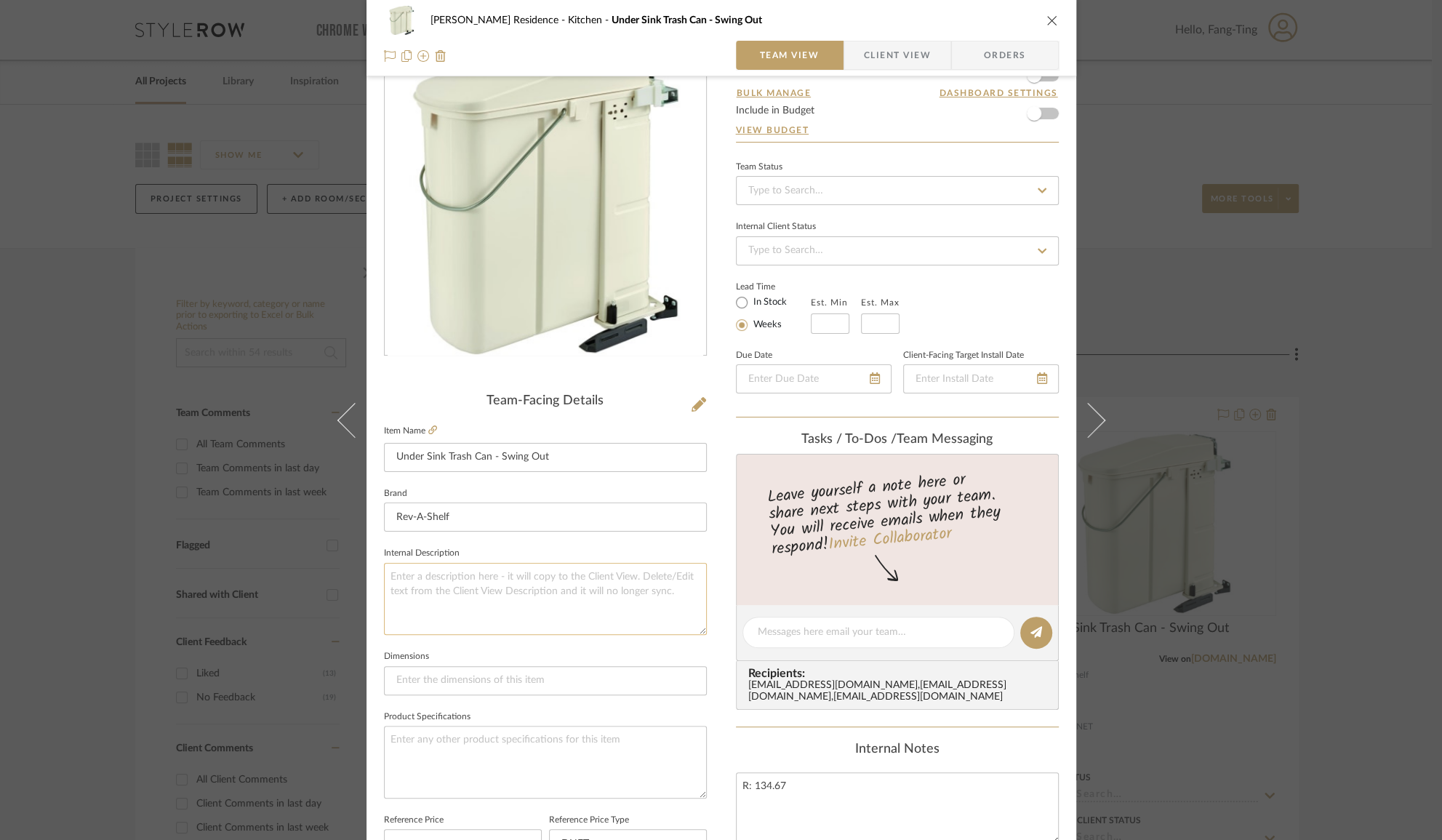
scroll to position [132, 0]
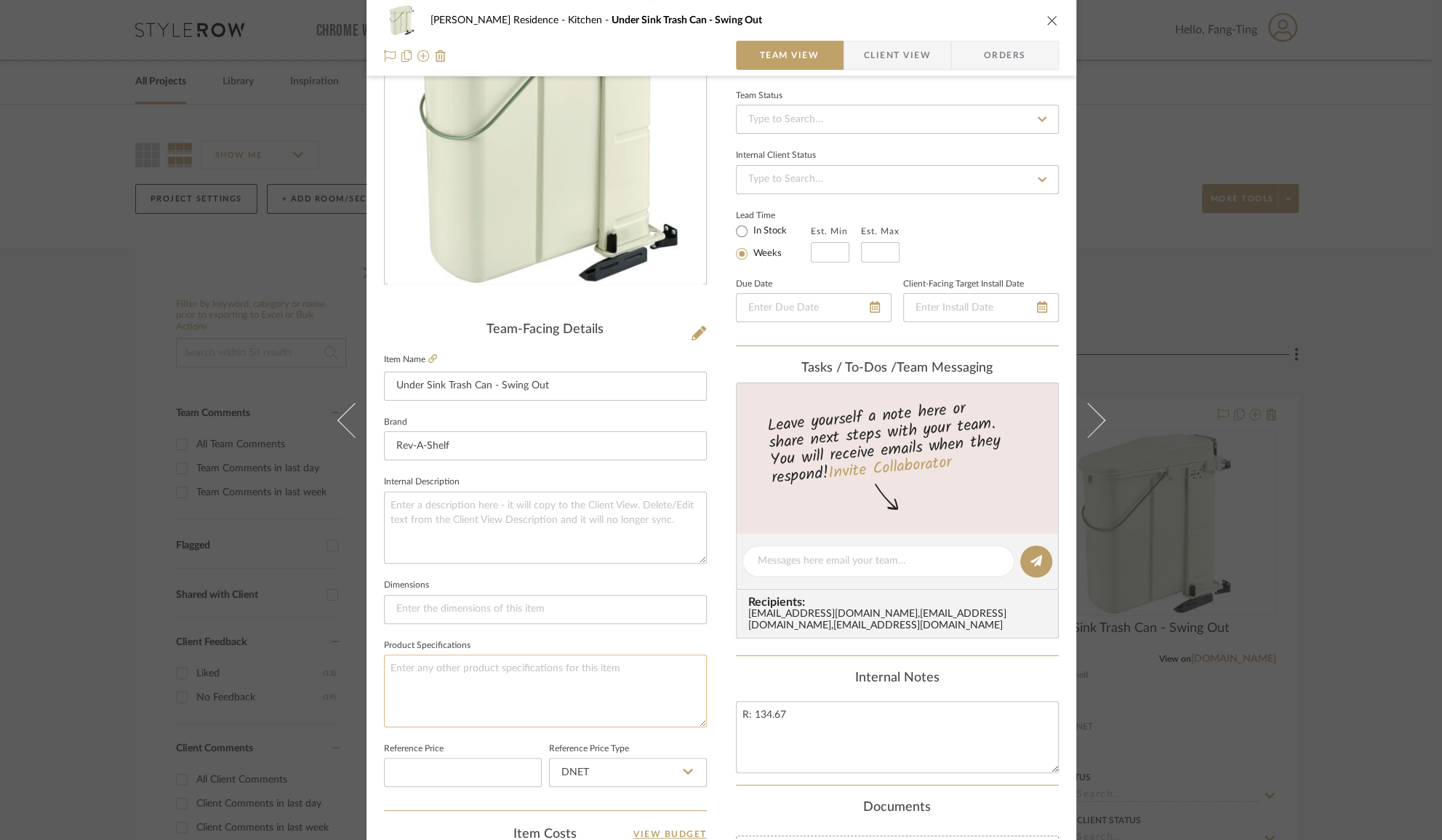
click at [496, 674] on textarea at bounding box center [545, 690] width 323 height 72
paste textarea "Cabinet Fit Size 16.25 in. Capacity (Quarts) 20 Depth 8.92 in. Height 17.09 in.…"
click at [485, 666] on textarea "Cabinet Fit Size 16.25 in. Capacity (Quarts) 20 Depth 8.92 in. Height 17.09 in.…" at bounding box center [545, 690] width 323 height 72
click at [476, 677] on textarea "Cabinet Fit Size: 16.25 in. Capacity (Quarts) 20 Depth 8.92 in. Height 17.09 in…" at bounding box center [545, 690] width 323 height 72
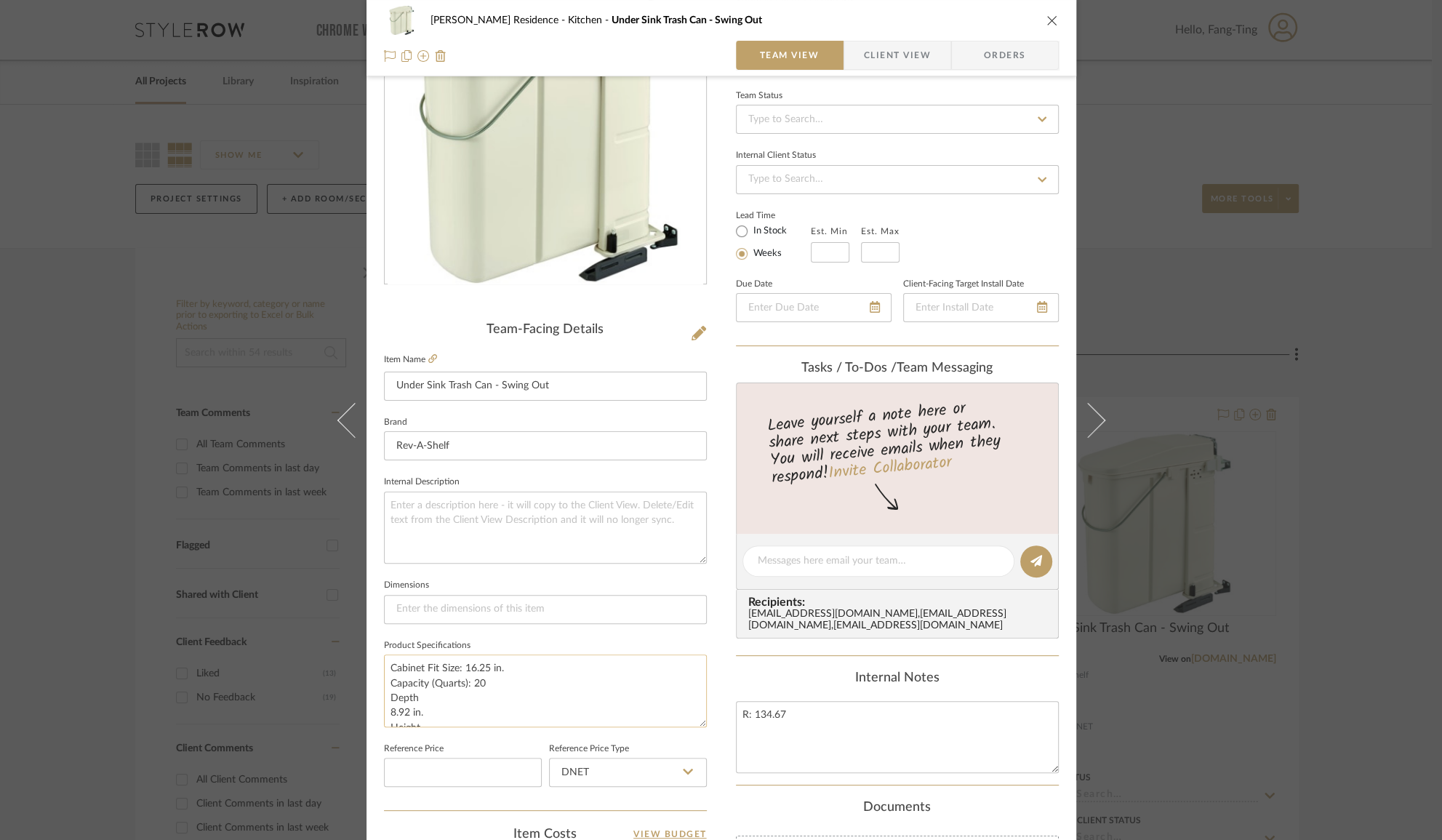
click at [439, 697] on textarea "Cabinet Fit Size: 16.25 in. Capacity (Quarts): 20 Depth 8.92 in. Height 17.09 i…" at bounding box center [545, 690] width 323 height 72
click at [426, 714] on textarea "Cabinet Fit Size: 16.25 in. Capacity (Quarts): 20 Depth: 8.92 in. Height 17.09 …" at bounding box center [545, 690] width 323 height 72
click at [507, 657] on textarea "Cabinet Fit Size: 16.25 in. Capacity (Quarts): 20 Depth: 8.92 in. Height: 17.09…" at bounding box center [545, 690] width 323 height 72
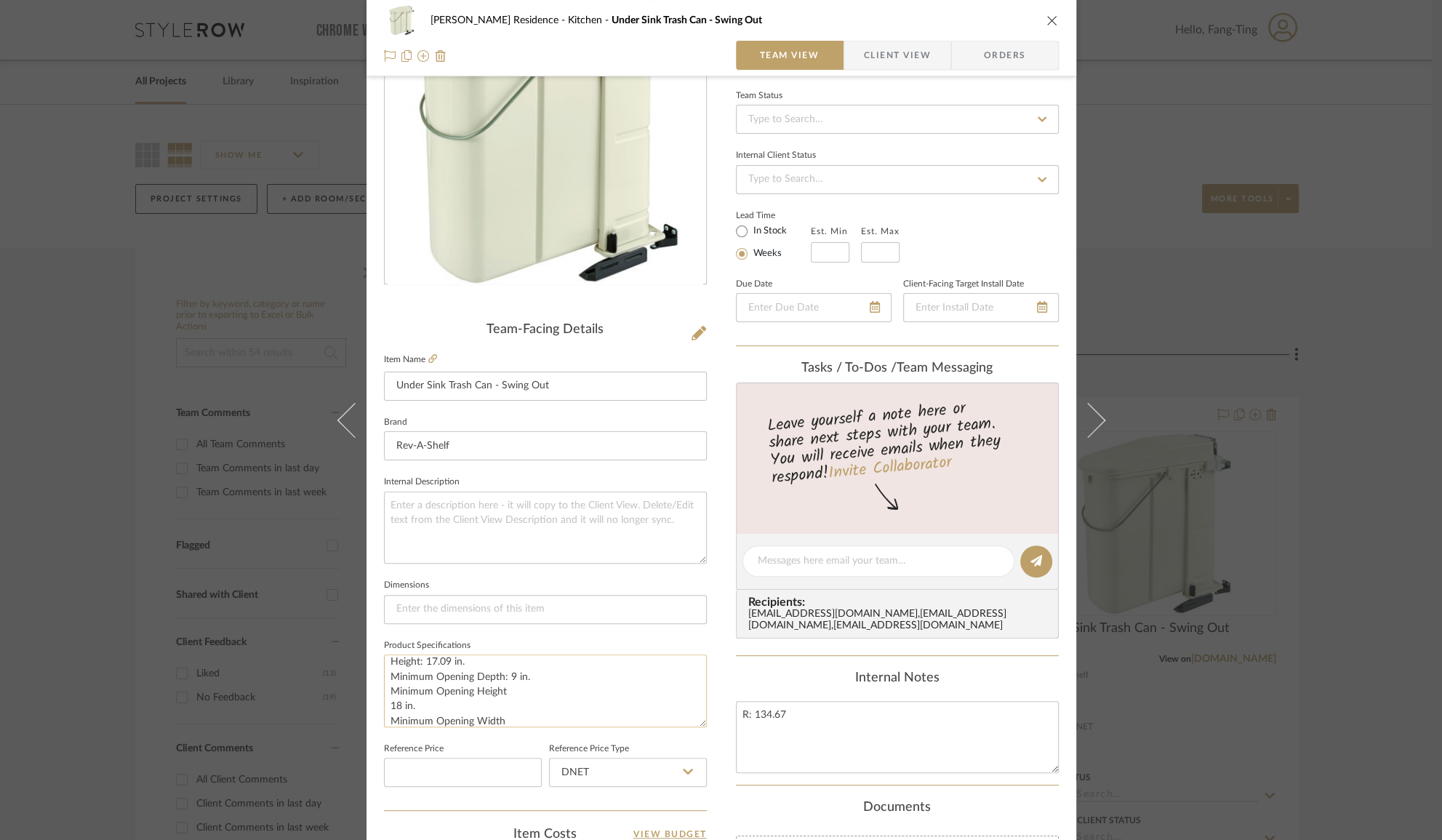
click at [509, 688] on textarea "Cabinet Fit Size: 16.25 in. Capacity (Quarts): 20 Depth: 8.92 in. Height: 17.09…" at bounding box center [545, 690] width 323 height 72
click at [508, 700] on textarea "Cabinet Fit Size: 16.25 in. Capacity (Quarts): 20 Depth: 8.92 in. Height: 17.09…" at bounding box center [545, 690] width 323 height 72
click at [500, 713] on textarea "Cabinet Fit Size: 16.25 in. Capacity (Quarts): 20 Depth: 8.92 in. Height: 17.09…" at bounding box center [545, 690] width 323 height 72
click at [456, 690] on textarea "Cabinet Fit Size: 16.25 in. Capacity (Quarts): 20 Depth: 8.92 in. Height: 17.09…" at bounding box center [545, 690] width 323 height 72
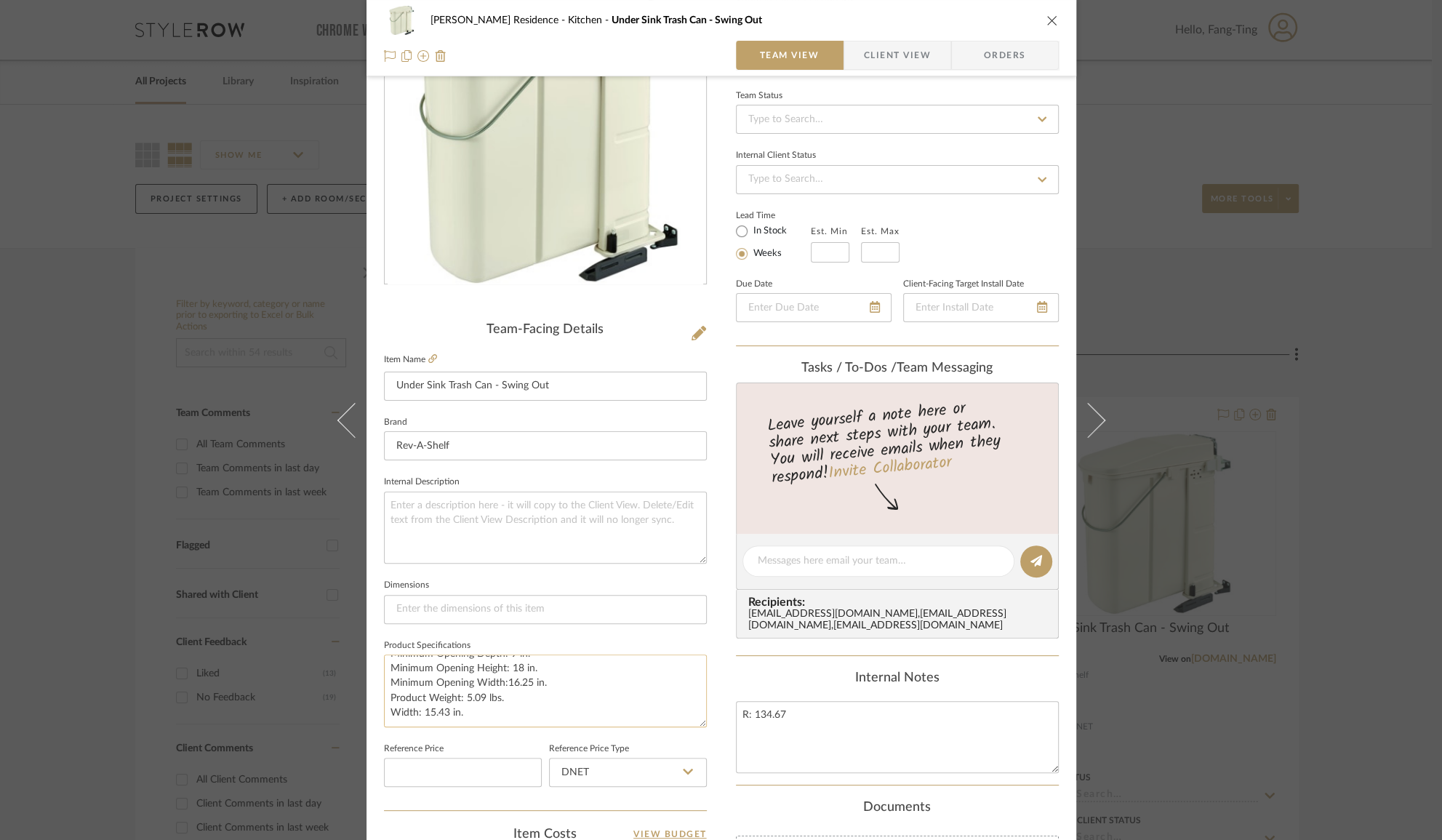
scroll to position [74, 0]
type textarea "Cabinet Fit Size: 16.25 in. Capacity (Quarts): 20 Depth: 8.92 in. Height: 17.09…"
click at [894, 565] on textarea at bounding box center [878, 560] width 241 height 15
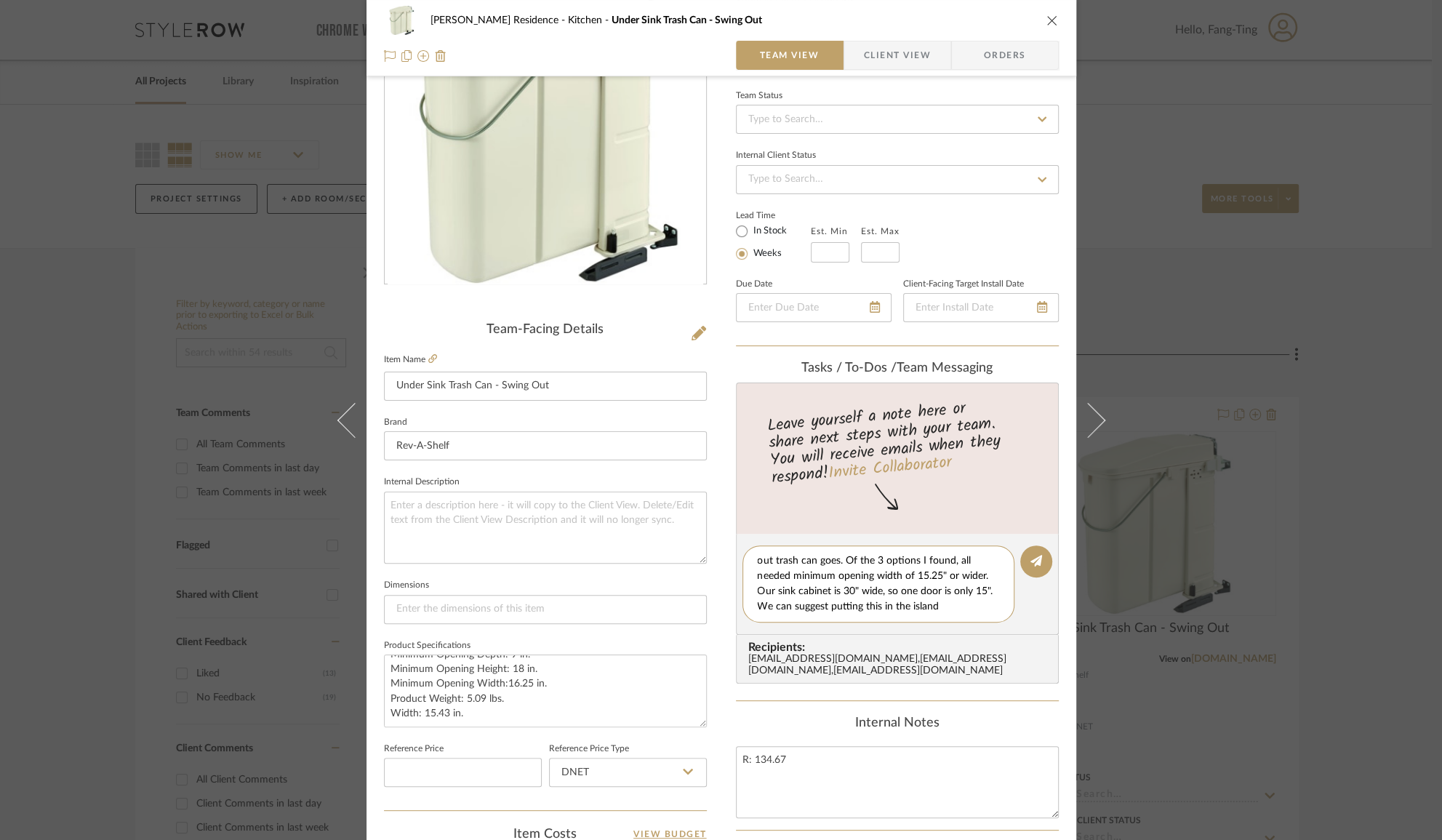
scroll to position [15, 0]
type textarea "I think we might need to reconsider where the swing out trash can goes. Of the …"
click at [1030, 555] on icon at bounding box center [1036, 560] width 12 height 12
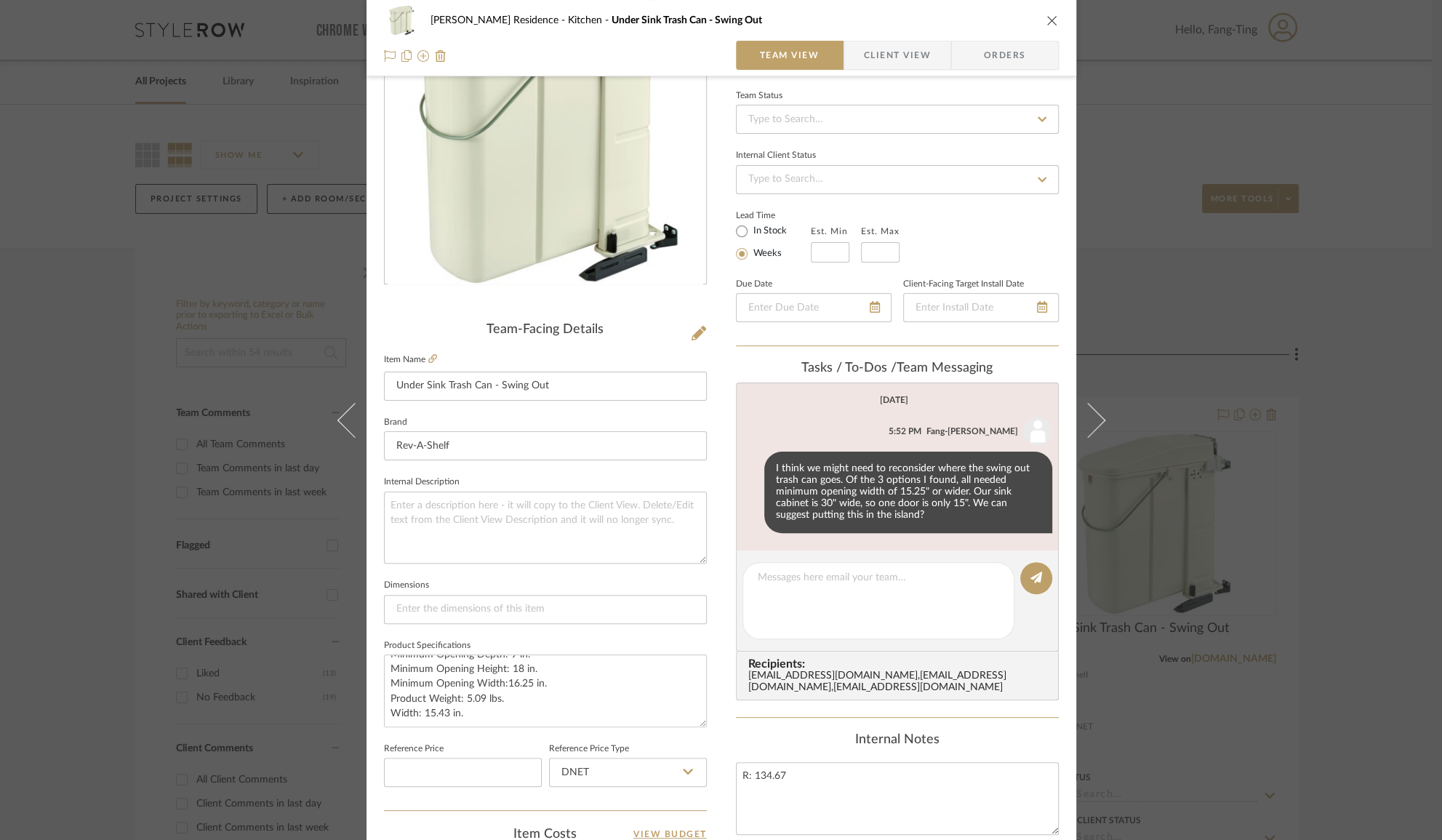
click at [1326, 514] on div "Kauffman Residence Kitchen Under Sink Trash Can - Swing Out Team View Client Vi…" at bounding box center [721, 420] width 1442 height 840
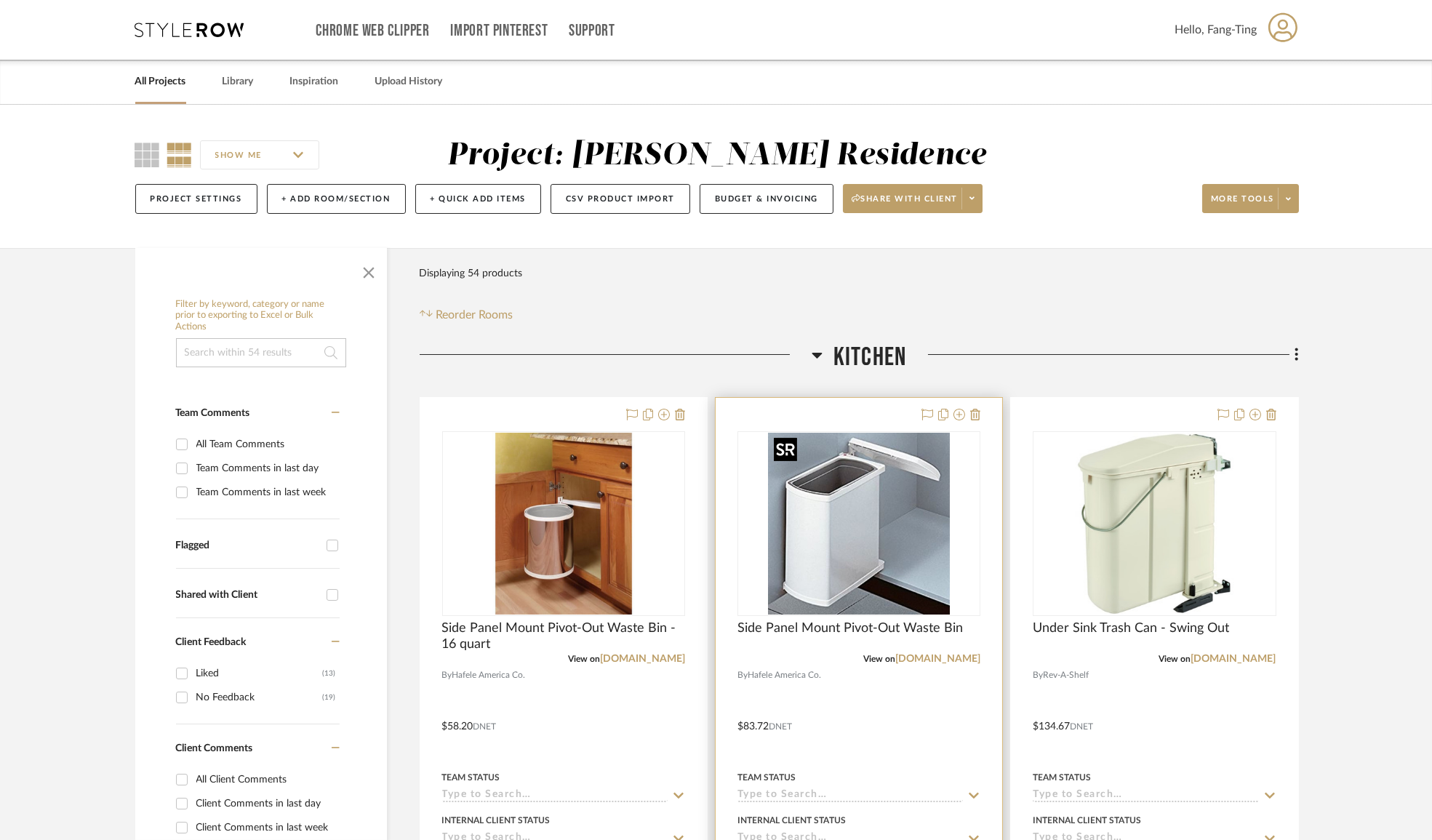
click at [889, 552] on img "0" at bounding box center [858, 524] width 182 height 182
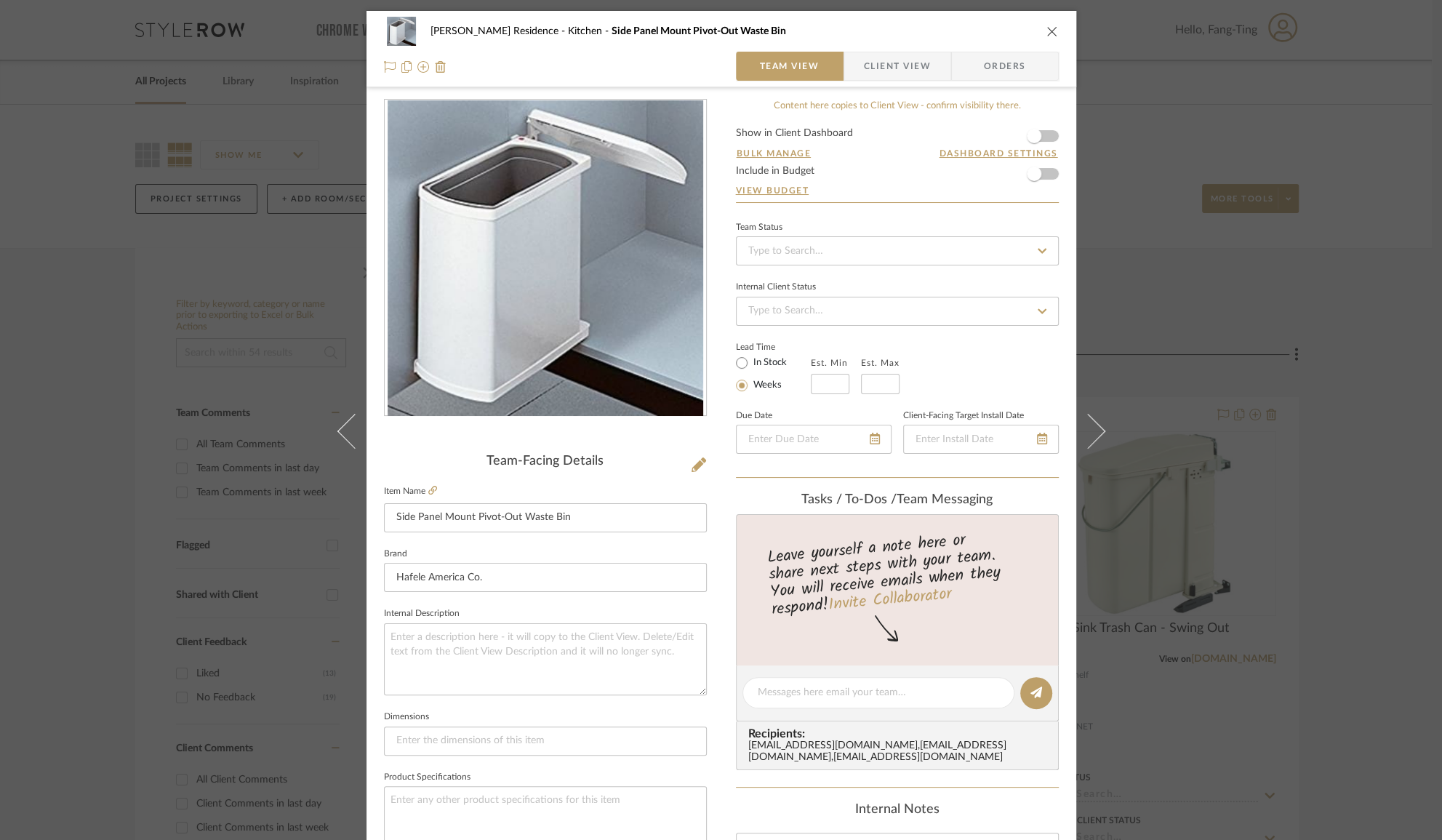
scroll to position [132, 0]
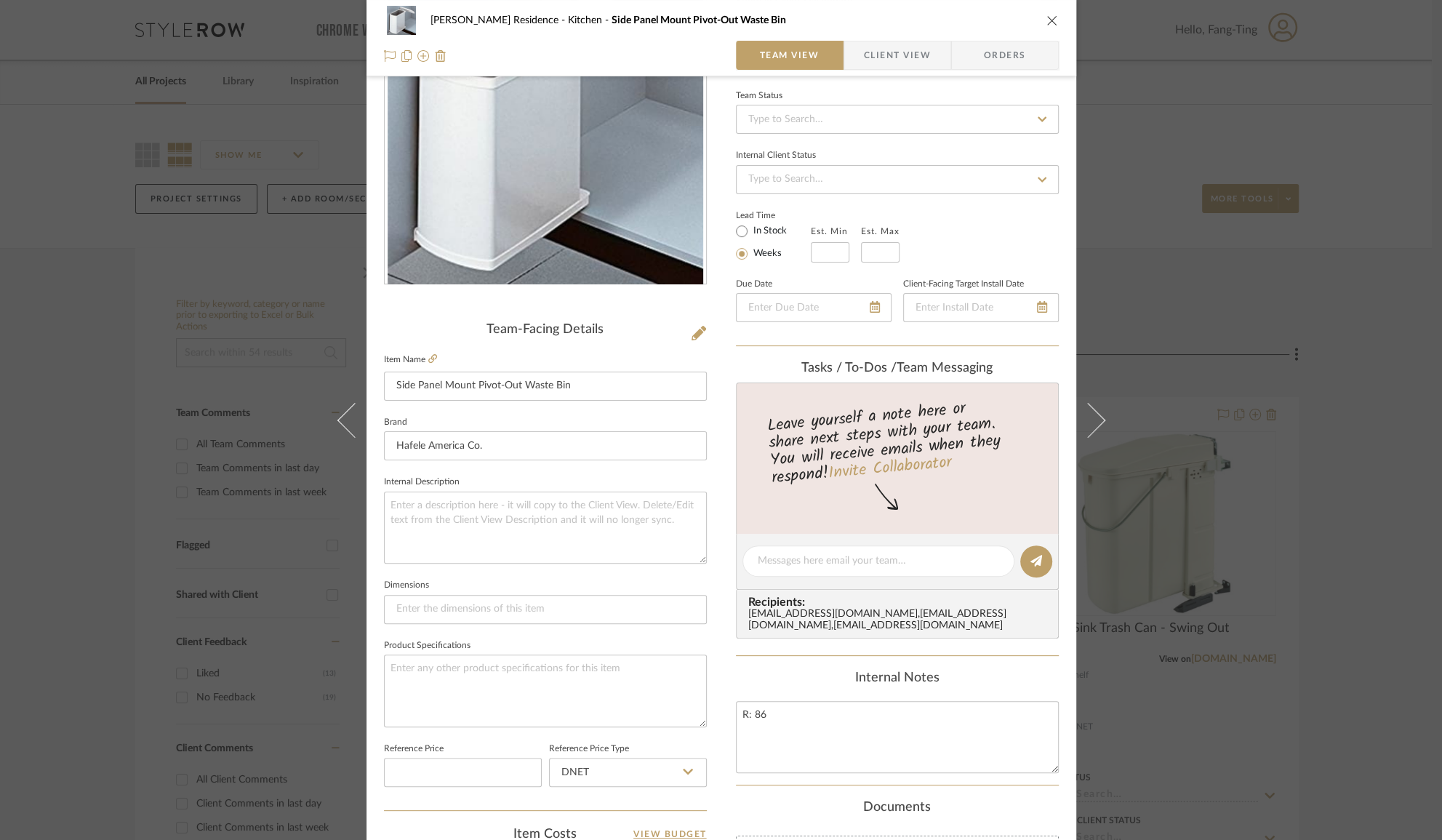
click at [1202, 546] on div "Kauffman Residence Kitchen Side Panel Mount Pivot-Out Waste Bin Team View Clien…" at bounding box center [721, 420] width 1442 height 840
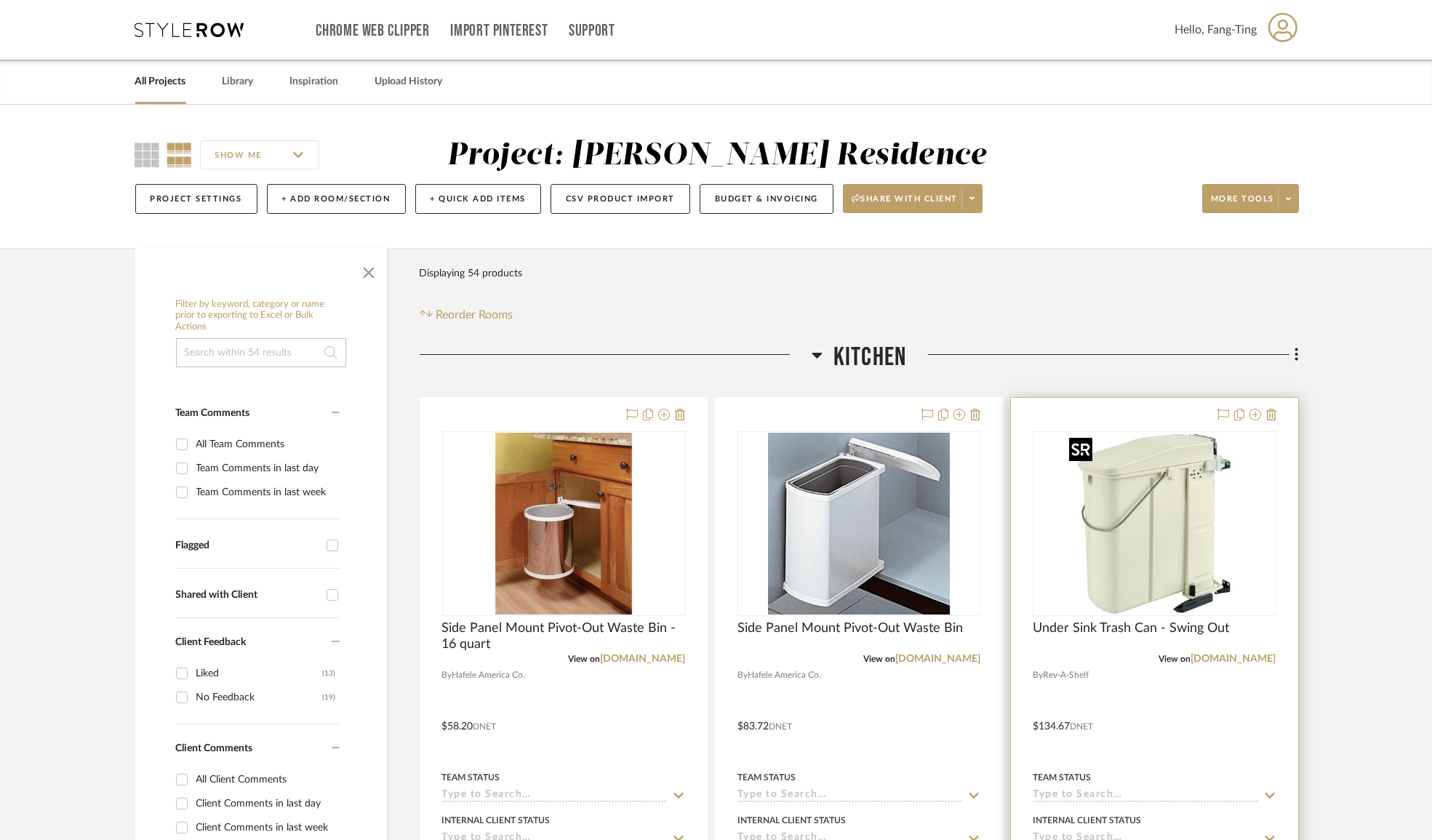
click at [1160, 553] on img "0" at bounding box center [1154, 524] width 182 height 182
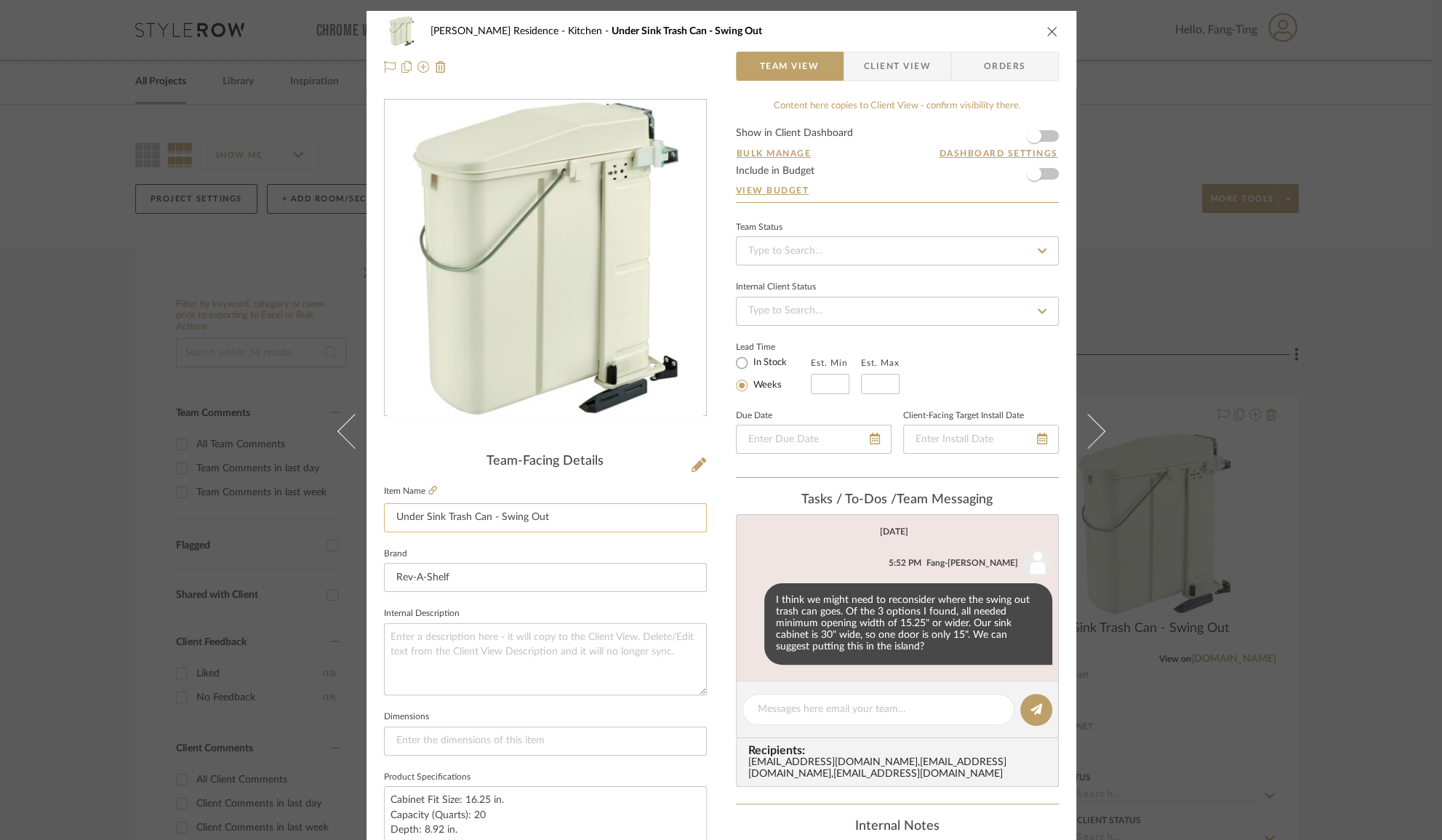
click at [465, 509] on input "Under Sink Trash Can - Swing Out" at bounding box center [545, 517] width 323 height 29
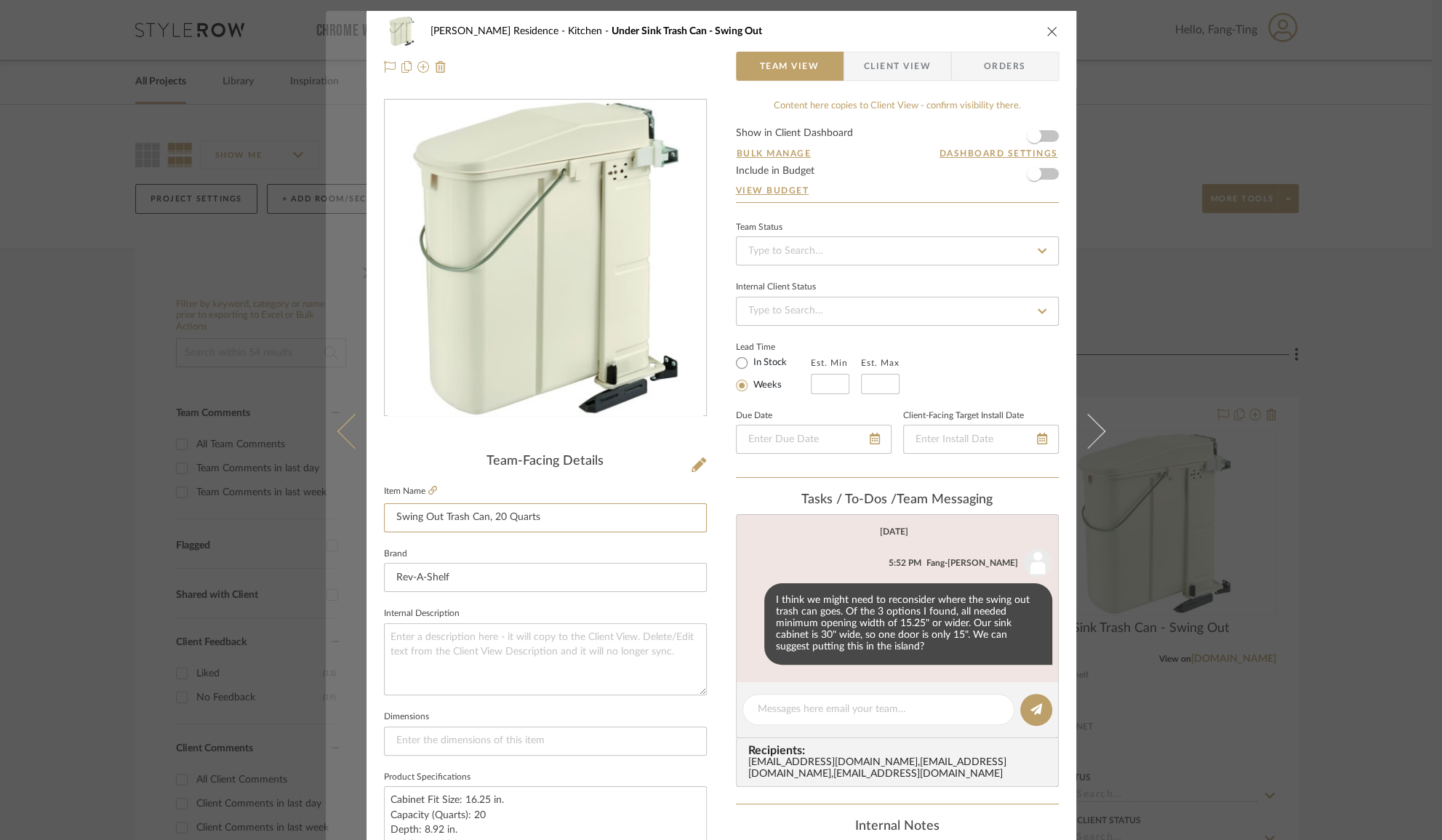
type input "Swing Out Trash Can, 20 Quarts"
click at [348, 445] on icon at bounding box center [354, 430] width 35 height 35
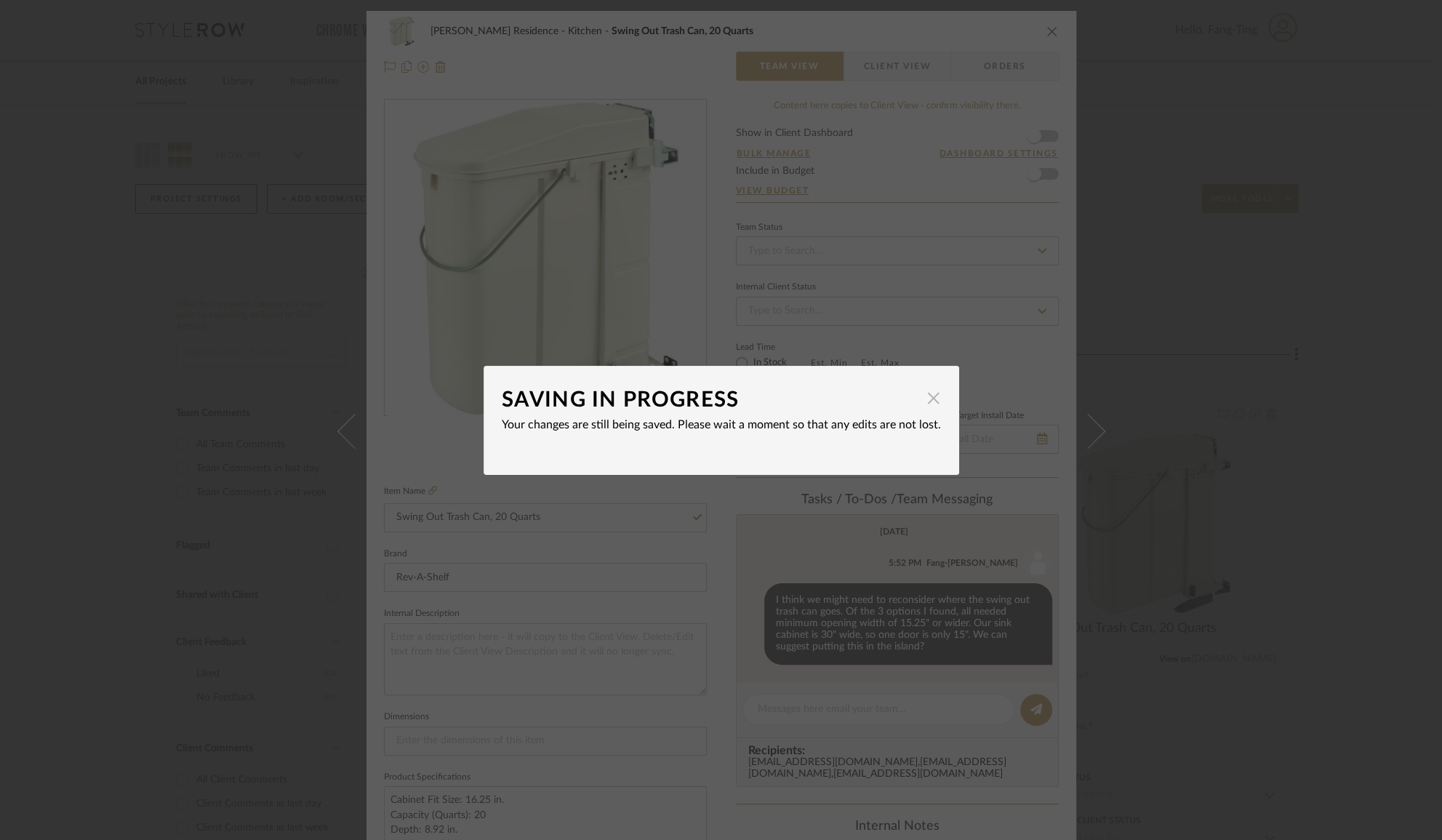
click at [919, 400] on span "button" at bounding box center [934, 398] width 29 height 29
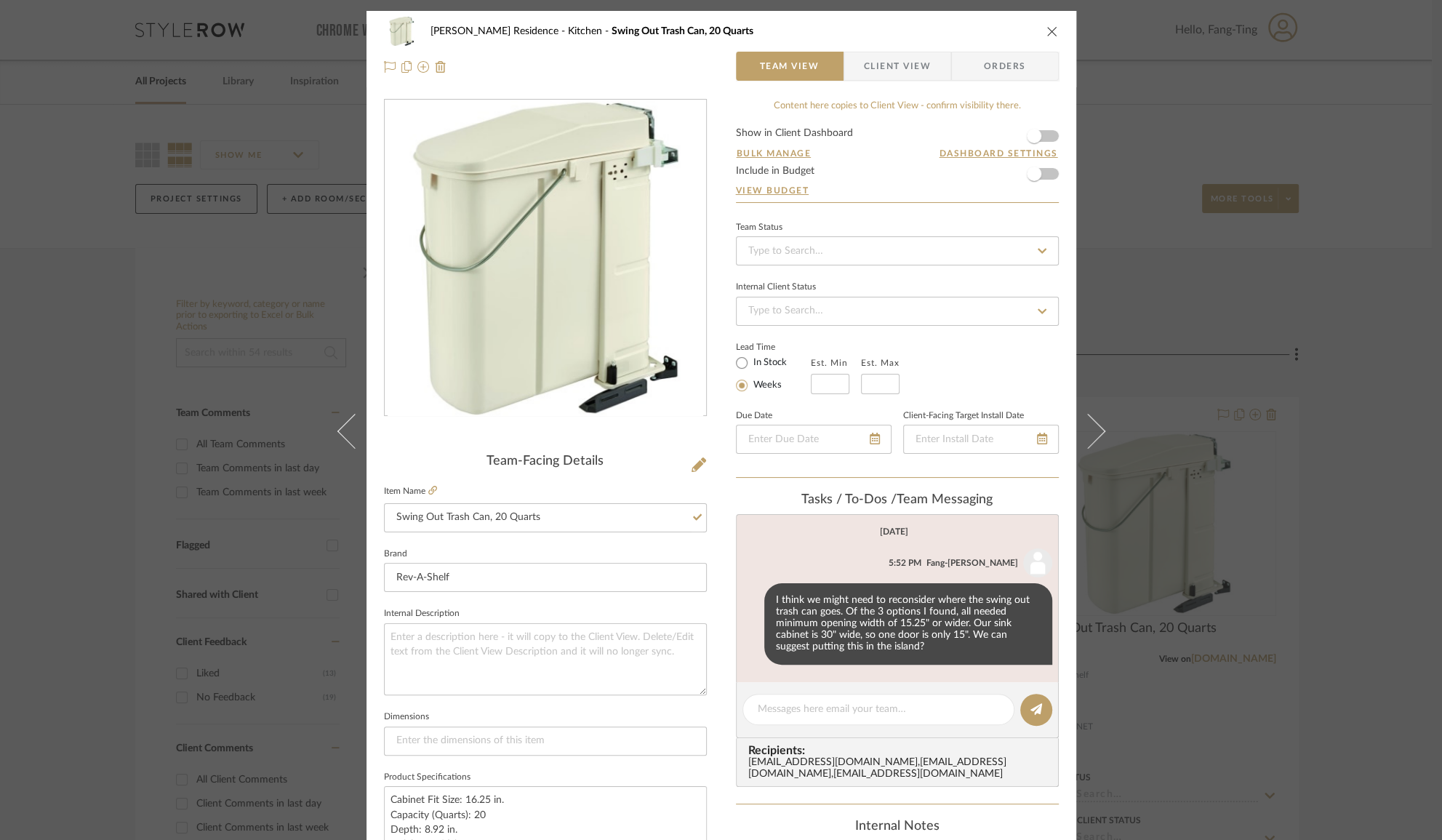
scroll to position [11, 0]
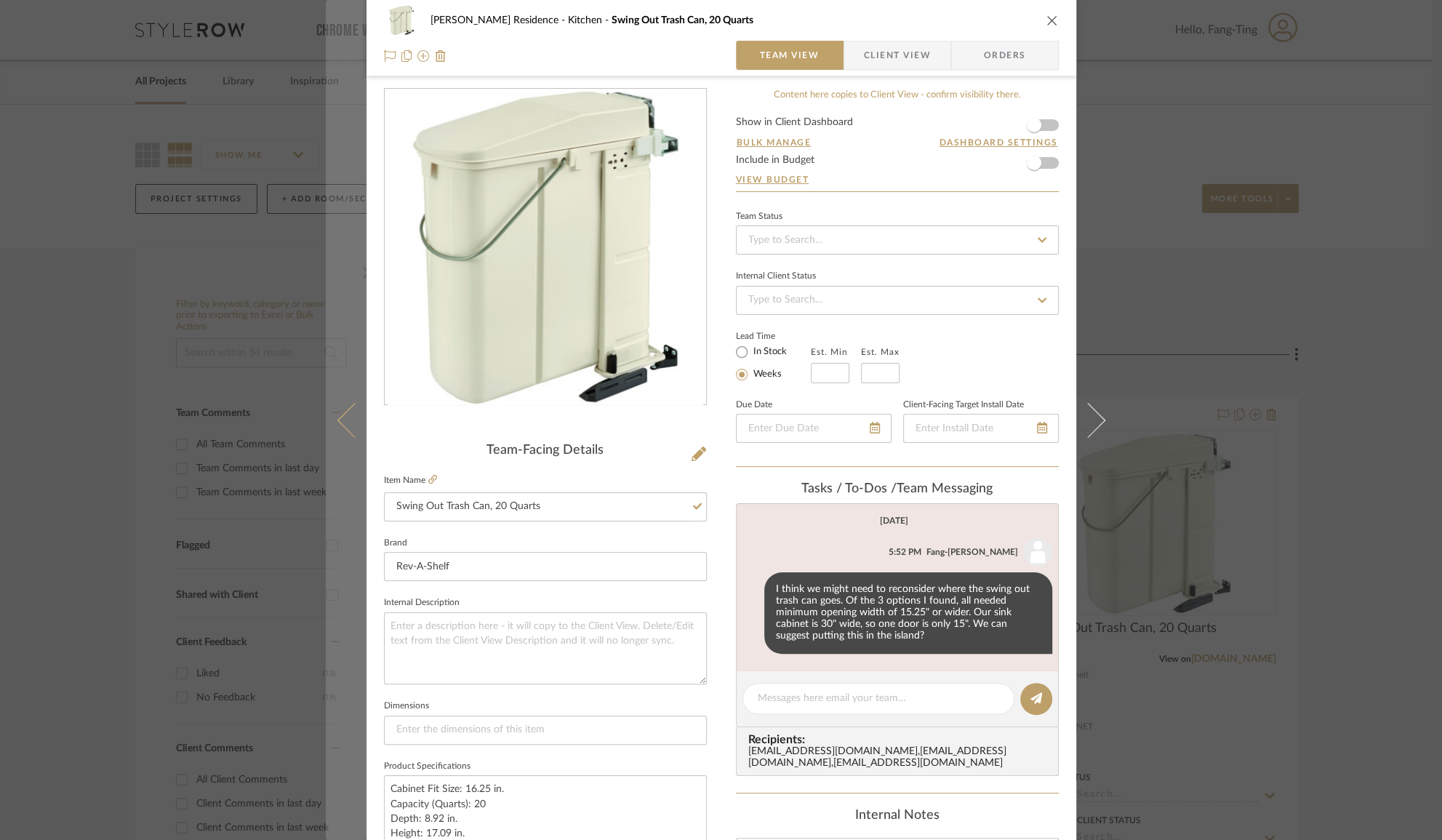
click at [340, 432] on button at bounding box center [345, 420] width 40 height 840
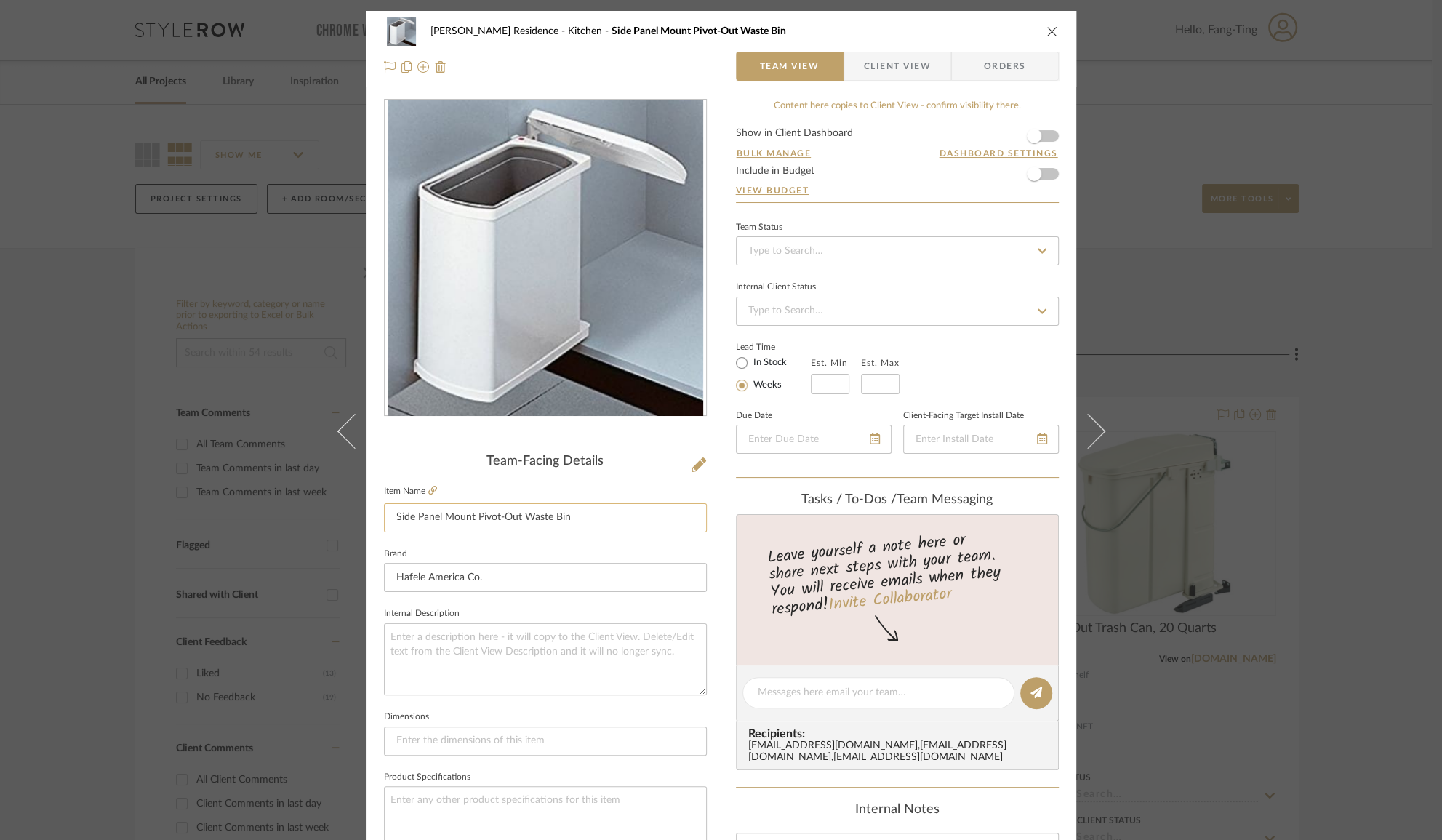
click at [506, 514] on input "Side Panel Mount Pivot-Out Waste Bin" at bounding box center [545, 517] width 323 height 29
type input "W"
type input "Swing Out Trash Can, 19 Quarts"
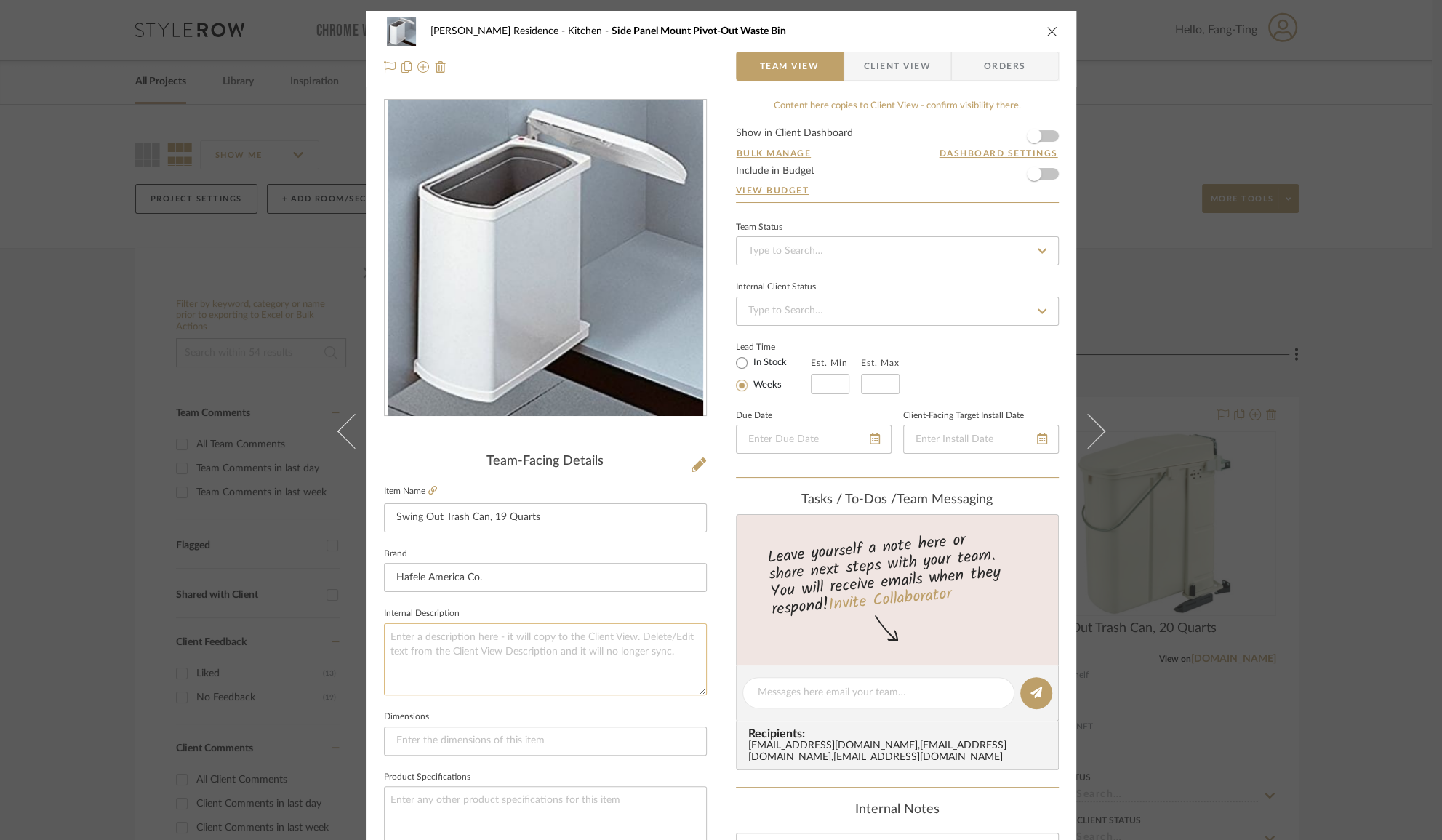
click at [549, 665] on textarea at bounding box center [545, 659] width 323 height 72
click at [429, 490] on icon at bounding box center [433, 490] width 9 height 9
click at [428, 792] on textarea at bounding box center [545, 822] width 323 height 72
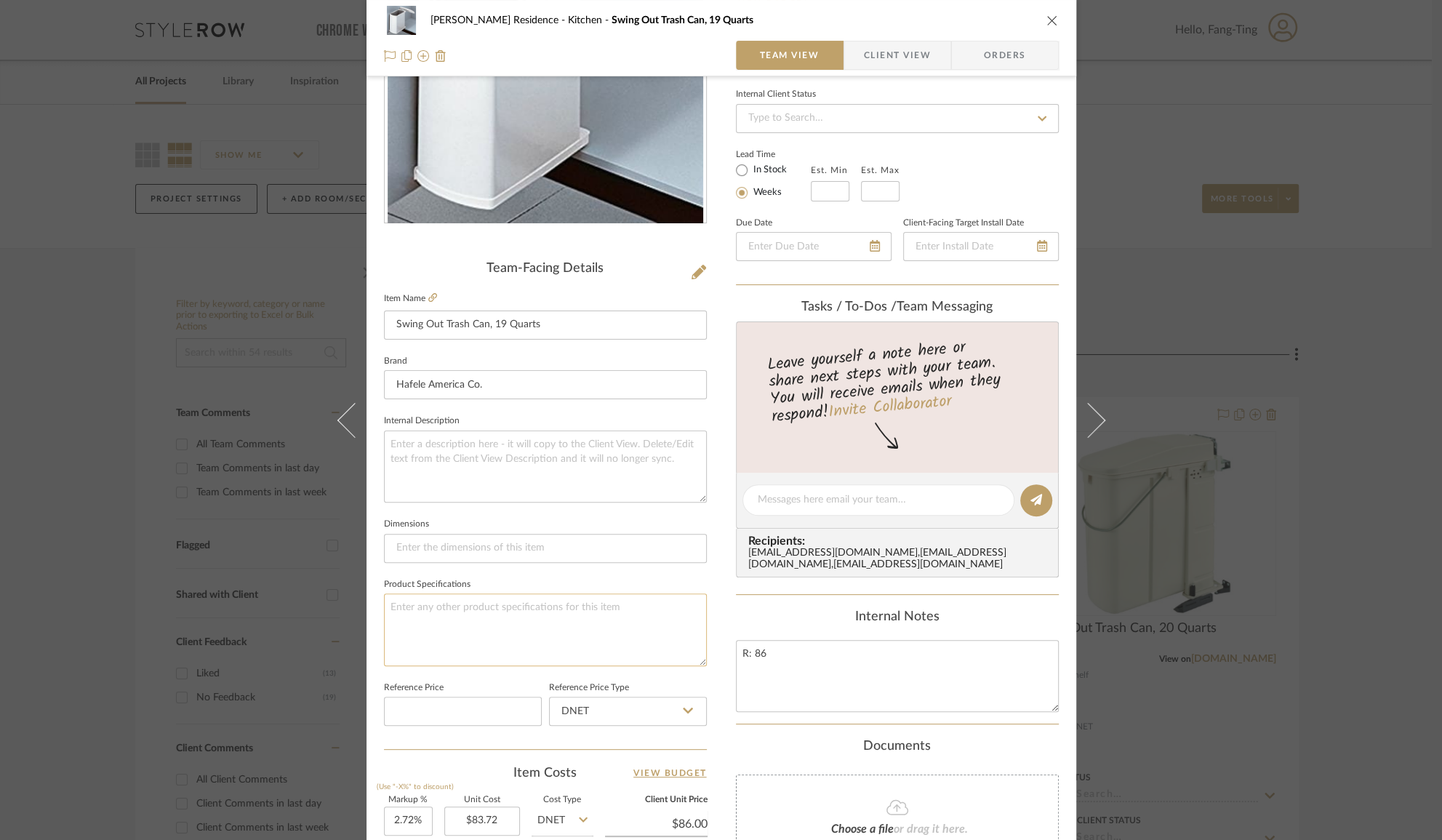
scroll to position [198, 0]
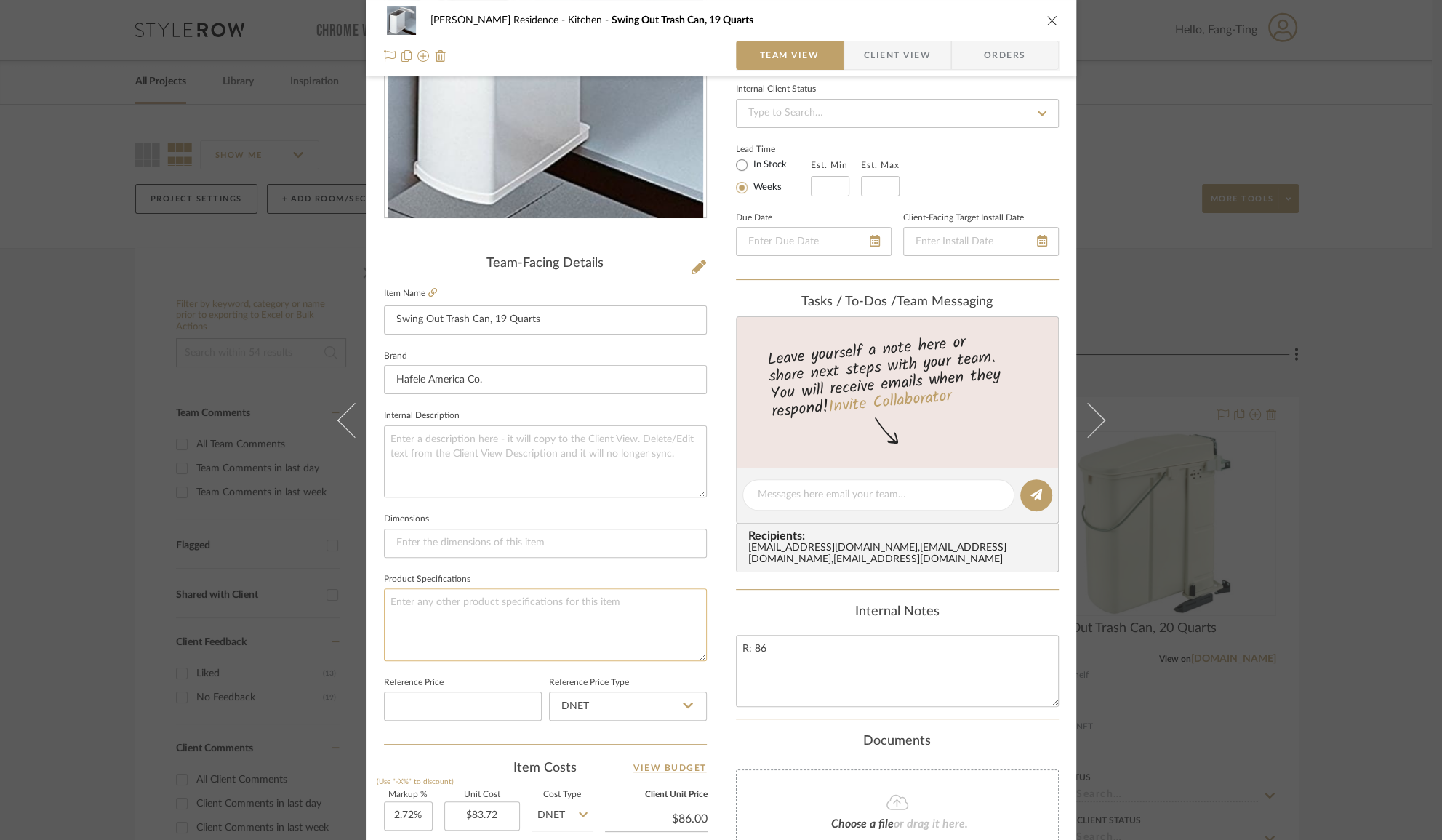
paste textarea "Capacity (Quarts) 19 Depth 8 in. Height 17.75 in. Minimum Opening Width 15.375 …"
click at [437, 590] on textarea "Capacity (Quarts) 19 Depth 8 in. Height 17.75 in. Minimum Opening Width 15.375 …" at bounding box center [545, 624] width 323 height 72
click at [474, 604] on textarea "Capacity (Quarts) 19 Depth 8 in. Height 17.75 in. Minimum Opening Width 15.375 …" at bounding box center [545, 624] width 323 height 72
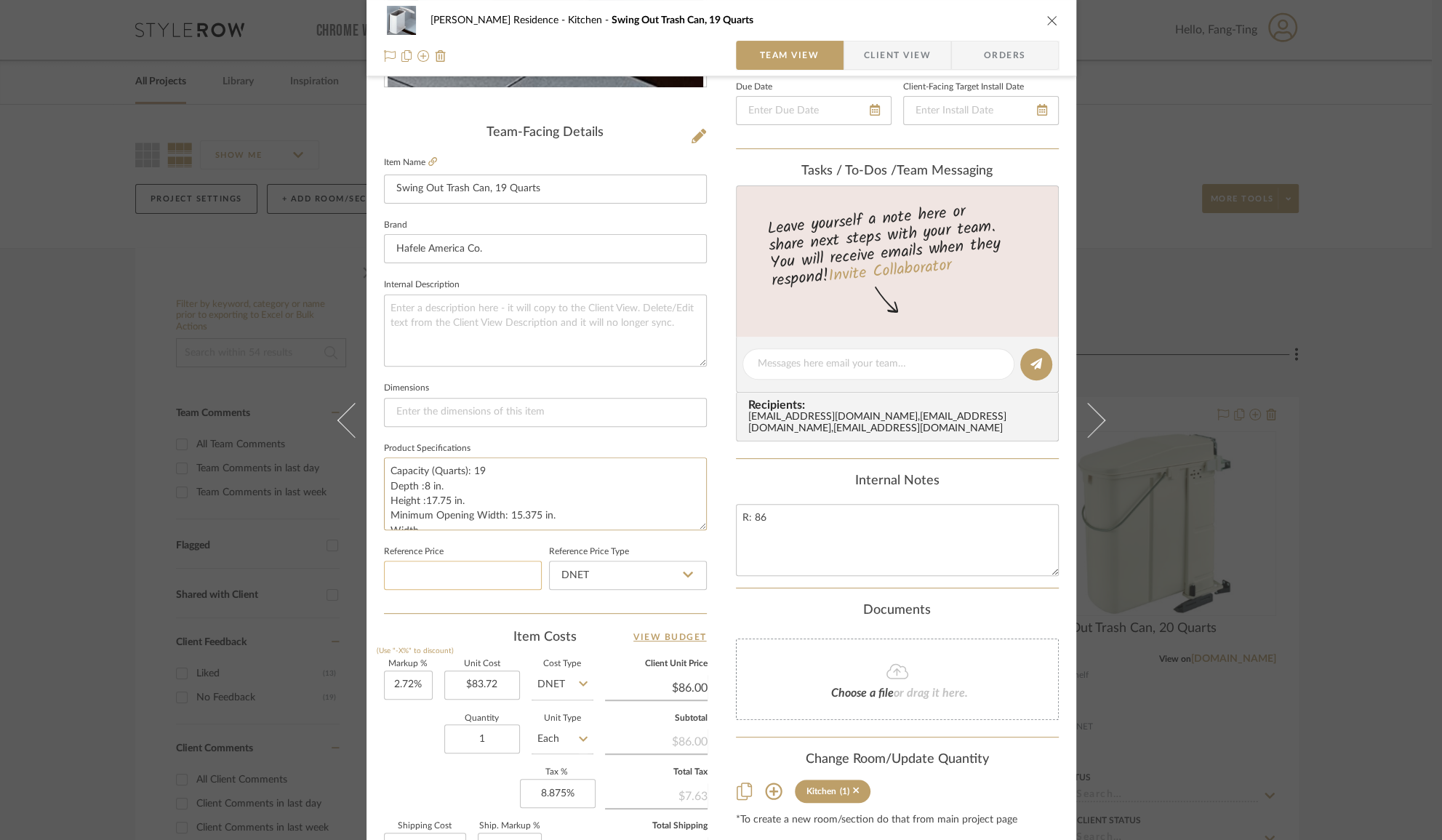
scroll to position [330, 0]
click at [429, 520] on textarea "Capacity (Quarts): 19 Depth :8 in. Height :17.75 in. Minimum Opening Width: 15.…" at bounding box center [545, 492] width 323 height 72
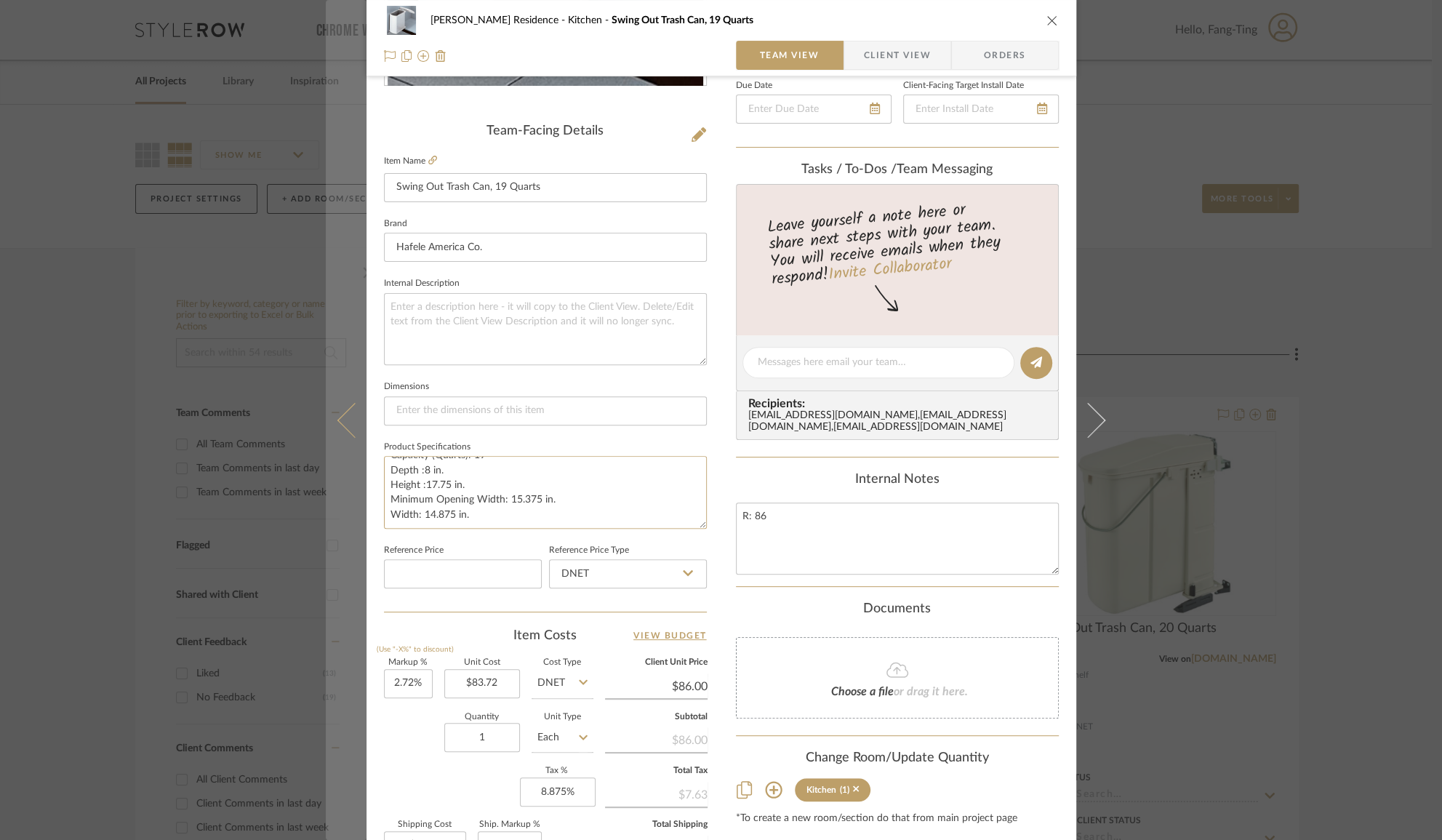
type textarea "Capacity (Quarts): 19 Depth :8 in. Height :17.75 in. Minimum Opening Width: 15.…"
click at [348, 422] on icon at bounding box center [354, 420] width 35 height 35
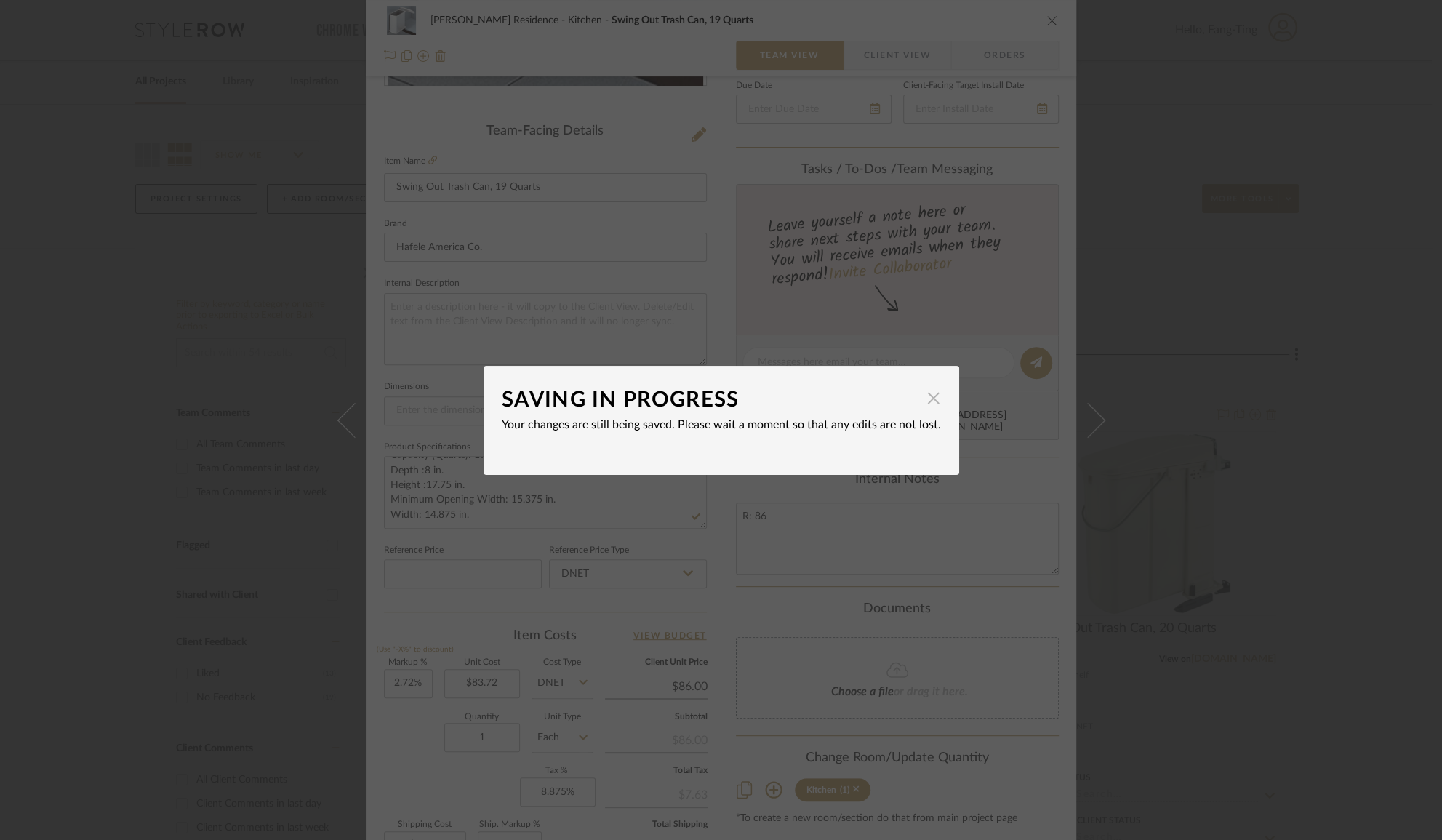
click at [922, 398] on span "button" at bounding box center [934, 398] width 29 height 29
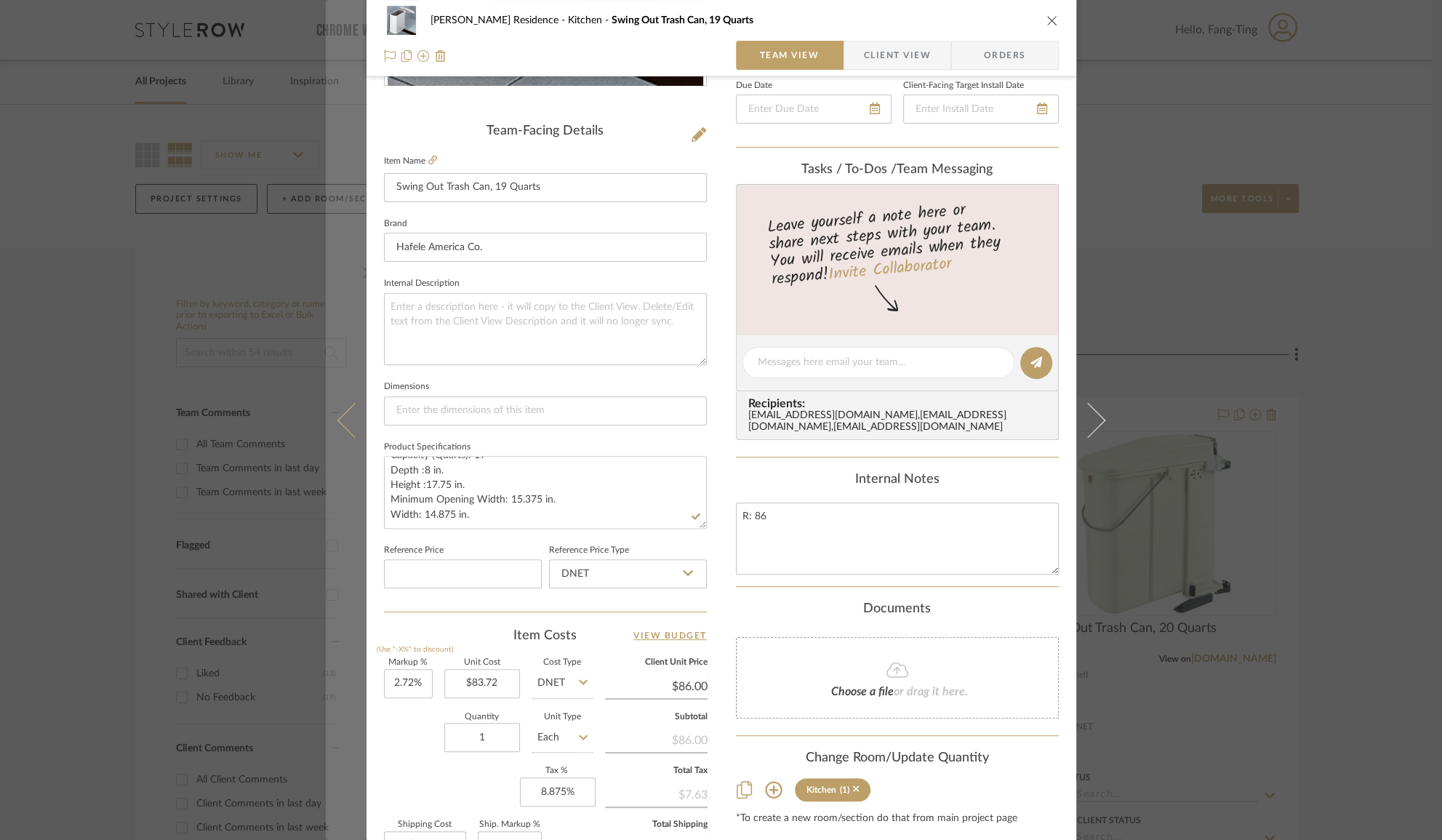
click at [343, 428] on icon at bounding box center [354, 420] width 35 height 35
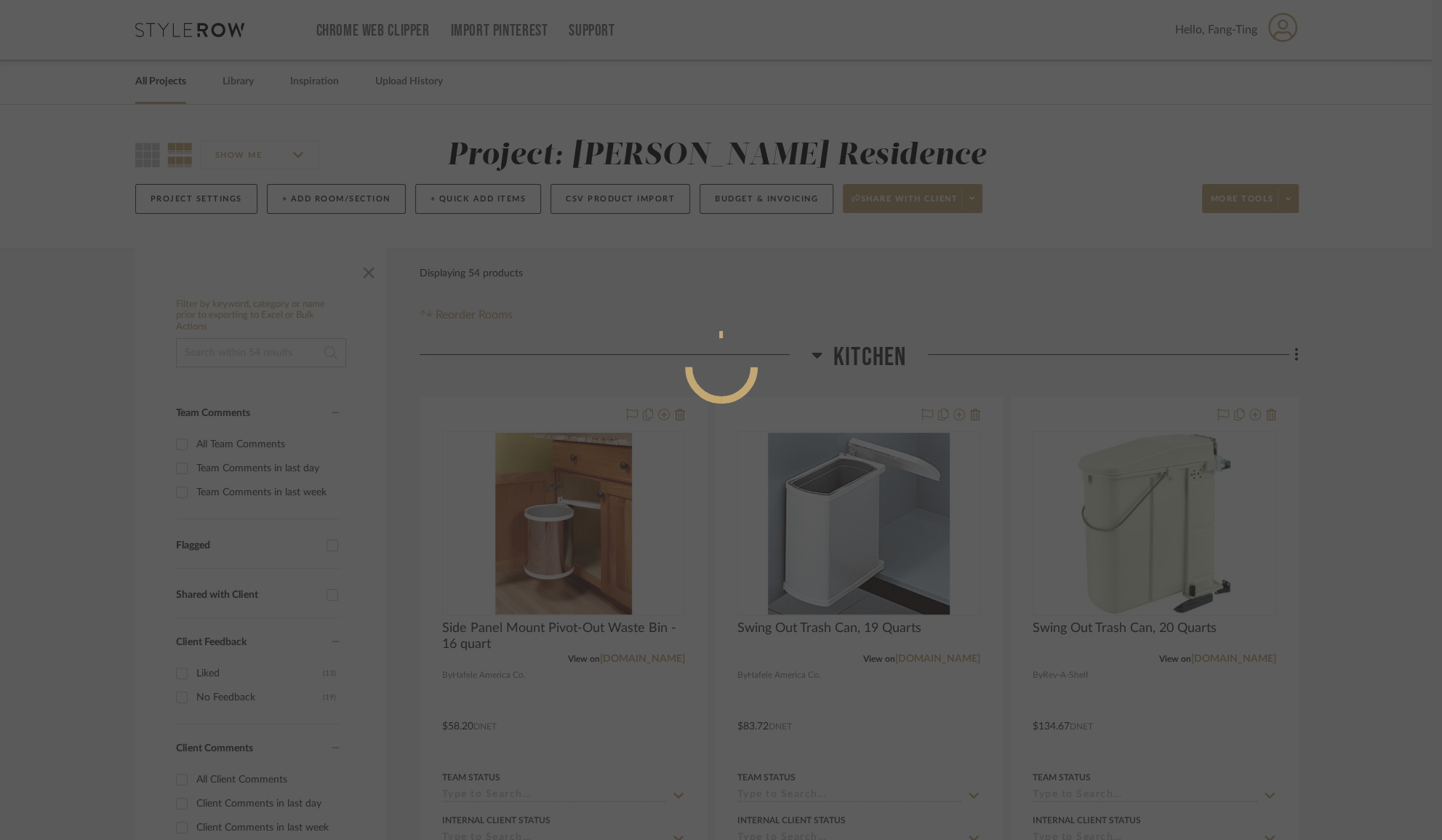
scroll to position [0, 0]
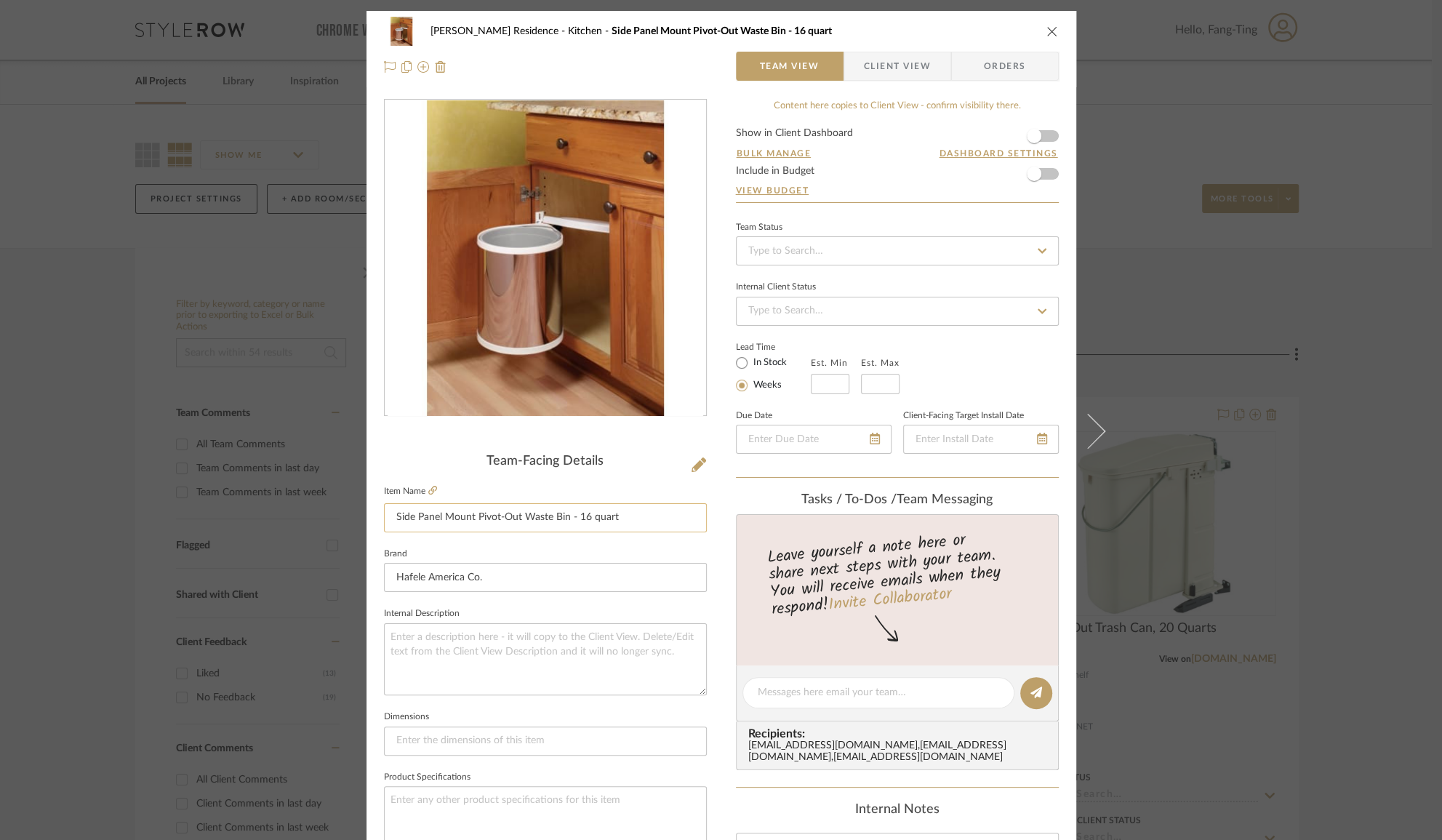
click at [551, 516] on input "Side Panel Mount Pivot-Out Waste Bin - 16 quart" at bounding box center [545, 517] width 323 height 29
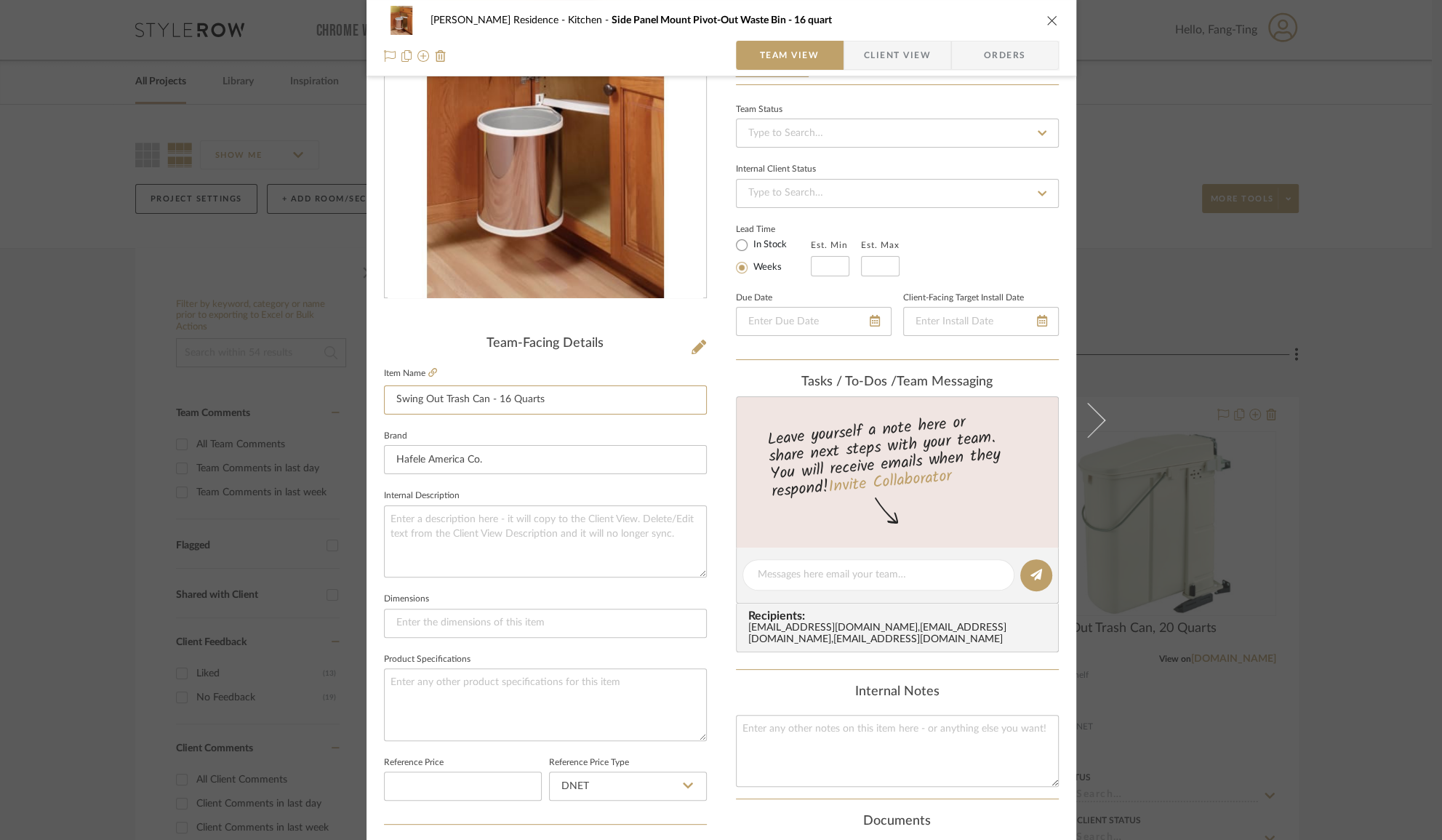
scroll to position [132, 0]
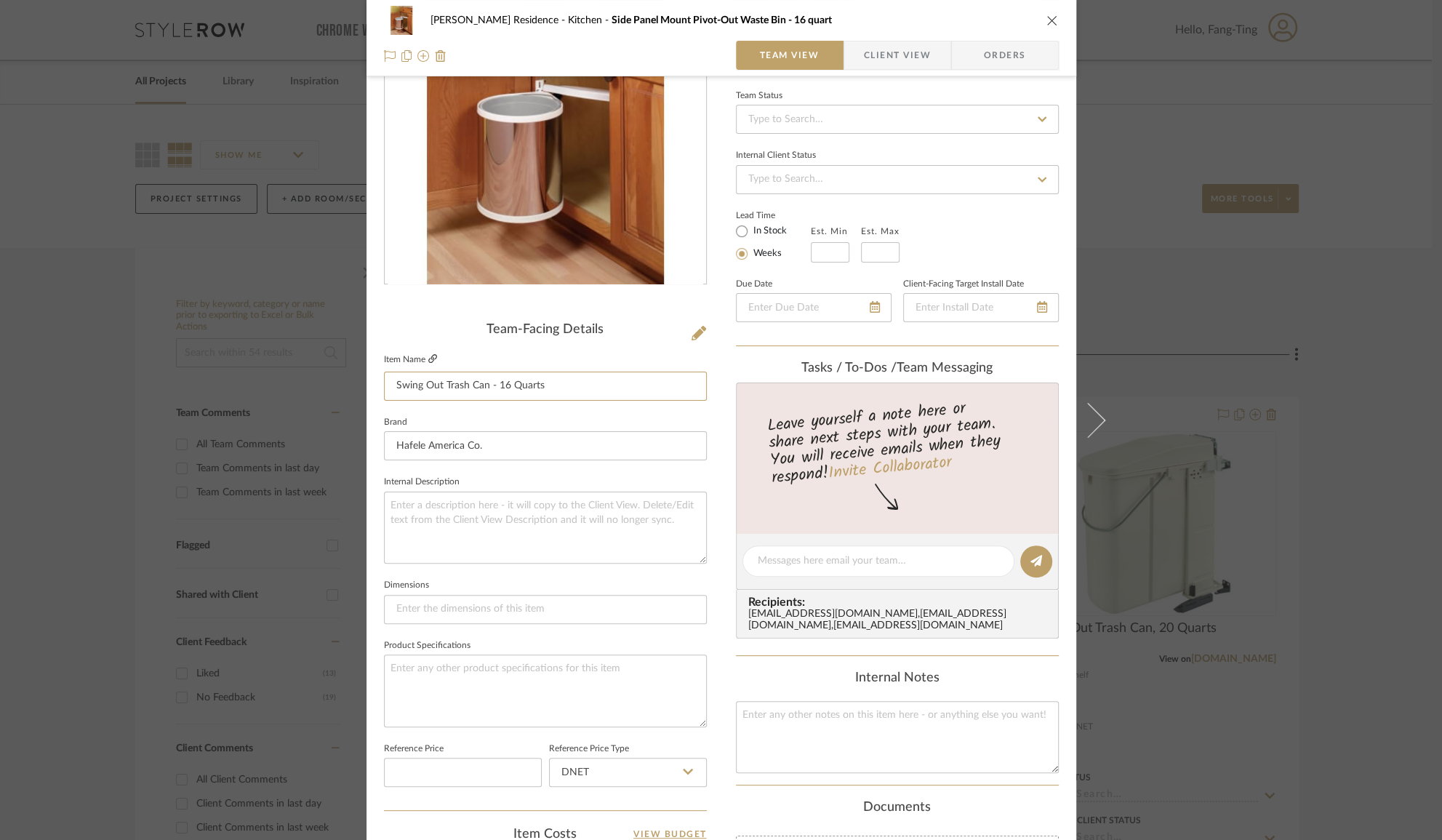
type input "Swing Out Trash Can - 16 Quarts"
click at [429, 359] on icon at bounding box center [433, 359] width 9 height 9
click at [436, 678] on textarea at bounding box center [545, 690] width 323 height 72
type textarea "b"
click at [465, 688] on textarea at bounding box center [545, 690] width 323 height 72
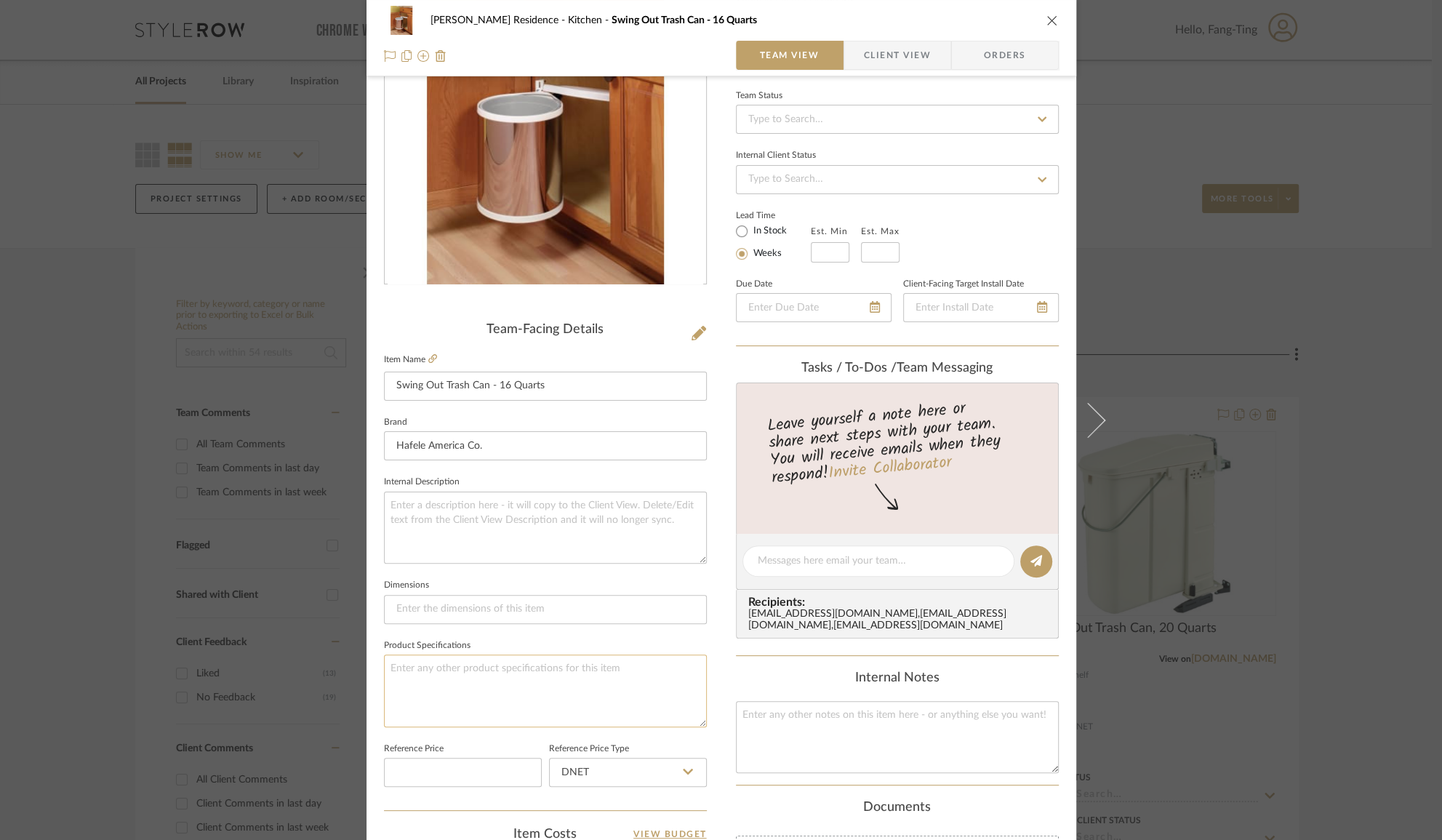
paste textarea "Capacity (Quarts) 16 Height 15 in. Minimum Opening Width 15.75 in. Width 14 in."
click at [445, 660] on textarea "Capacity (Quarts) 16 Height 15 in. Minimum Opening Width 15.75 in. Width 14 in." at bounding box center [545, 690] width 323 height 72
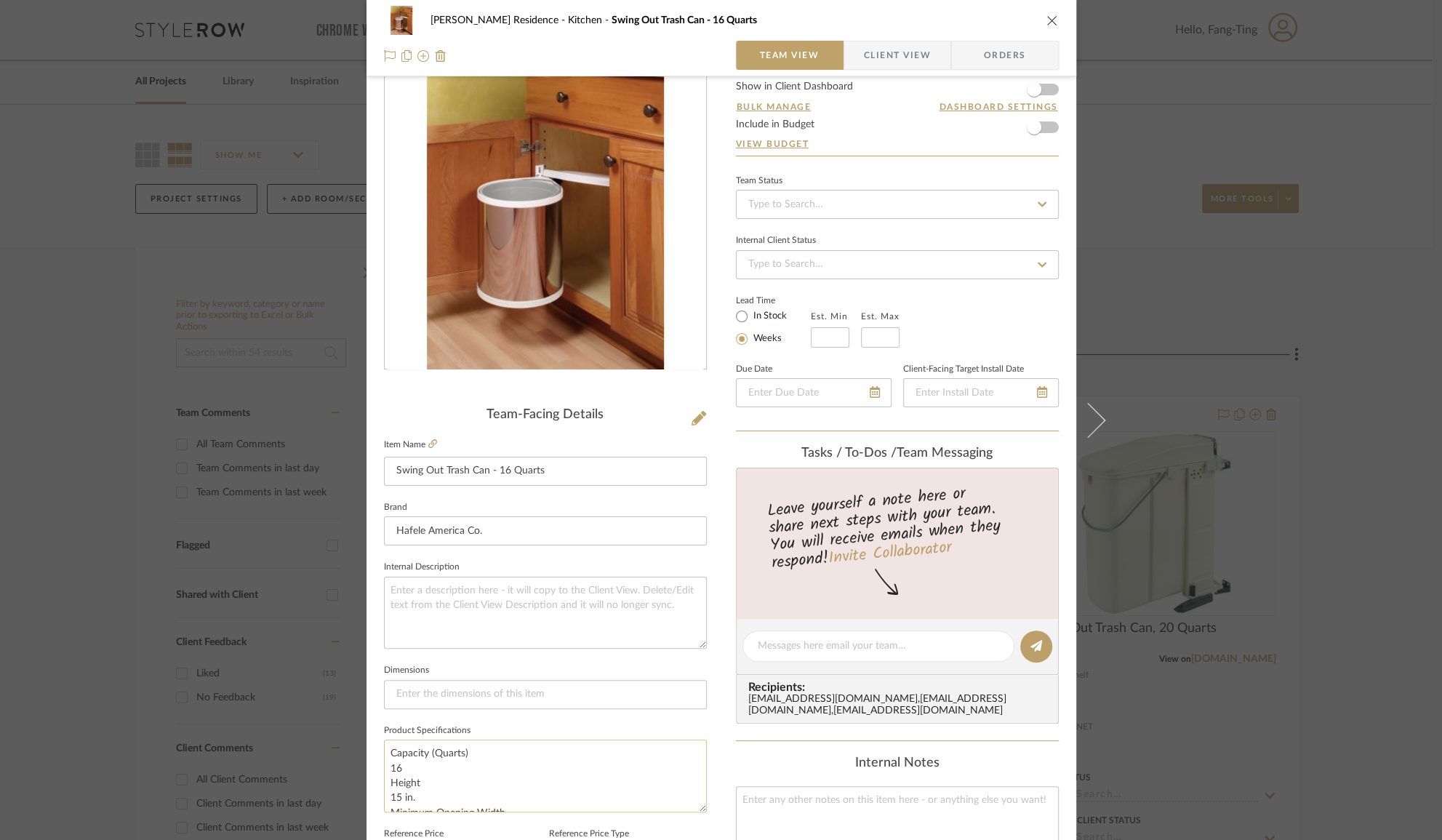
scroll to position [132, 0]
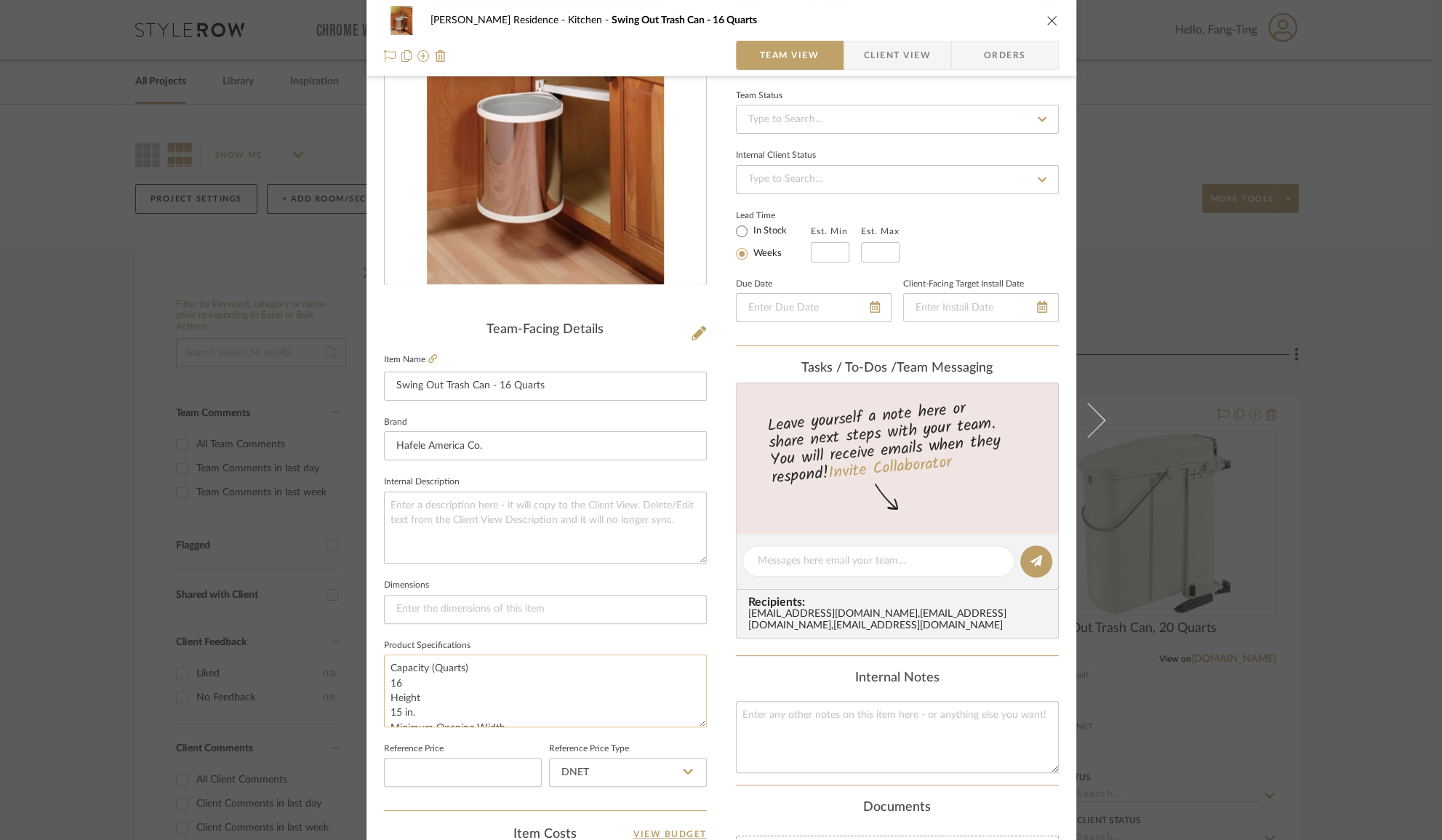
click at [482, 663] on textarea "Capacity (Quarts) 16 Height 15 in. Minimum Opening Width 15.75 in. Width 14 in." at bounding box center [545, 690] width 323 height 72
click at [505, 697] on textarea "Capacity (Quarts): 16 Height: 15 in. Minimum Opening Width 15.75 in. Width 14 i…" at bounding box center [545, 690] width 323 height 72
click at [488, 699] on textarea "Capacity (Quarts): 16 Height: 15 in. Minimum Opening Width: 15.75 in. Width 14 …" at bounding box center [545, 690] width 323 height 72
click at [487, 704] on textarea "Capacity (Quarts): 16 Height: 15 in. Minimum Opening Width: 15.75 in. Width 14 …" at bounding box center [545, 690] width 323 height 72
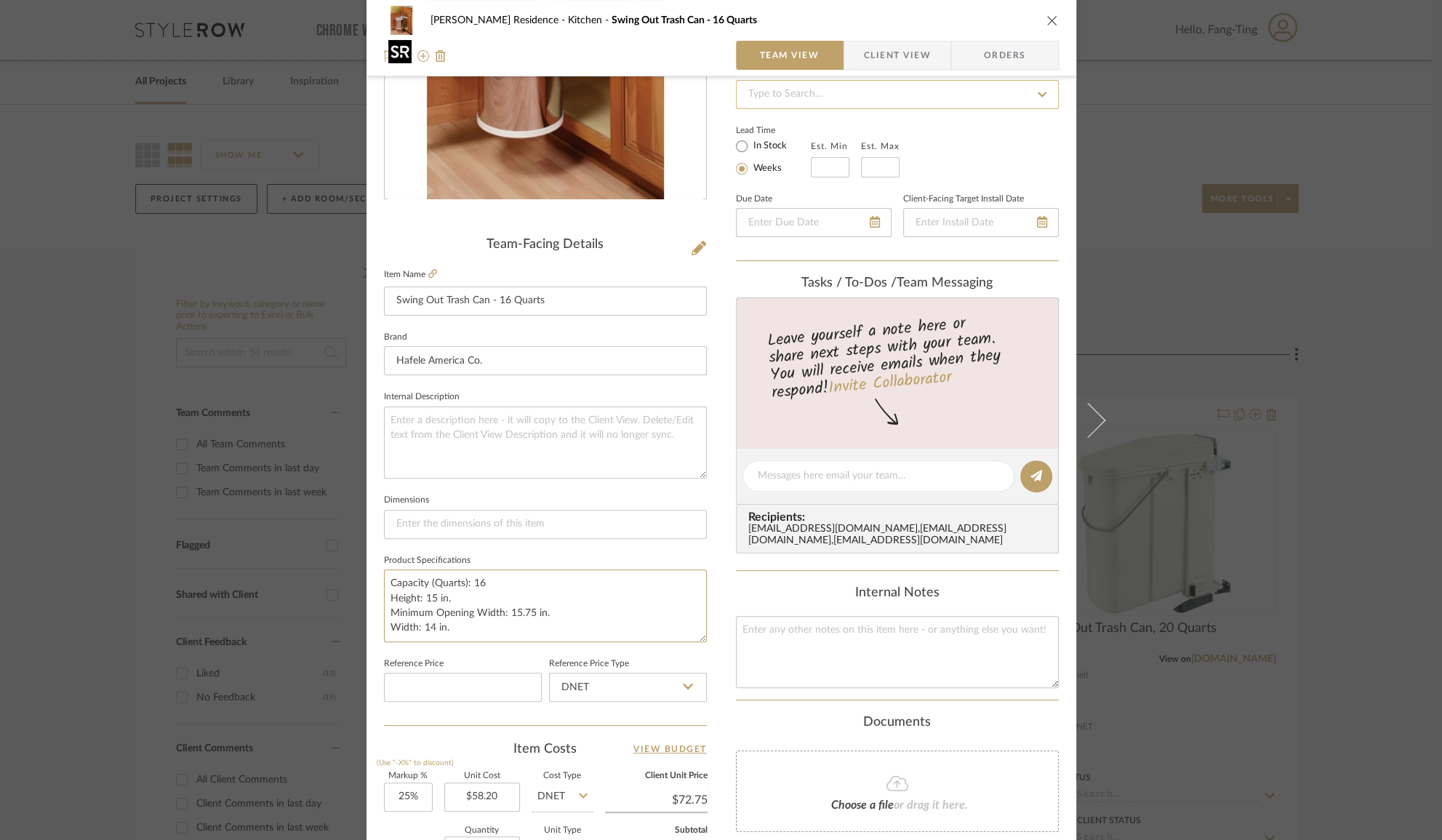
scroll to position [65, 0]
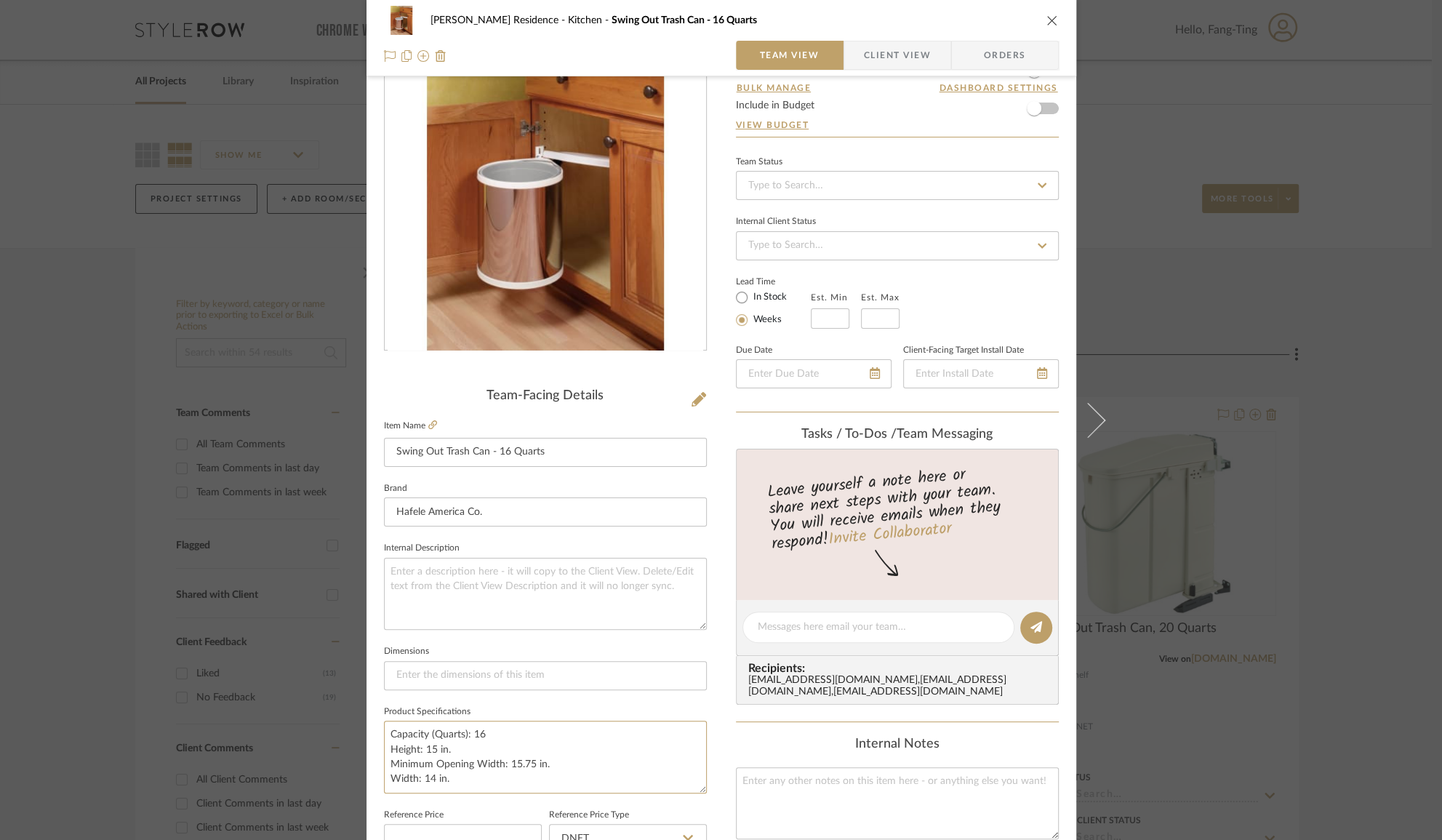
type textarea "Capacity (Quarts): 16 Height: 15 in. Minimum Opening Width: 15.75 in. Width: 14…"
click at [1203, 376] on div "Kauffman Residence Kitchen Swing Out Trash Can - 16 Quarts Team View Client Vie…" at bounding box center [721, 420] width 1442 height 840
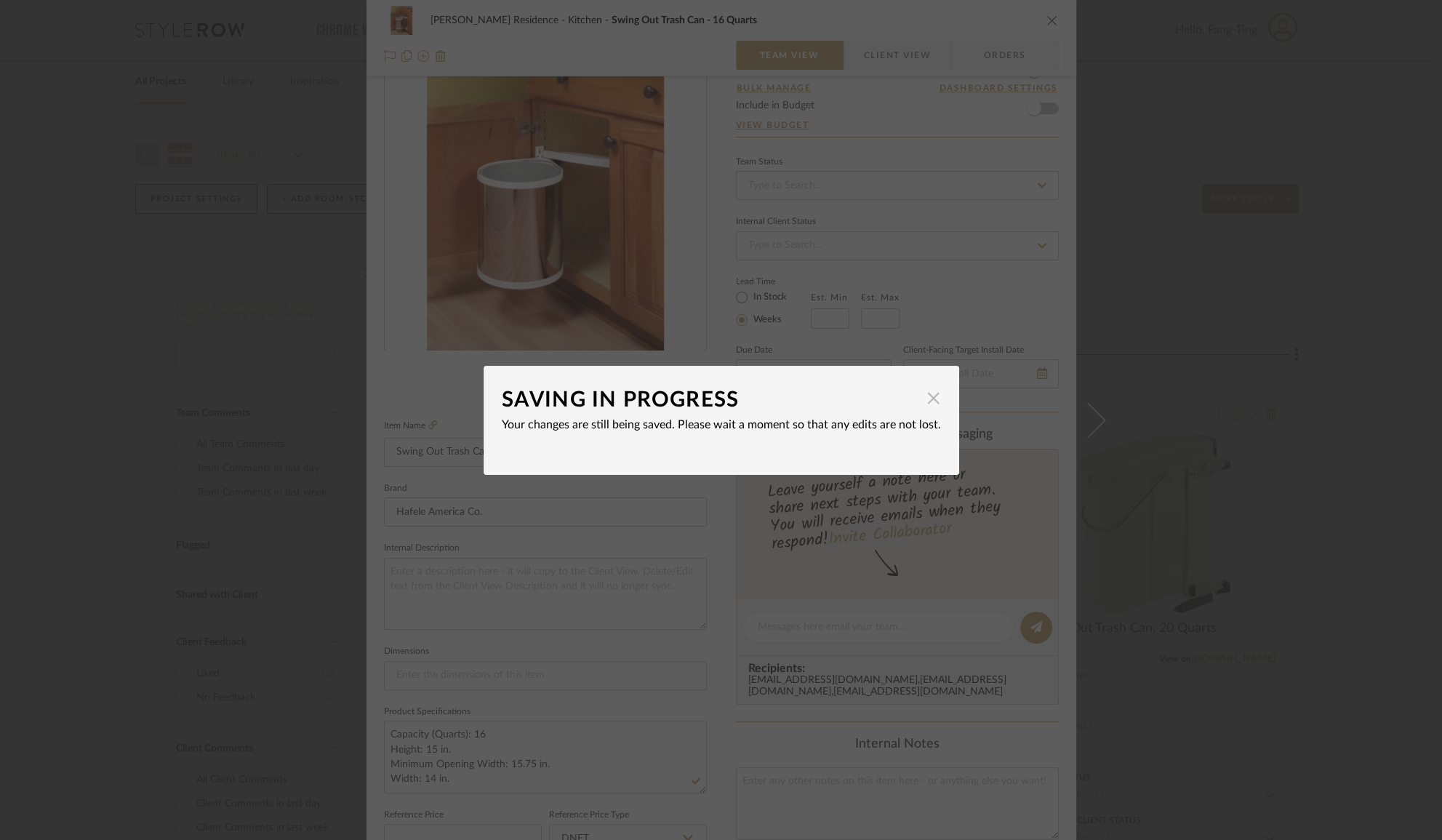
click at [924, 398] on span "button" at bounding box center [934, 398] width 29 height 29
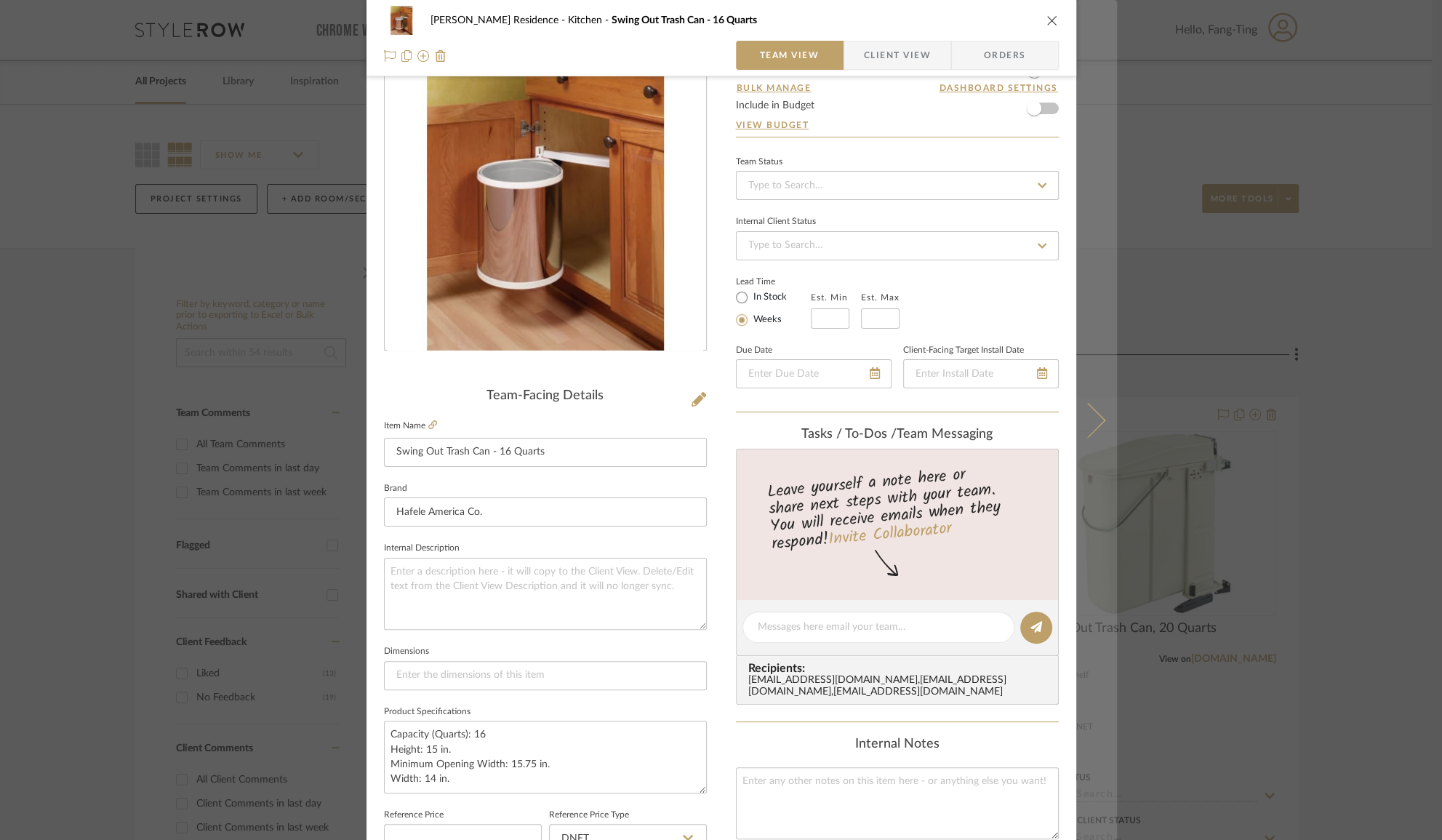
click at [1091, 425] on icon at bounding box center [1087, 420] width 35 height 35
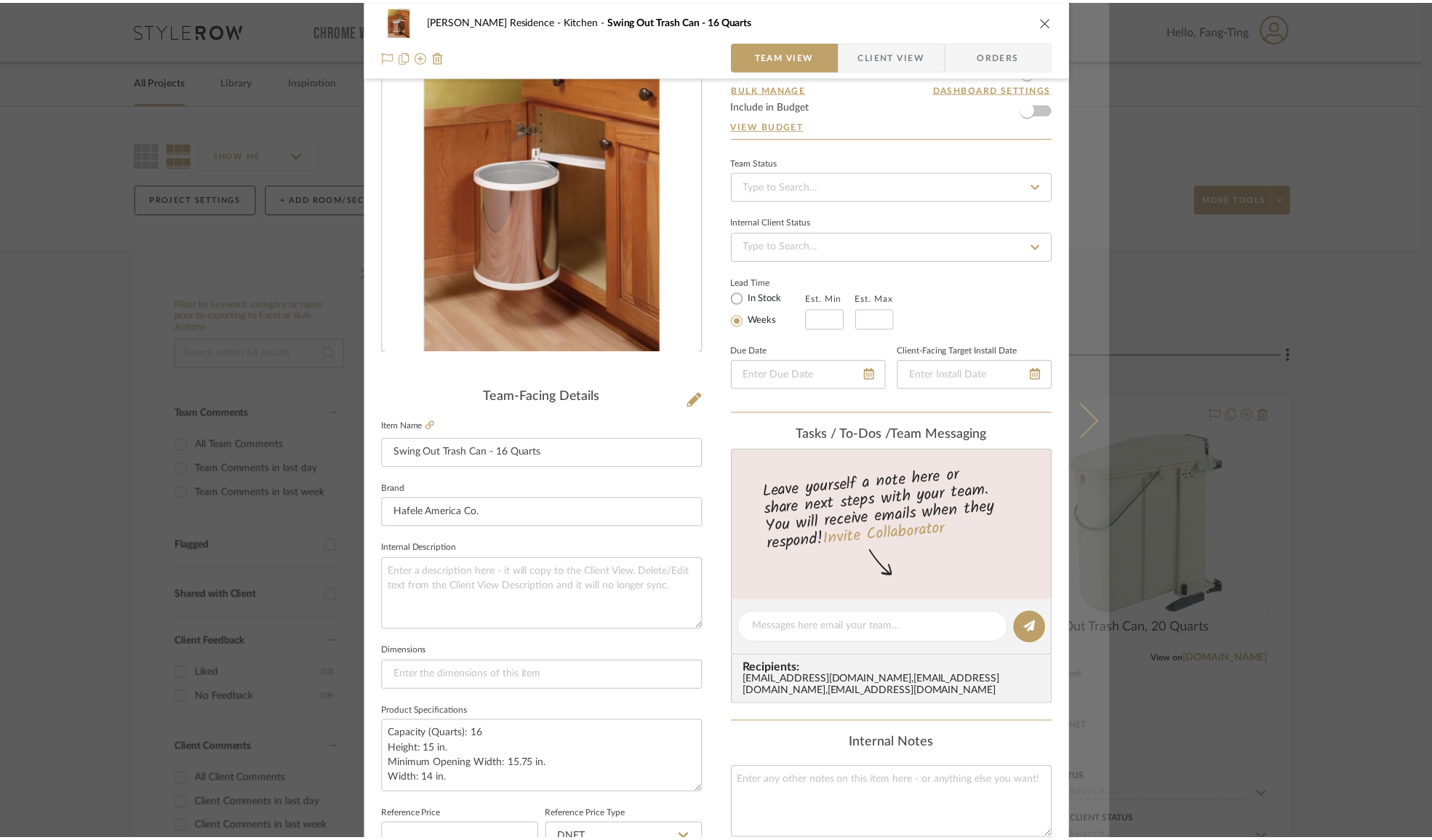
scroll to position [0, 0]
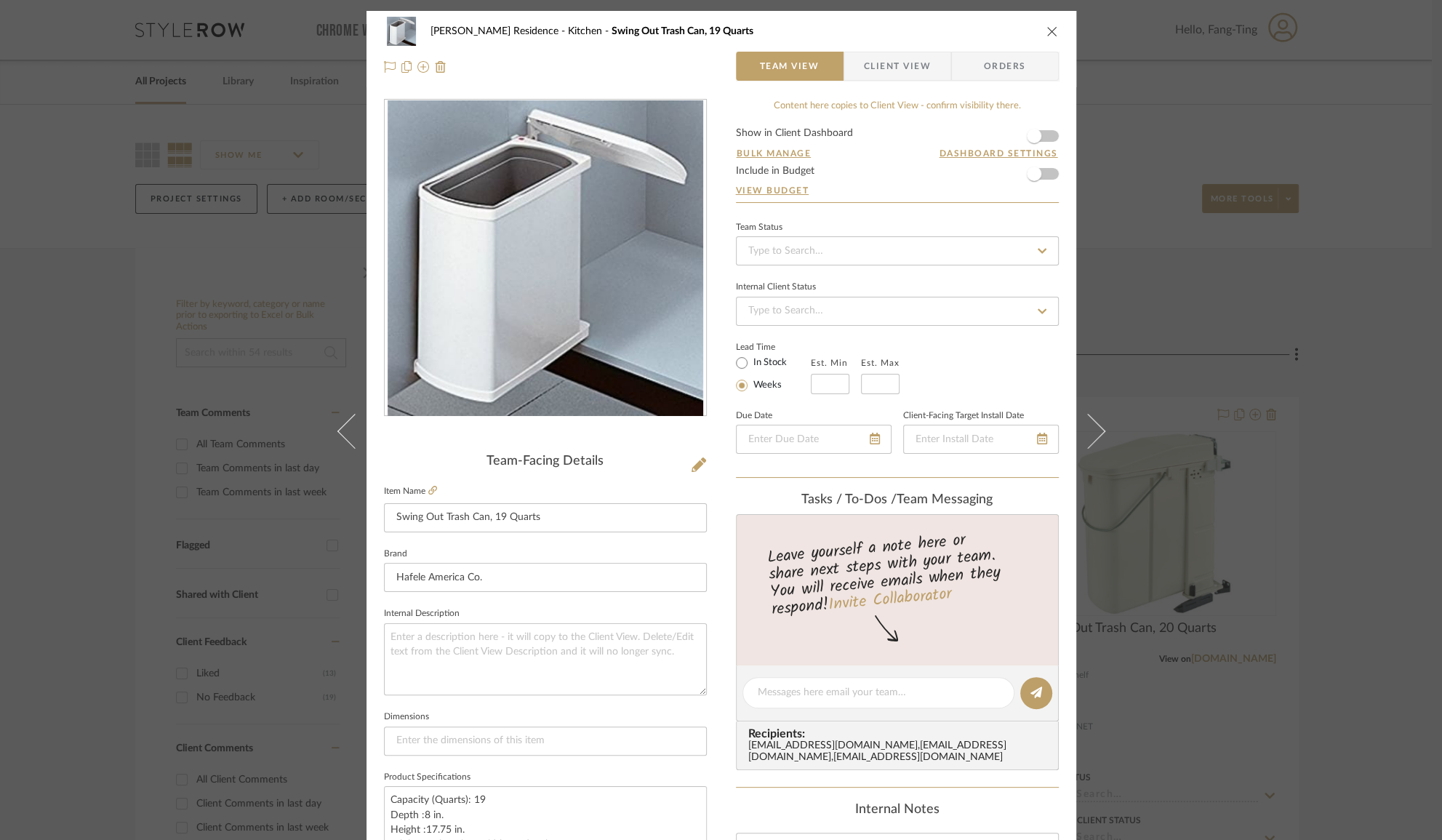
click at [1135, 359] on div "Kauffman Residence Kitchen Swing Out Trash Can, 19 Quarts Team View Client View…" at bounding box center [721, 420] width 1442 height 840
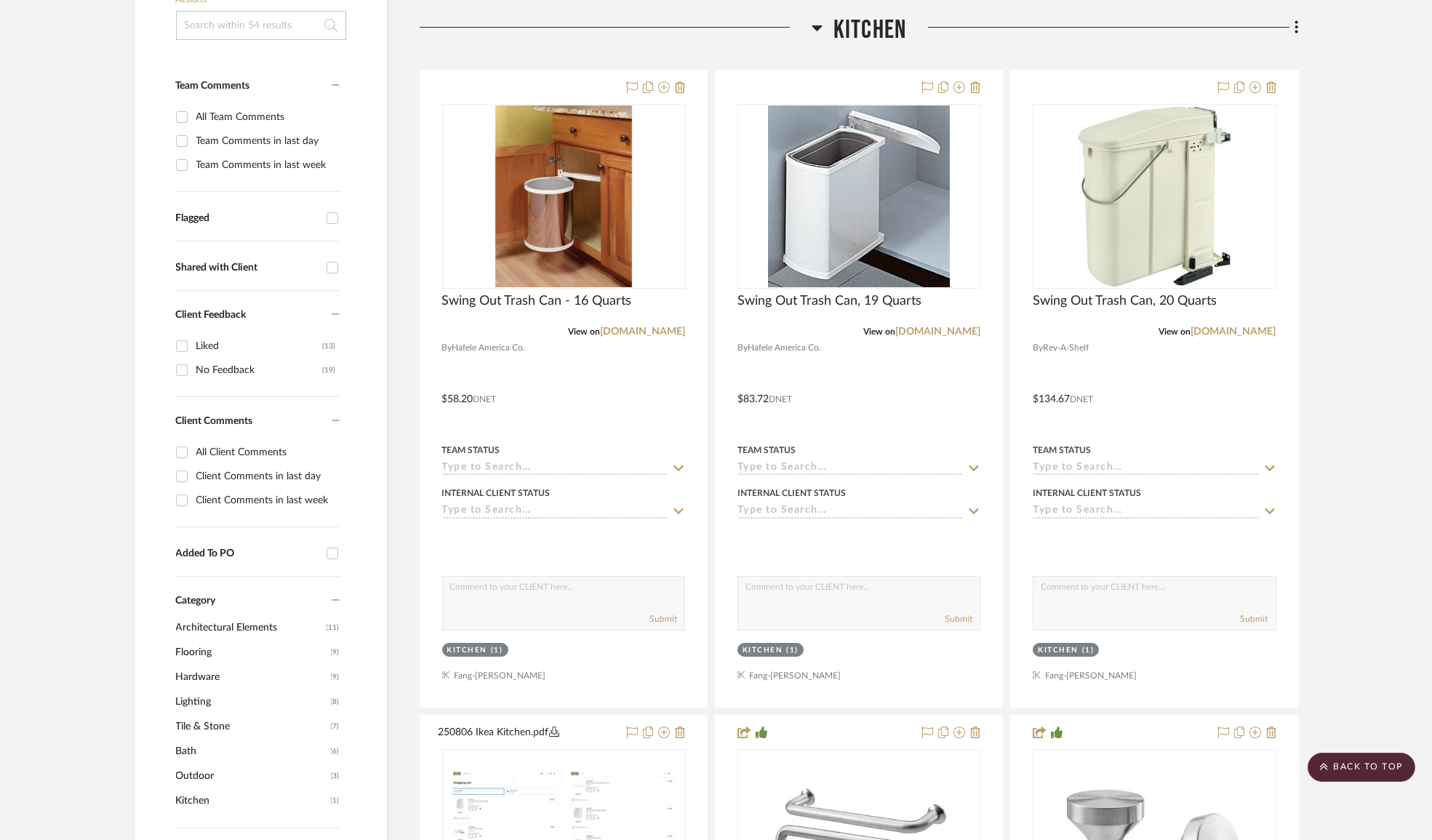
scroll to position [198, 0]
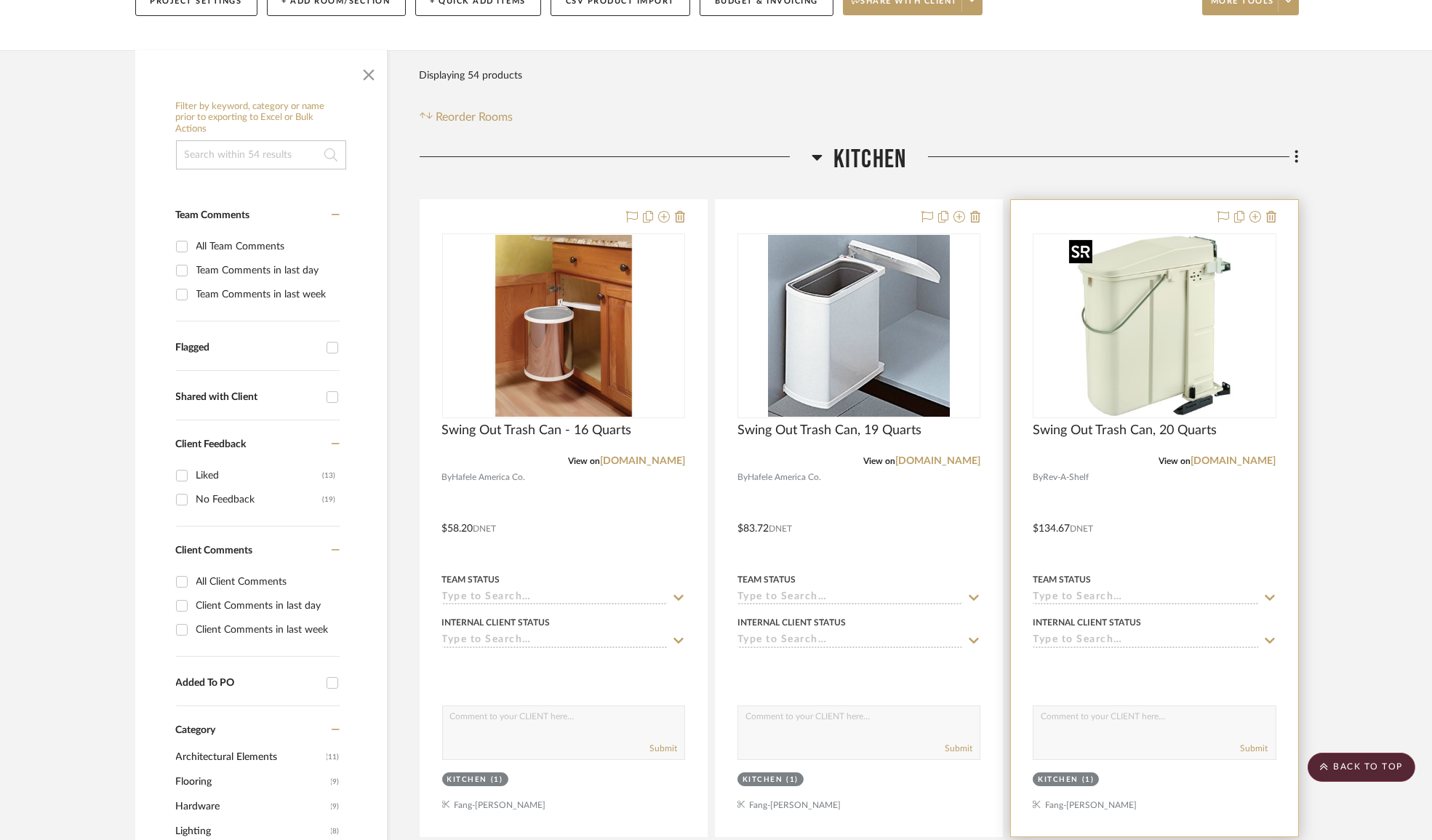
click at [1134, 374] on img "0" at bounding box center [1154, 325] width 182 height 182
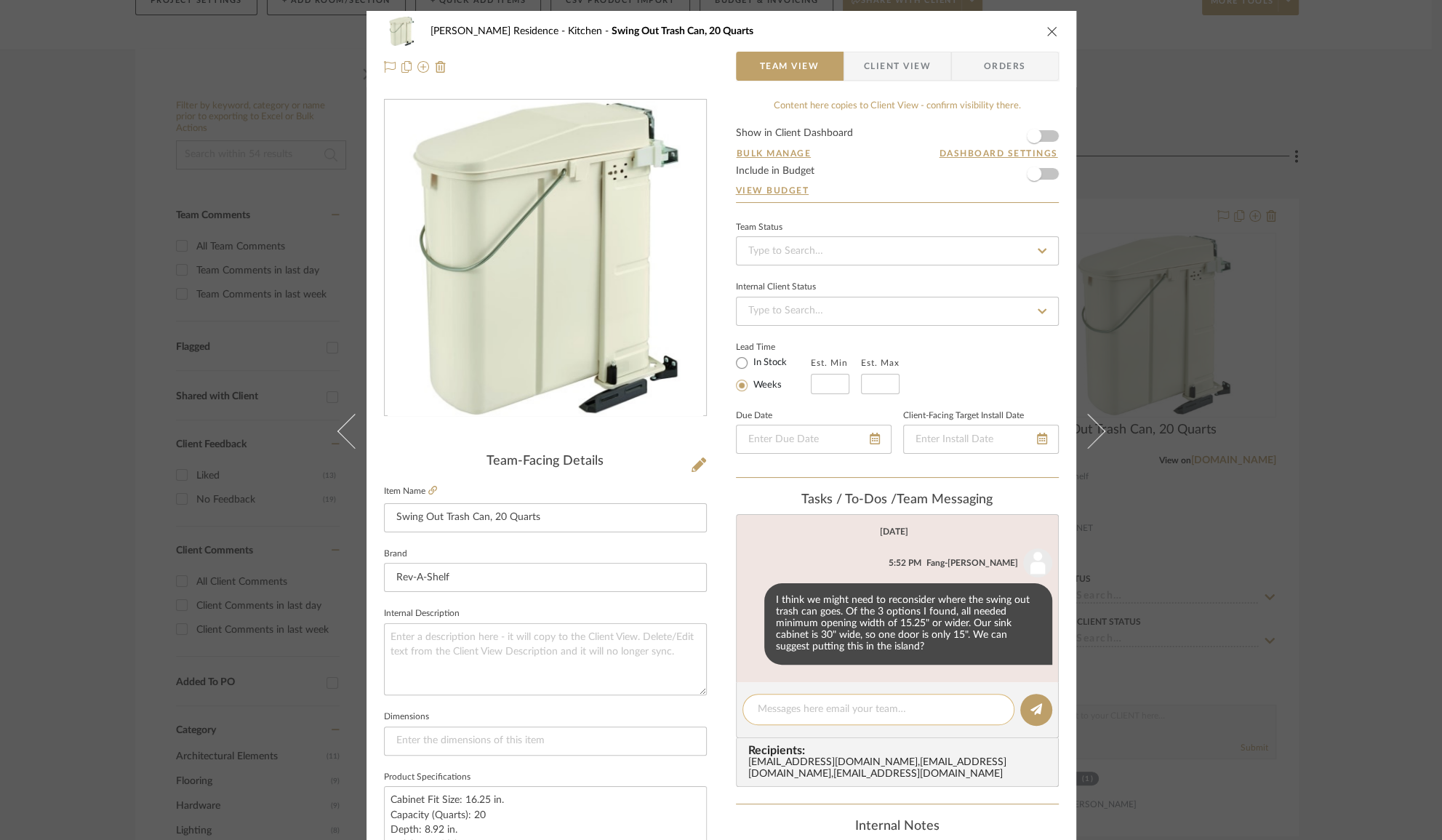
click at [887, 705] on textarea at bounding box center [878, 709] width 241 height 15
type textarea "O"
type textarea "o"
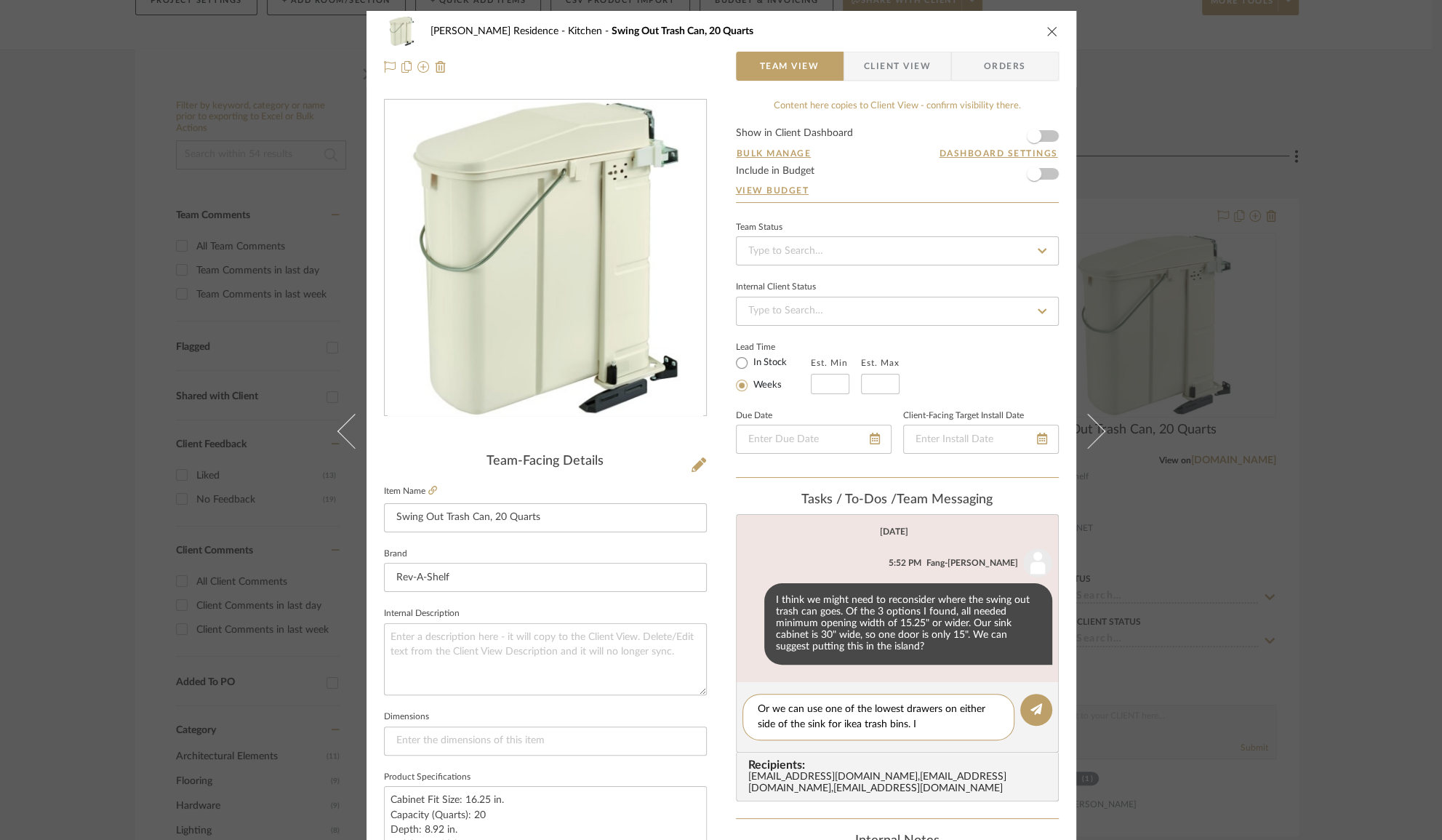
type textarea "Or we can use one of the lowest drawers on either side of the sink for ikea tra…"
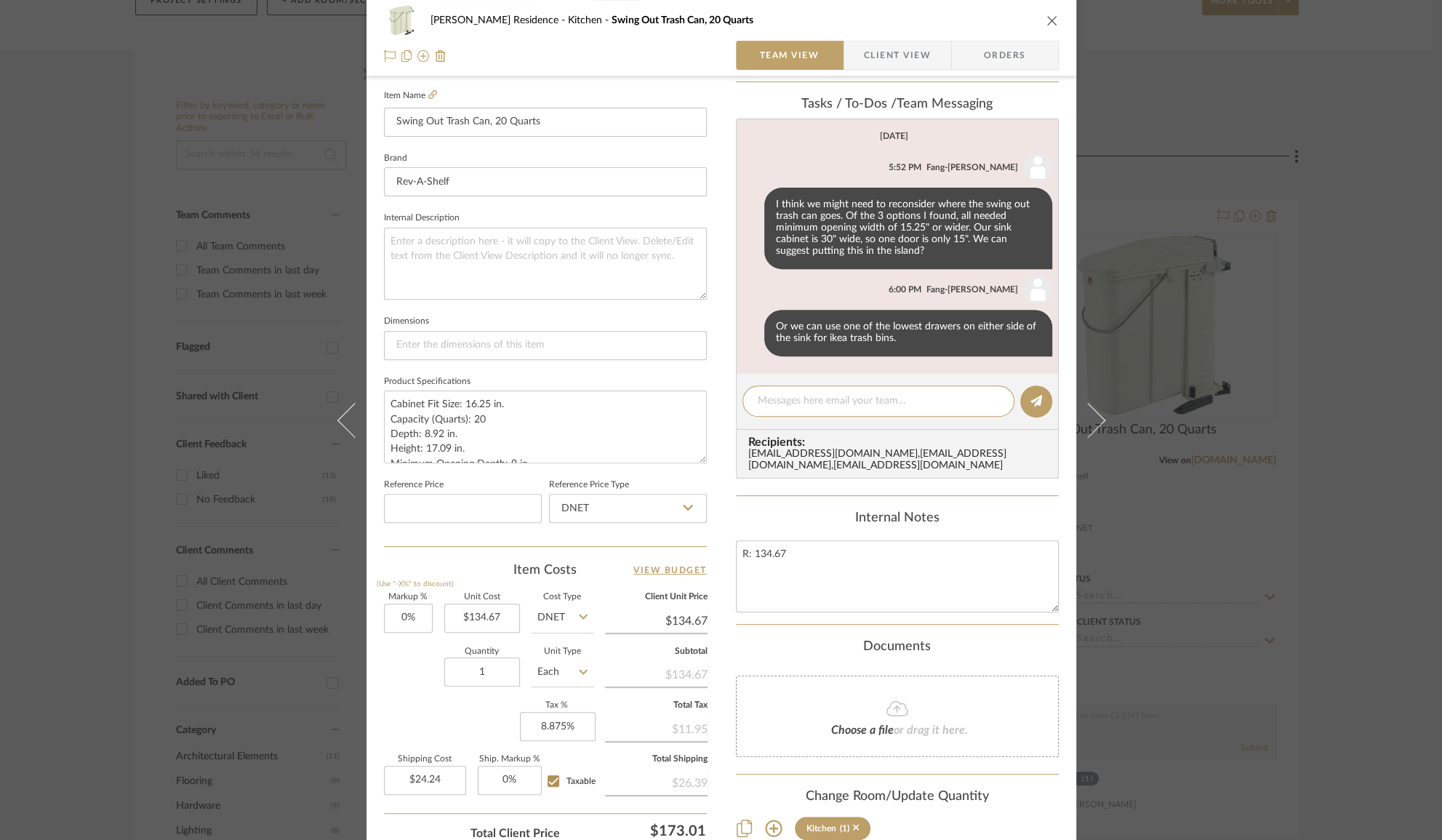
scroll to position [396, 0]
click at [1280, 594] on div "Kauffman Residence Kitchen Swing Out Trash Can, 20 Quarts Team View Client View…" at bounding box center [721, 420] width 1442 height 840
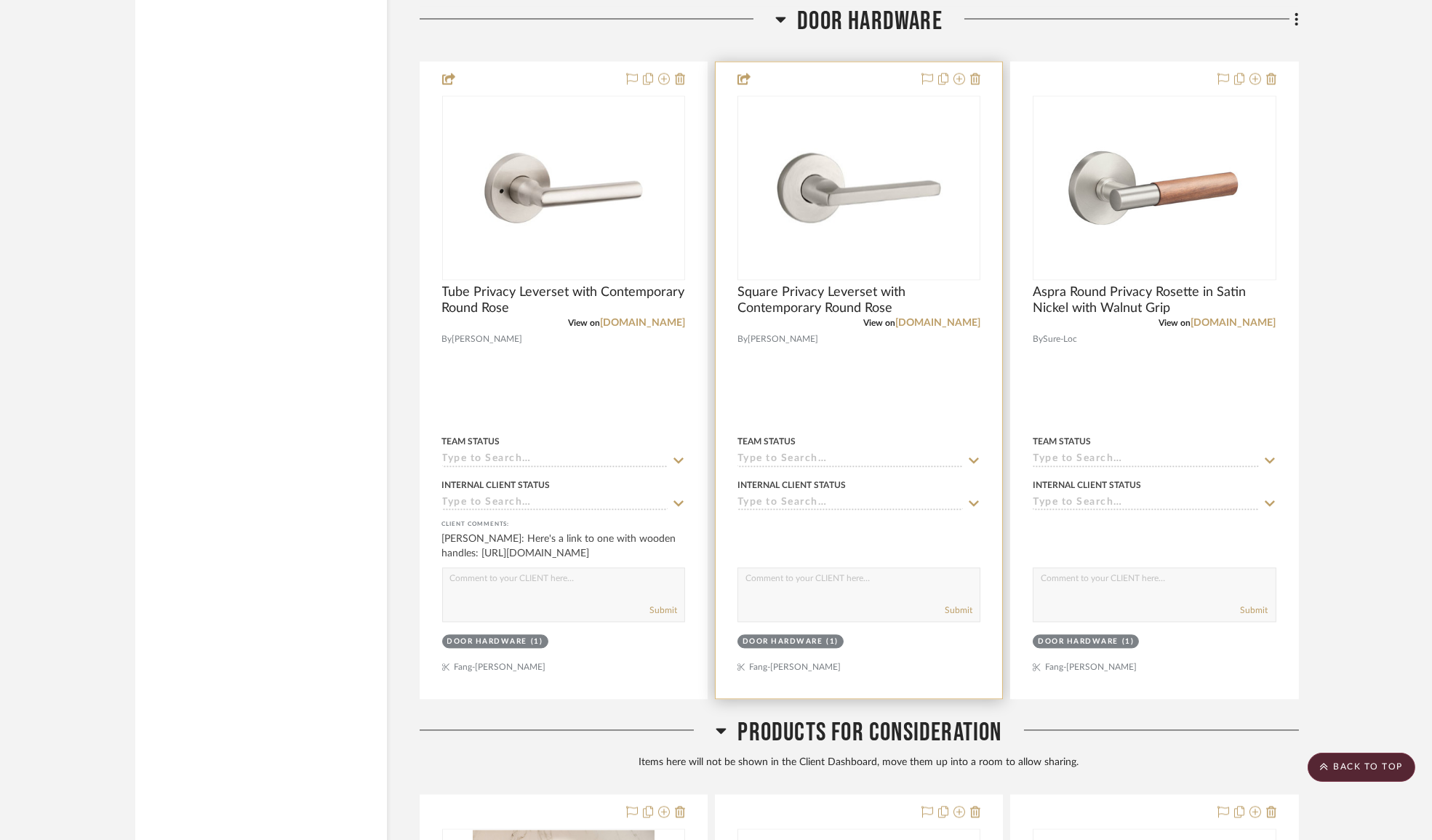
scroll to position [8659, 0]
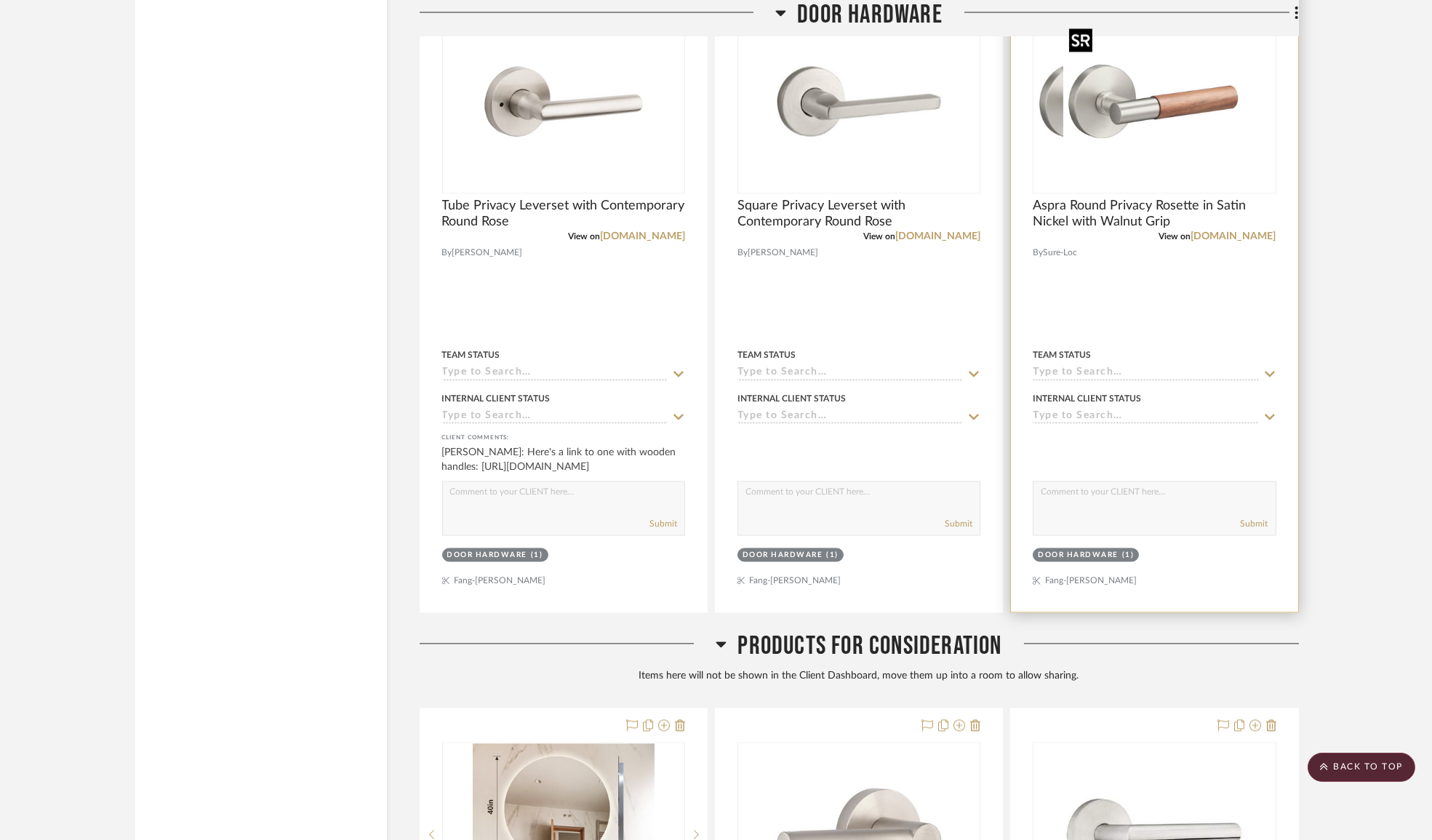
click at [1180, 124] on div at bounding box center [1154, 101] width 243 height 185
click at [1164, 156] on img "0" at bounding box center [1154, 100] width 182 height 182
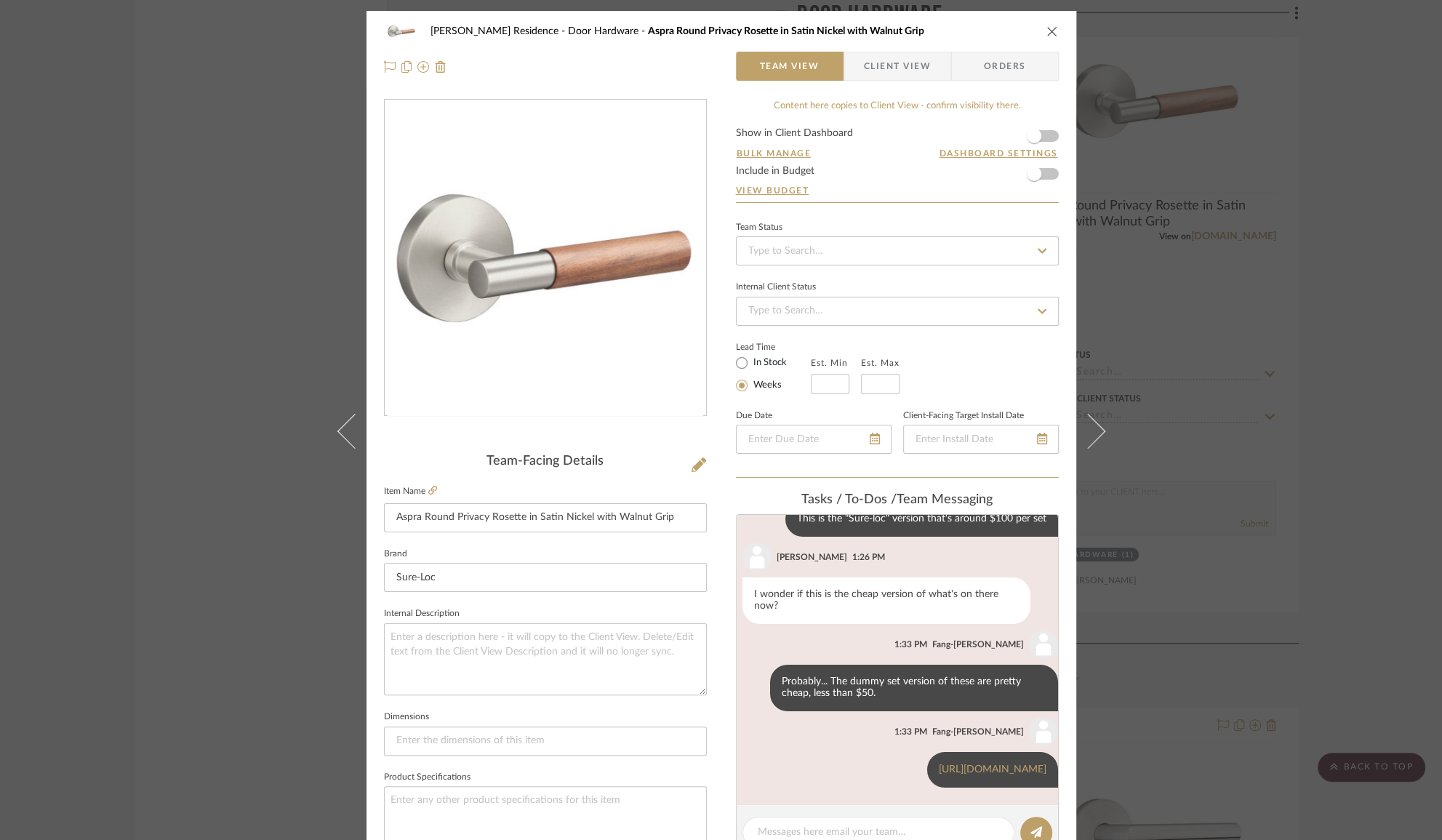
scroll to position [118, 0]
click at [830, 825] on textarea at bounding box center [878, 832] width 241 height 15
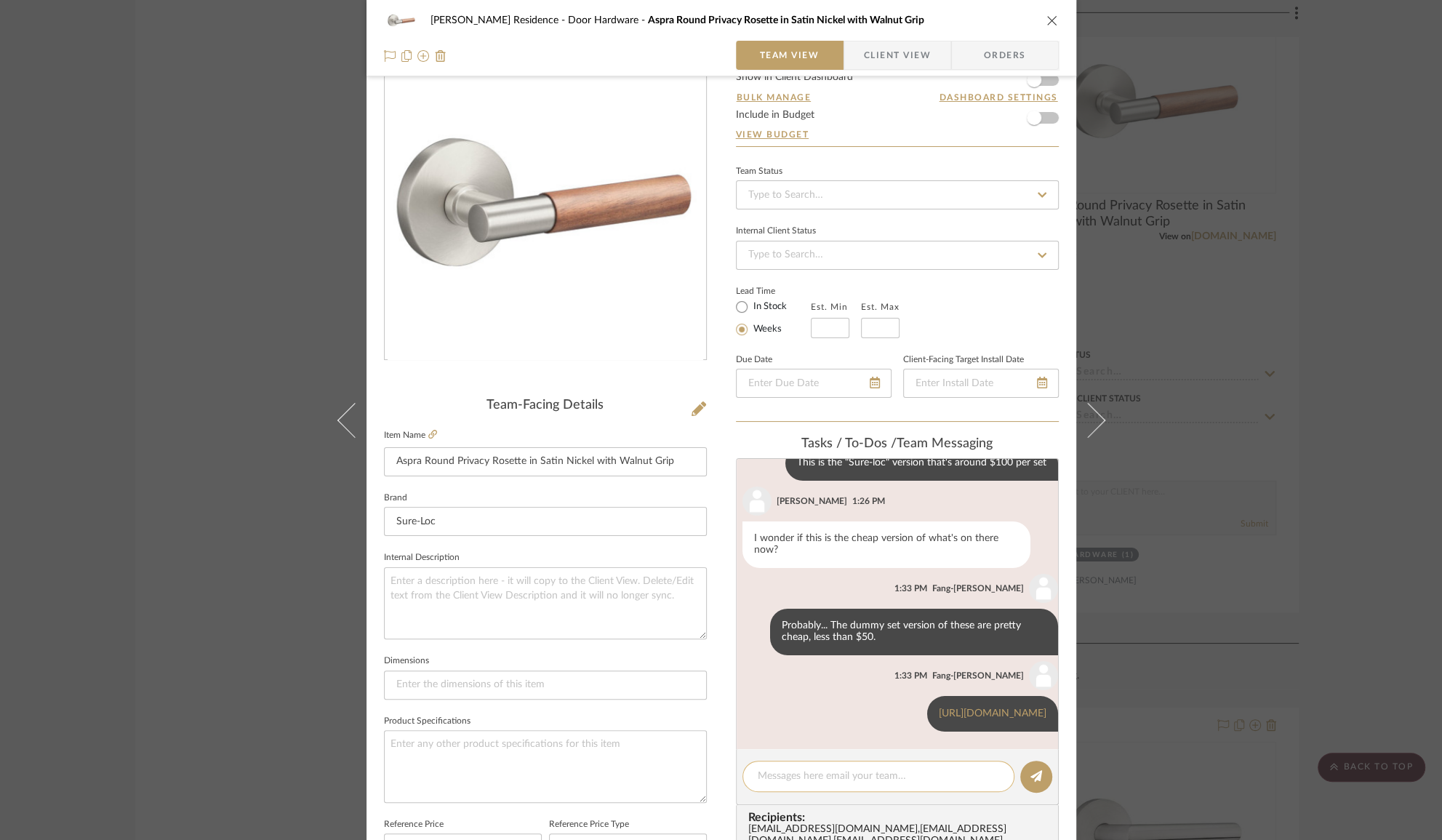
scroll to position [132, 0]
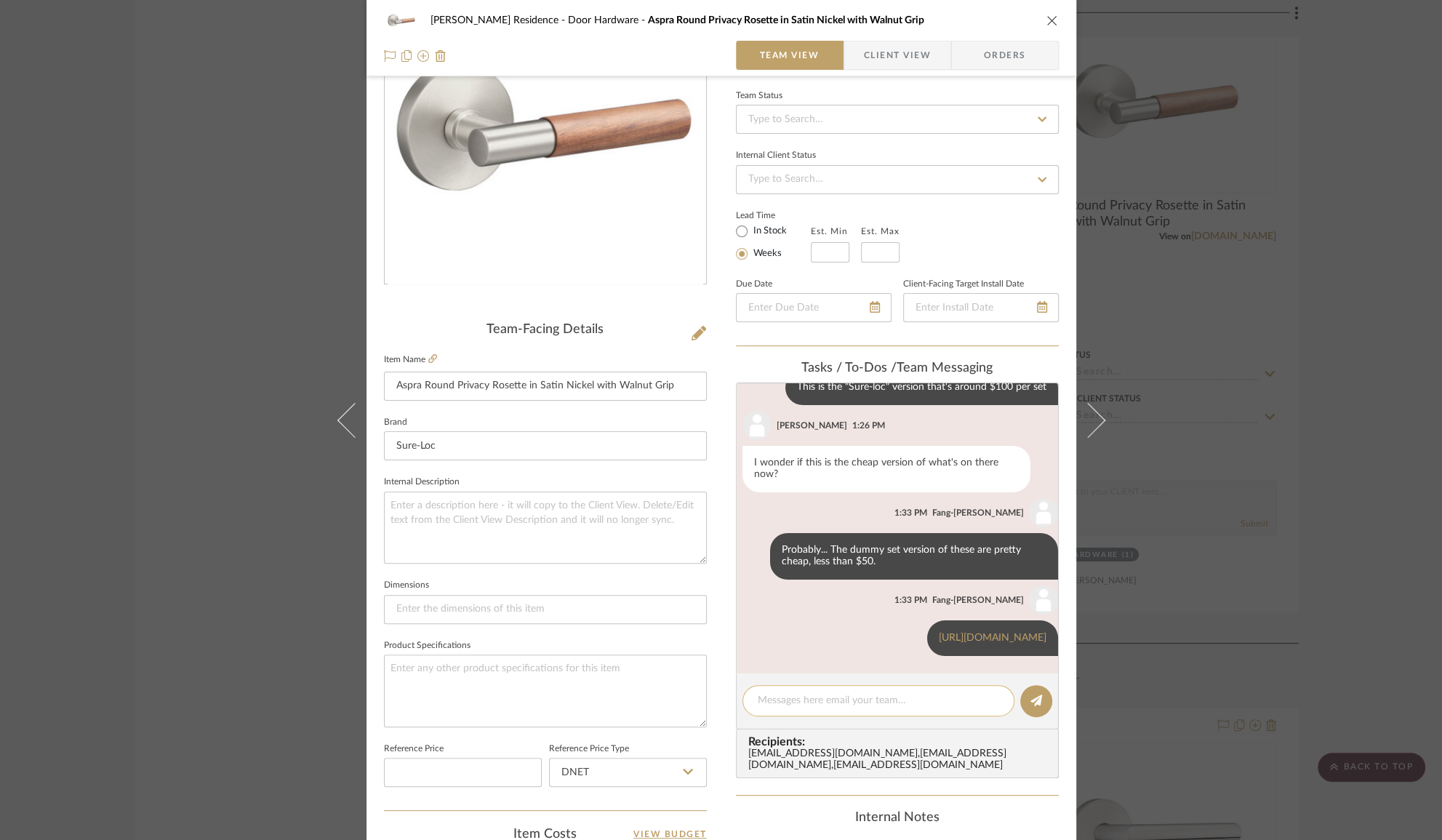
click at [834, 699] on textarea at bounding box center [878, 700] width 241 height 15
type textarea "D"
type textarea "I"
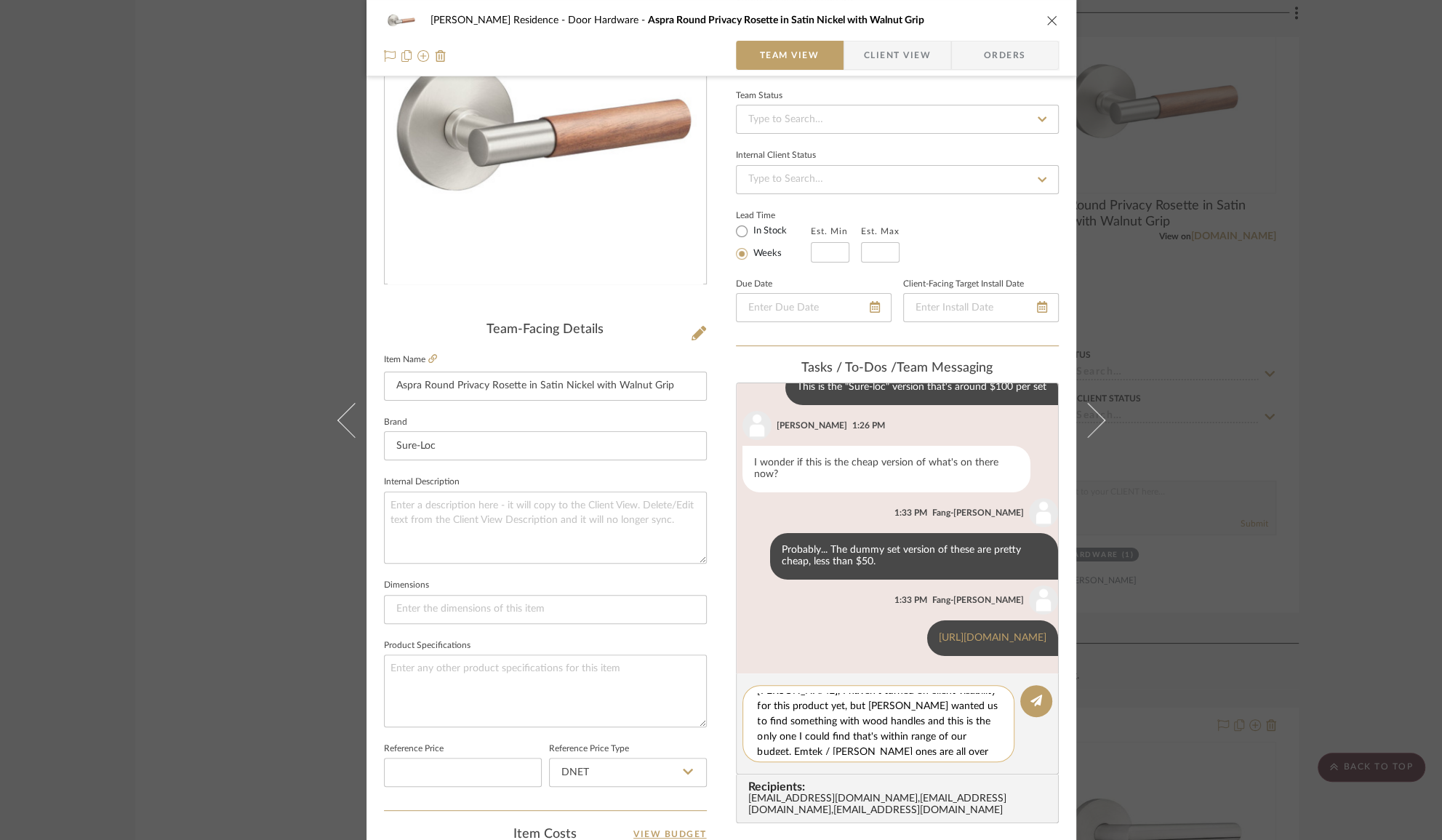
scroll to position [0, 0]
click at [907, 694] on textarea "Heather, I haven't turned on client visability for this product yet, but Anne w…" at bounding box center [883, 723] width 252 height 61
click at [918, 694] on textarea "Heather, I haven't turned on client visability for this product yet, but Anne w…" at bounding box center [883, 723] width 252 height 61
click at [924, 699] on textarea "Heather, I haven't turned on client viability for this product yet, but Anne wa…" at bounding box center [883, 723] width 252 height 61
click at [917, 698] on textarea "Heather, I haven't turned on client viability for this product yet, but Anne wa…" at bounding box center [883, 723] width 252 height 61
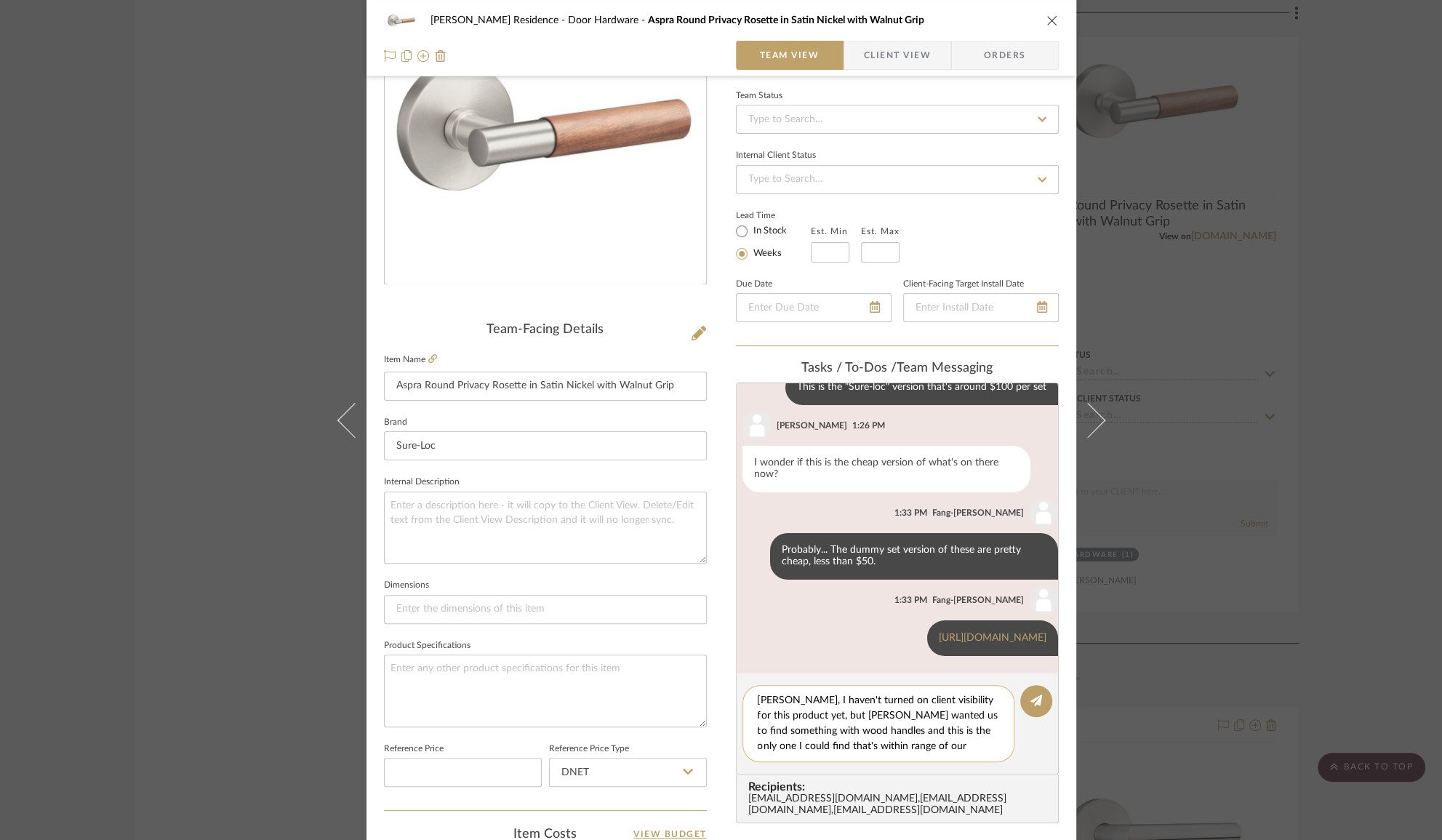
click at [880, 713] on textarea "Heather, I haven't turned on client visibility for this product yet, but Anne w…" at bounding box center [883, 723] width 252 height 61
click at [852, 730] on textarea "Heather, I haven't turned on client visibility for this product yet, but Anne w…" at bounding box center [883, 723] width 252 height 61
click at [868, 744] on textarea "Heather, I haven't turned on client visibility for this product yet, but Anne w…" at bounding box center [883, 723] width 252 height 61
type textarea "Heather, I haven't turned on client visibility for this product yet, but Anne w…"
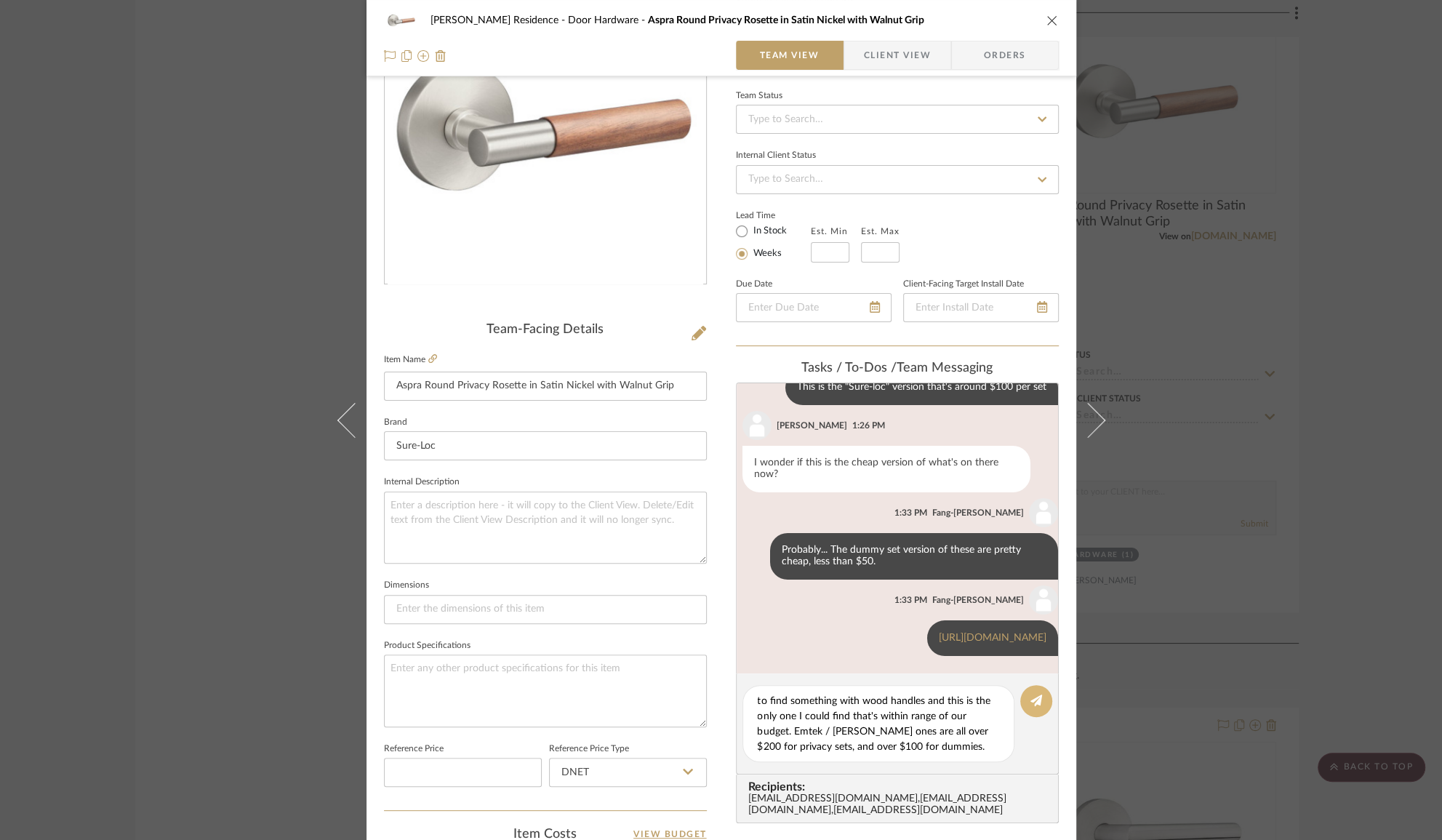
click at [1033, 685] on button at bounding box center [1037, 701] width 32 height 32
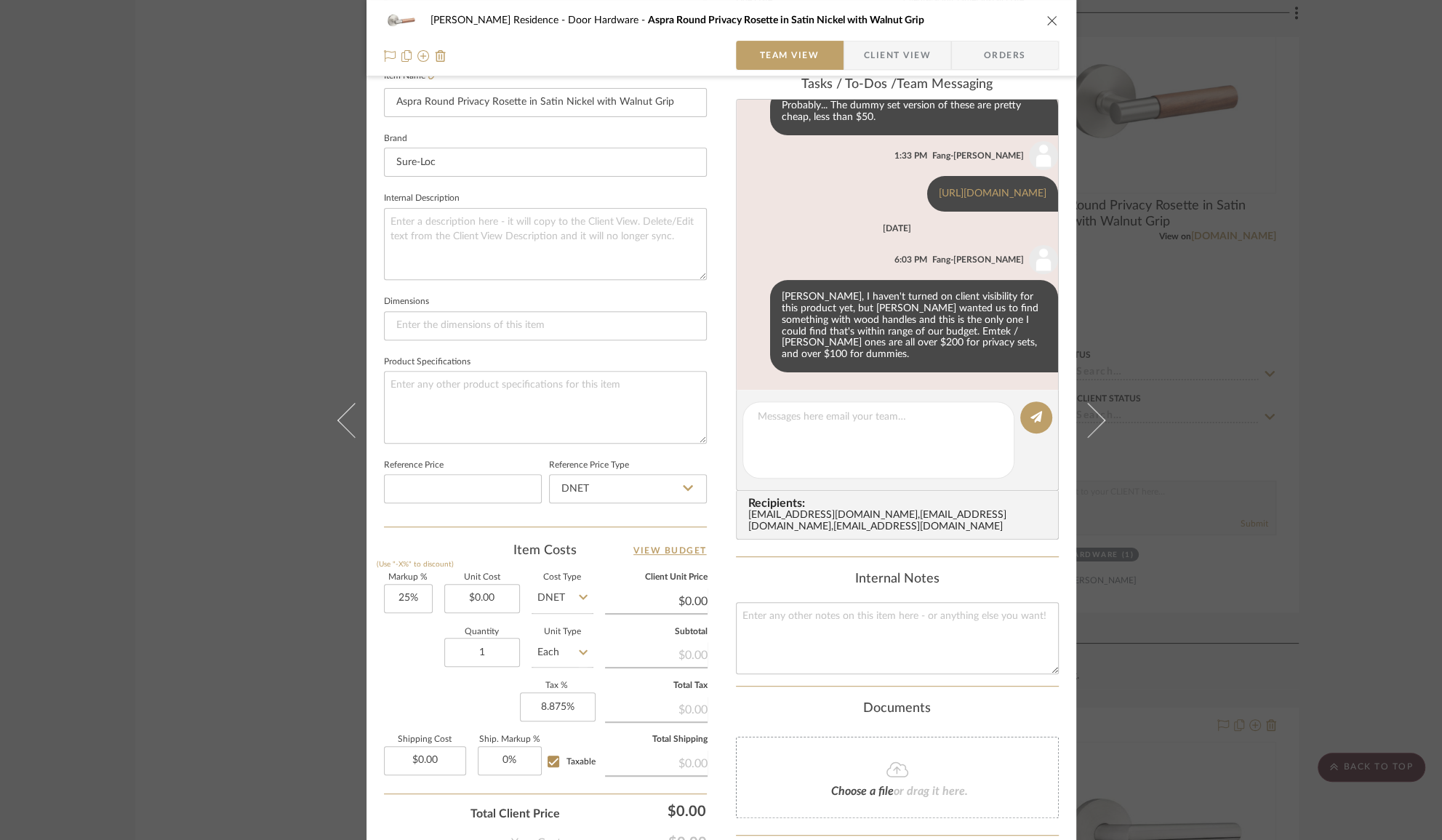
scroll to position [529, 0]
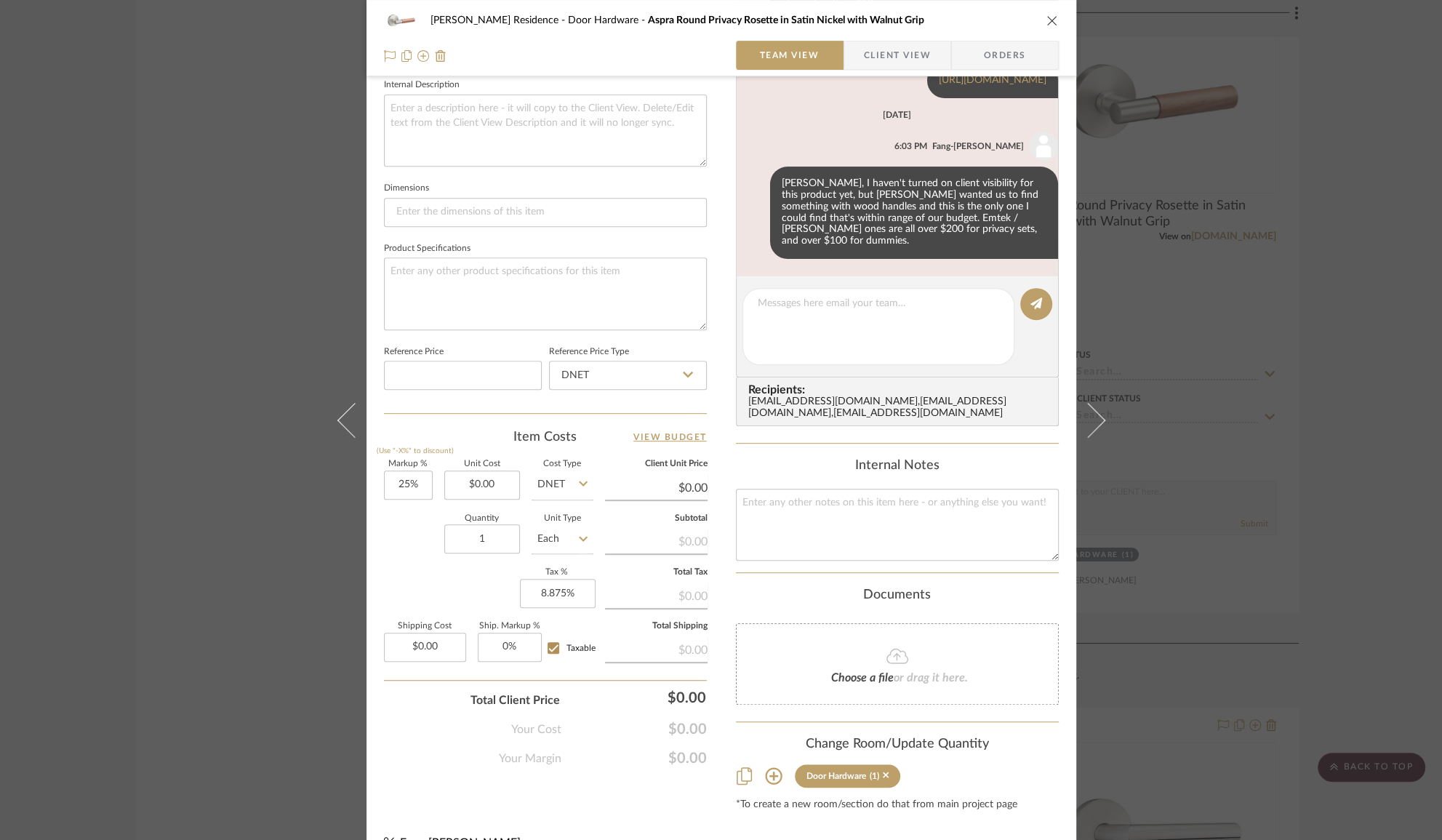
click at [1342, 537] on div "[PERSON_NAME] Residence Door Hardware Aspra Round Privacy Rosette in Satin Nick…" at bounding box center [721, 420] width 1442 height 840
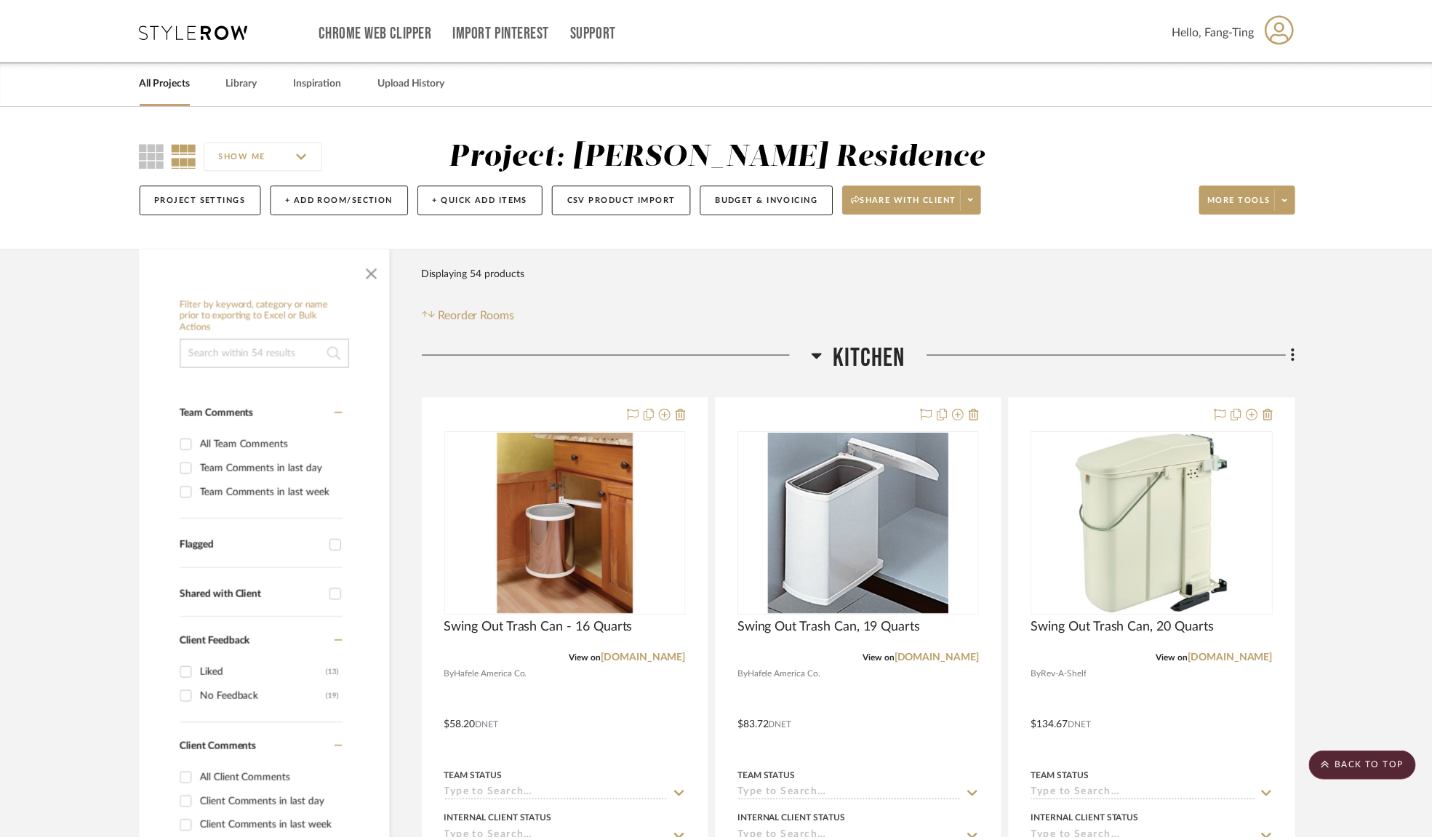
scroll to position [8659, 0]
